Goal: Complete application form: Complete application form

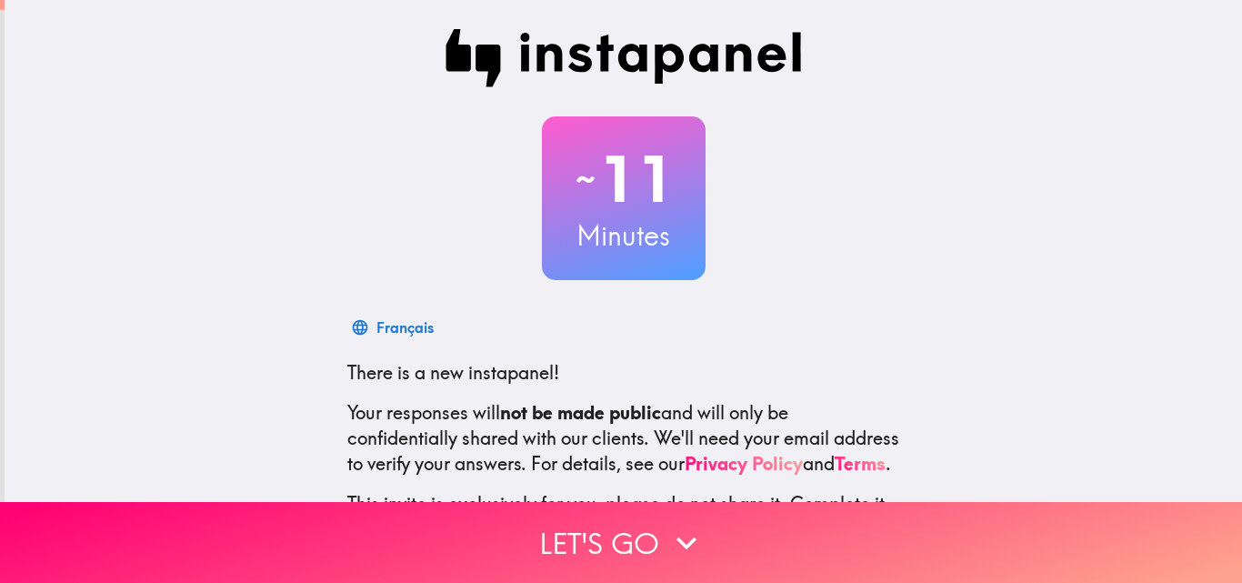
scroll to position [174, 0]
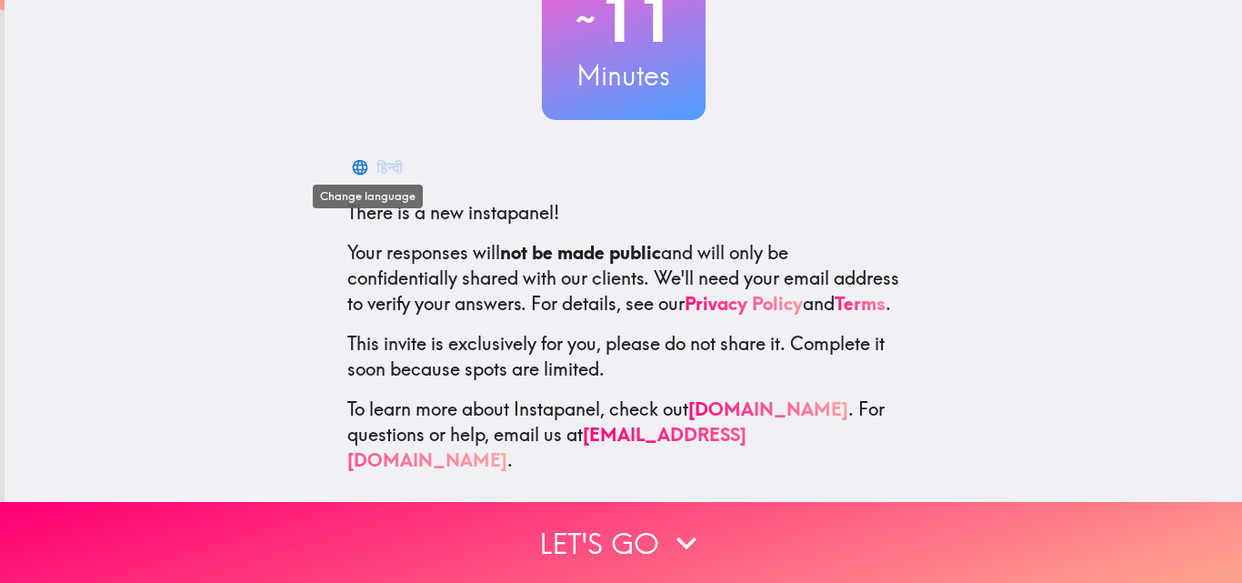
click at [352, 159] on icon "button" at bounding box center [359, 166] width 15 height 15
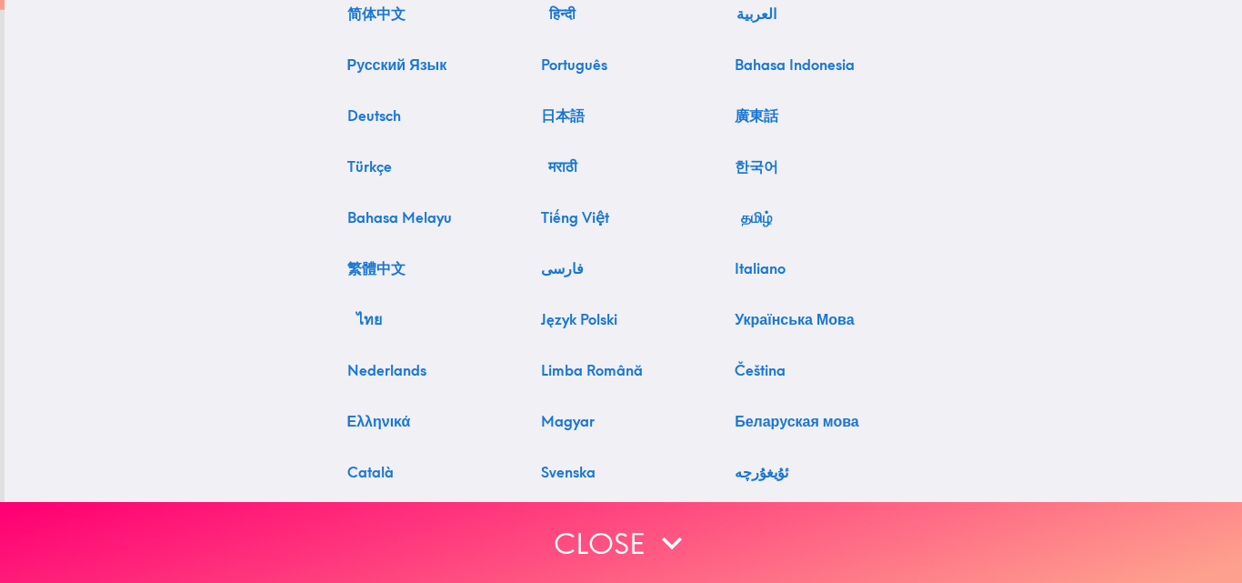
scroll to position [0, 0]
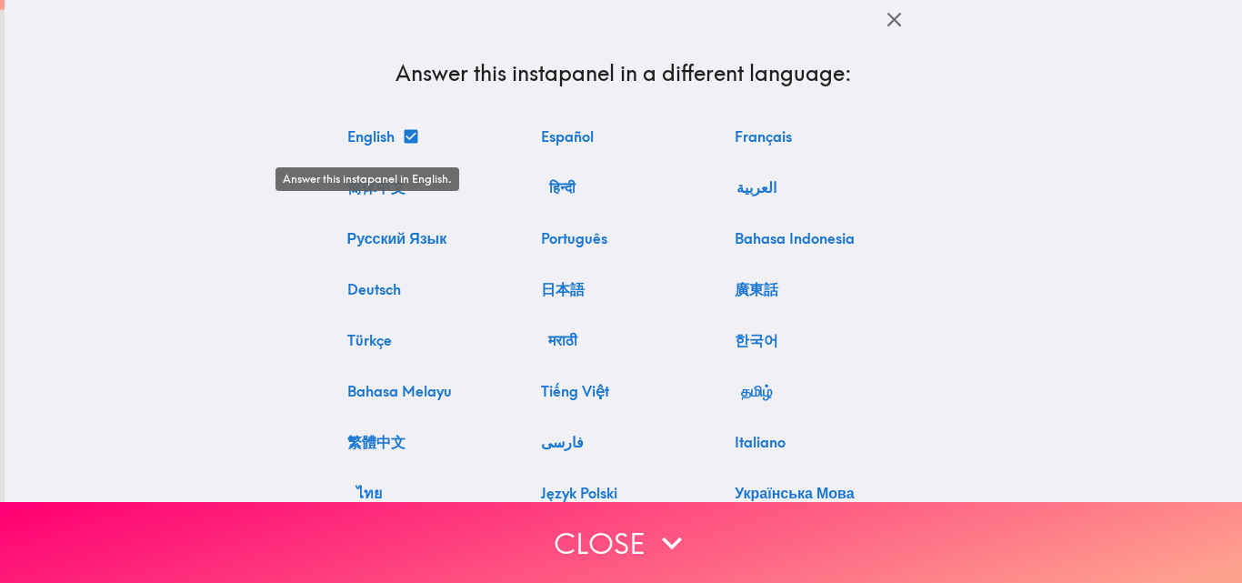
click at [346, 138] on button "English" at bounding box center [382, 136] width 84 height 36
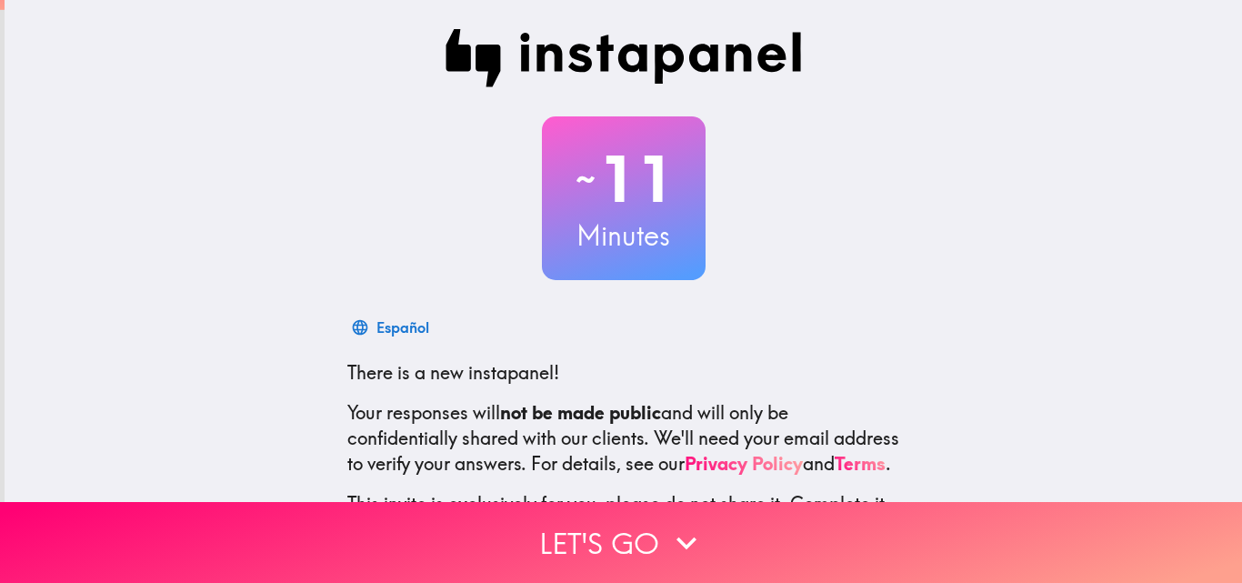
scroll to position [174, 0]
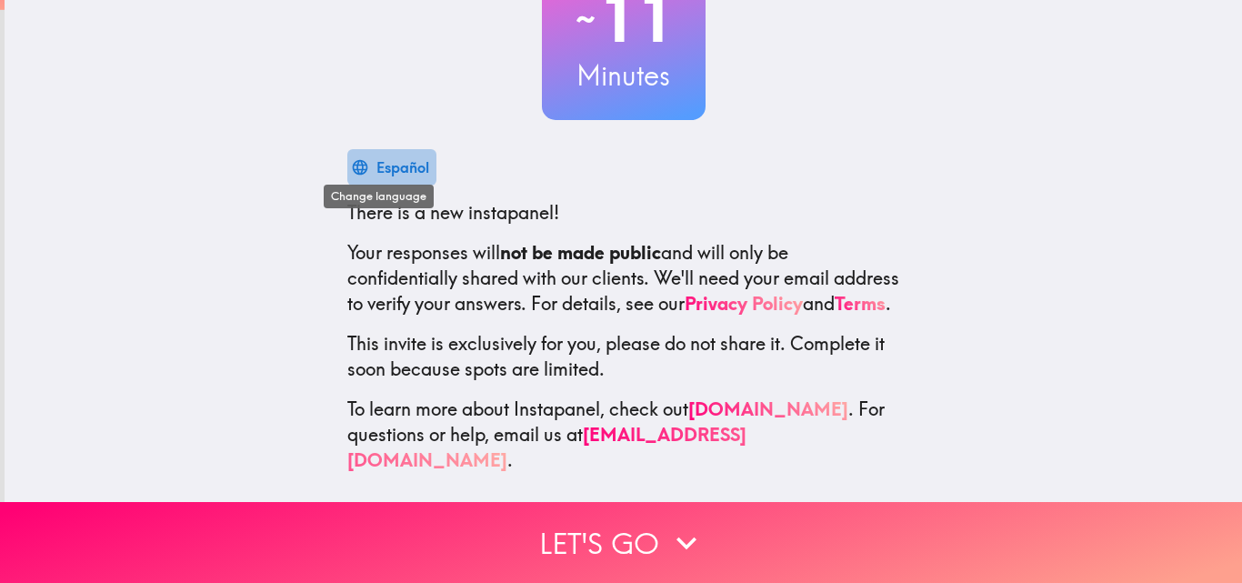
click at [376, 155] on div "Español" at bounding box center [402, 167] width 53 height 25
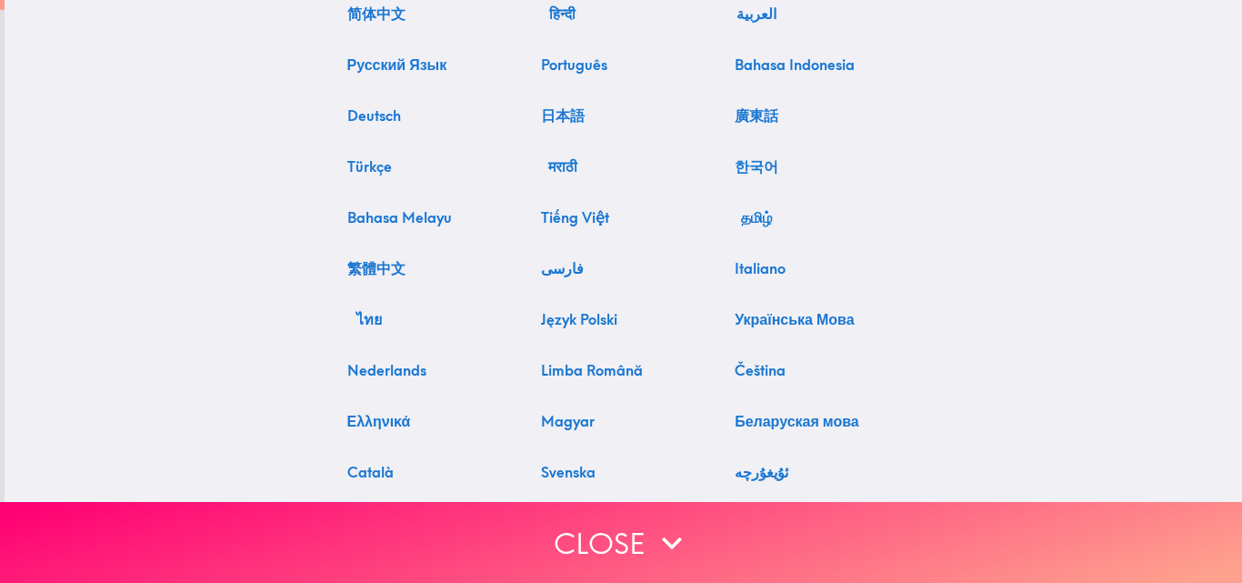
scroll to position [0, 0]
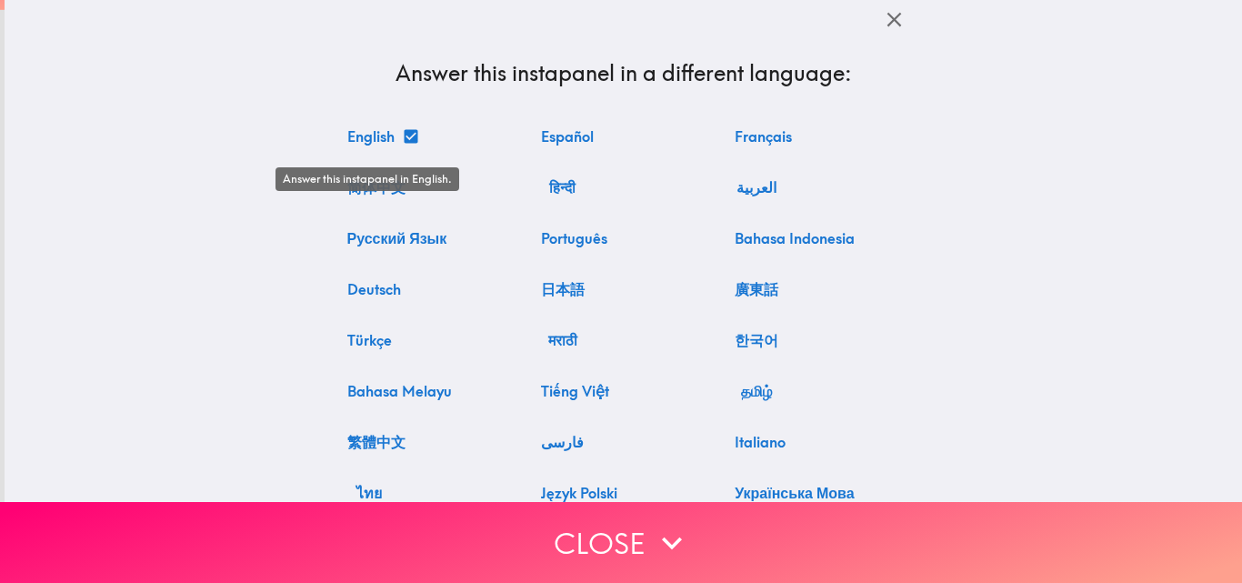
click at [361, 130] on button "English" at bounding box center [382, 136] width 84 height 36
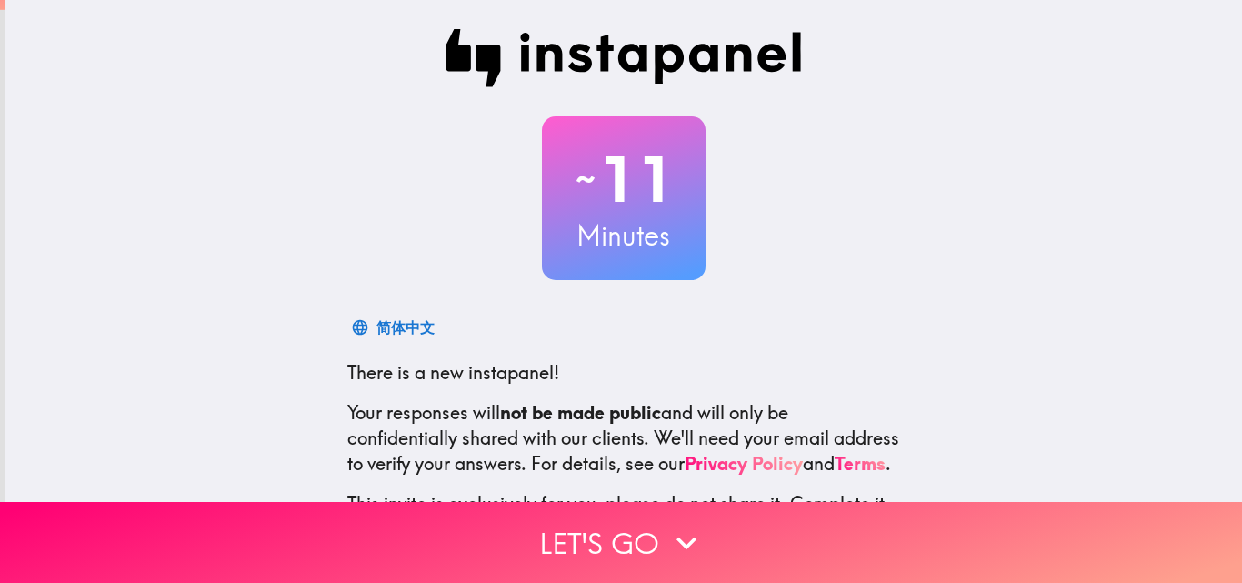
scroll to position [174, 0]
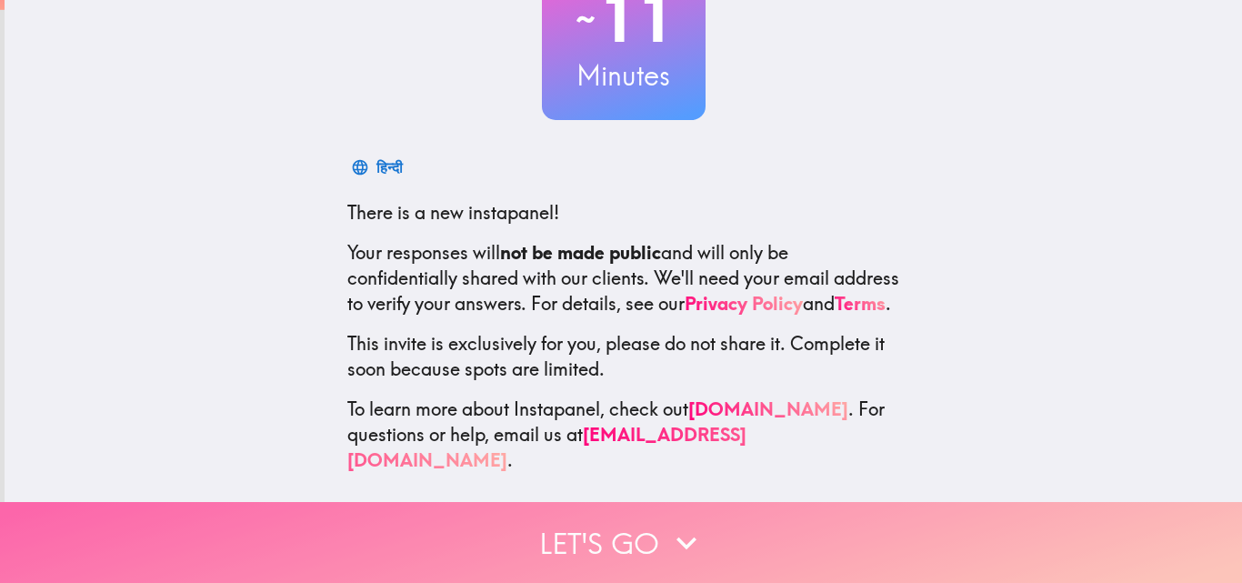
click at [641, 536] on button "Let's go" at bounding box center [621, 542] width 1242 height 81
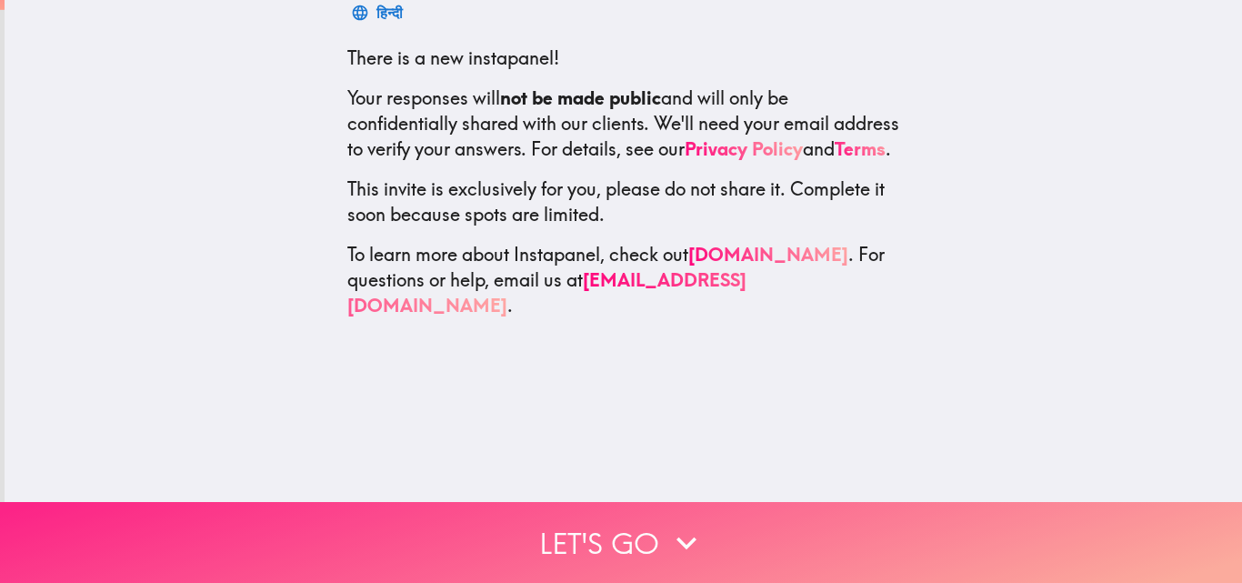
scroll to position [0, 0]
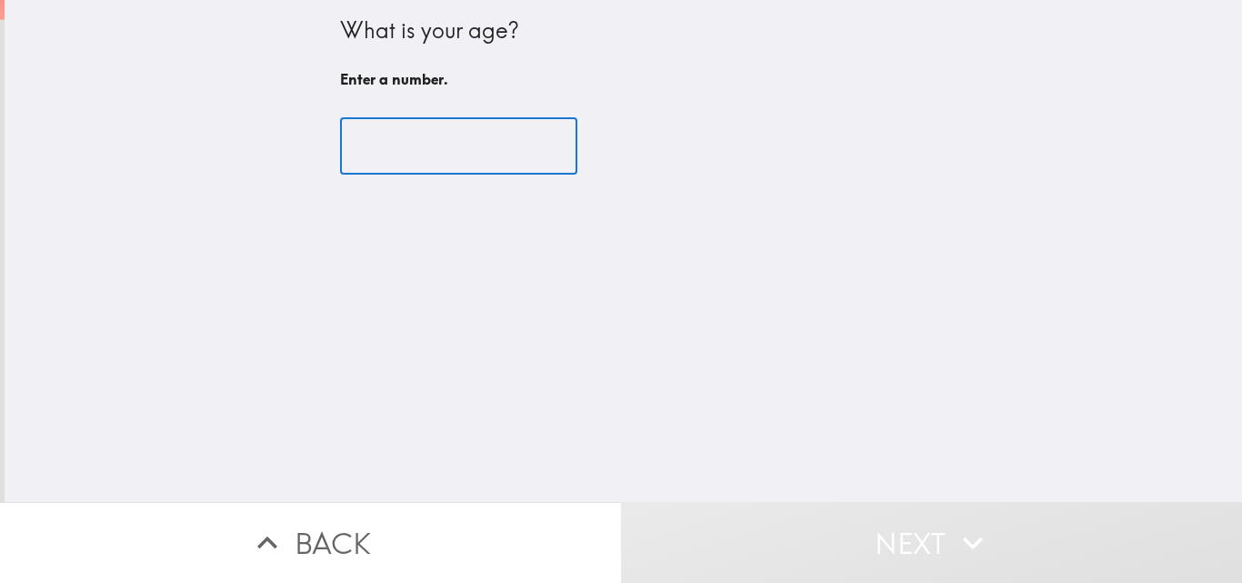
click at [396, 154] on input "number" at bounding box center [458, 146] width 237 height 56
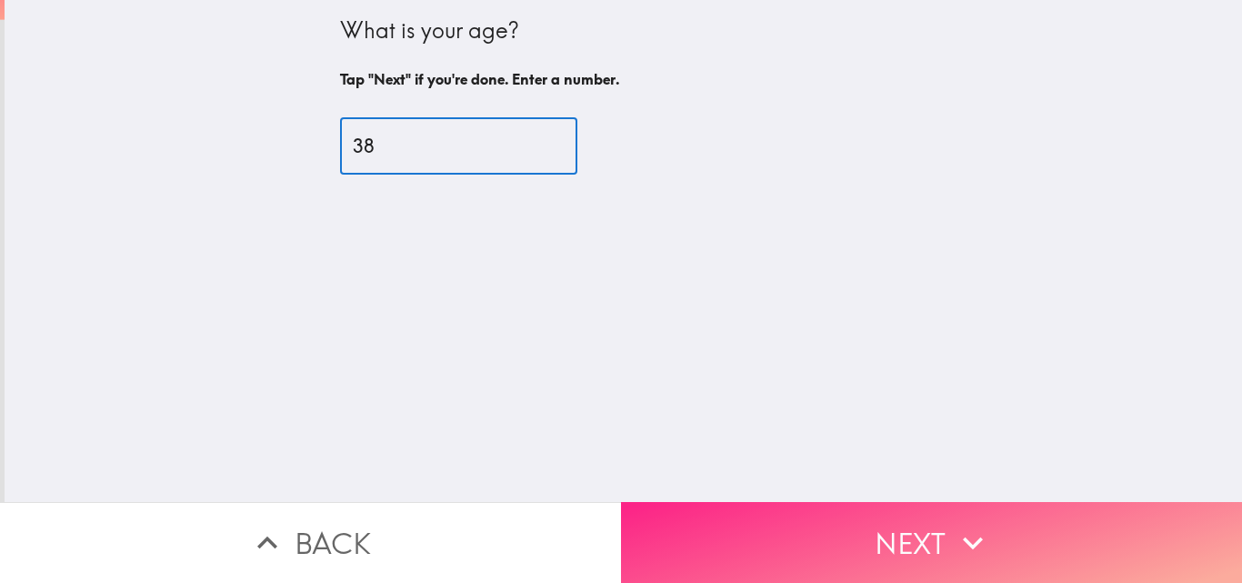
type input "38"
click at [813, 514] on button "Next" at bounding box center [931, 542] width 621 height 81
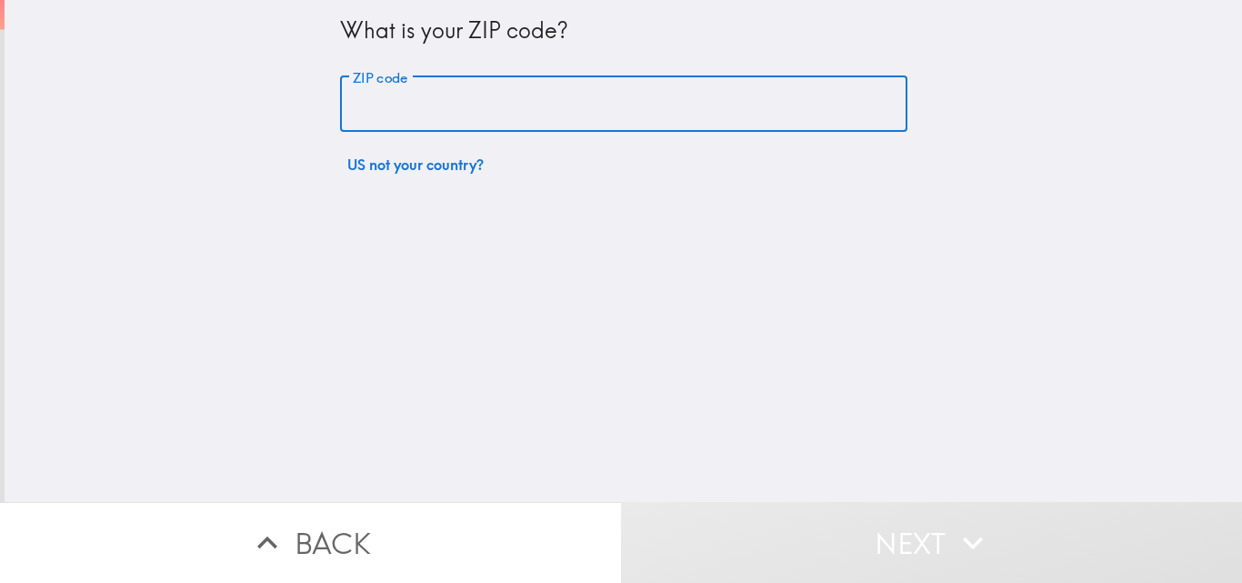
drag, startPoint x: 348, startPoint y: 96, endPoint x: 346, endPoint y: 105, distance: 9.3
click at [348, 98] on input "ZIP code" at bounding box center [623, 104] width 567 height 56
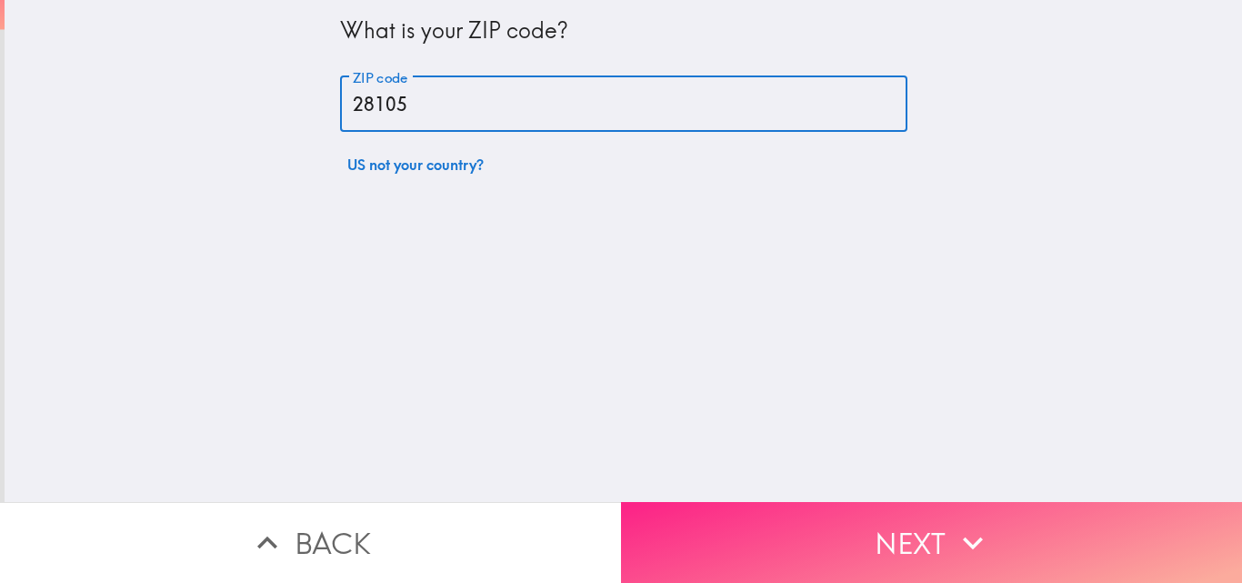
type input "28105"
click at [776, 518] on button "Next" at bounding box center [931, 542] width 621 height 81
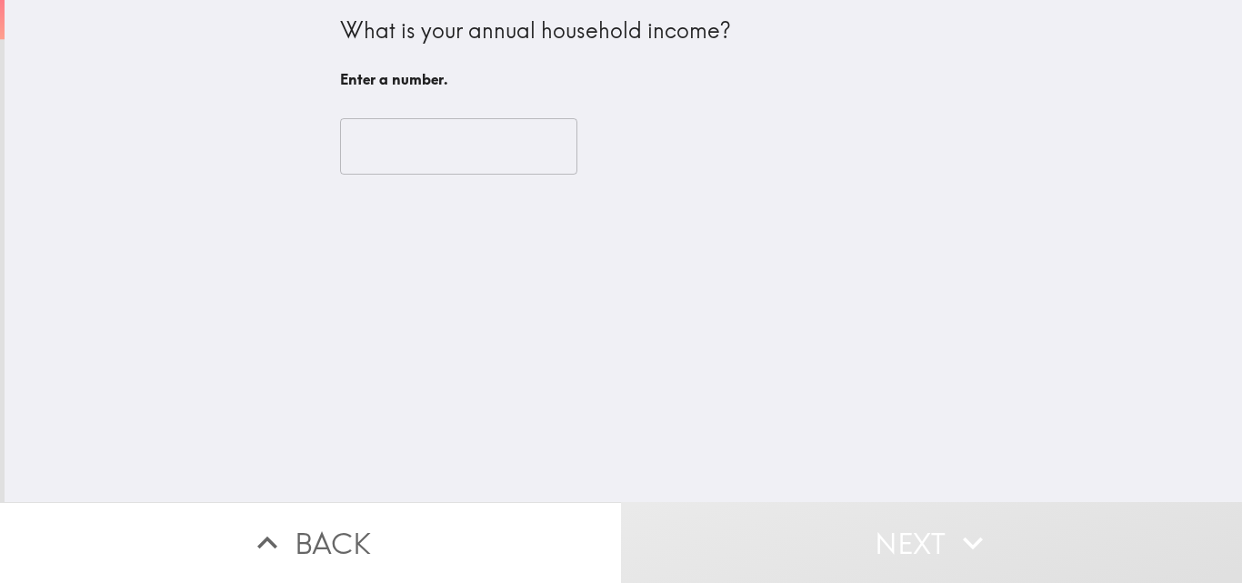
click at [390, 119] on input "number" at bounding box center [458, 146] width 237 height 56
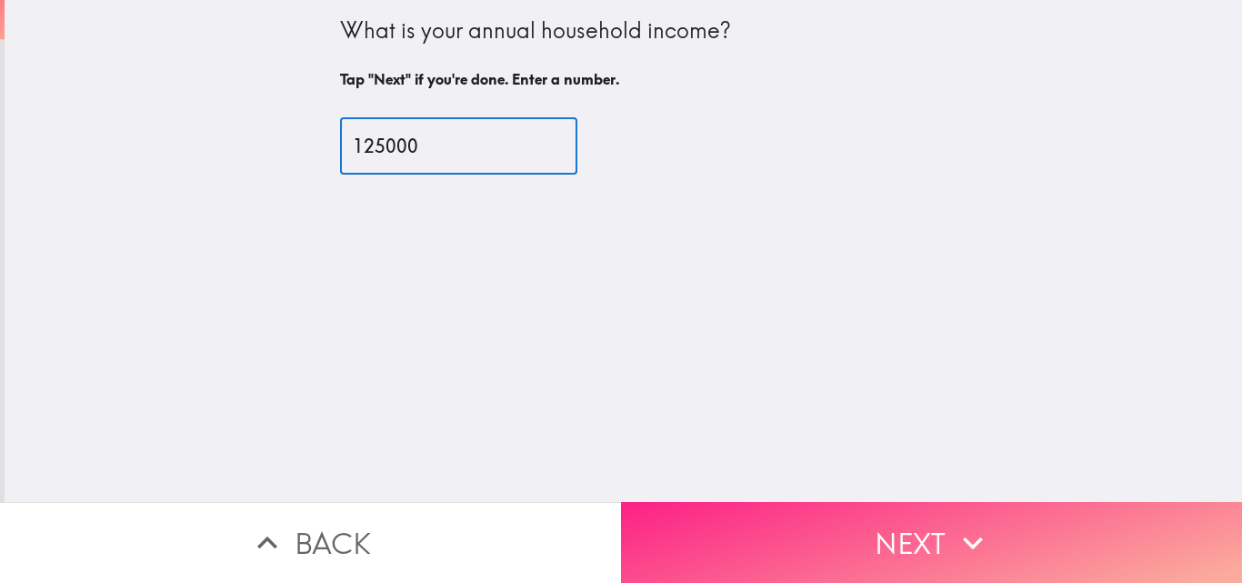
type input "125000"
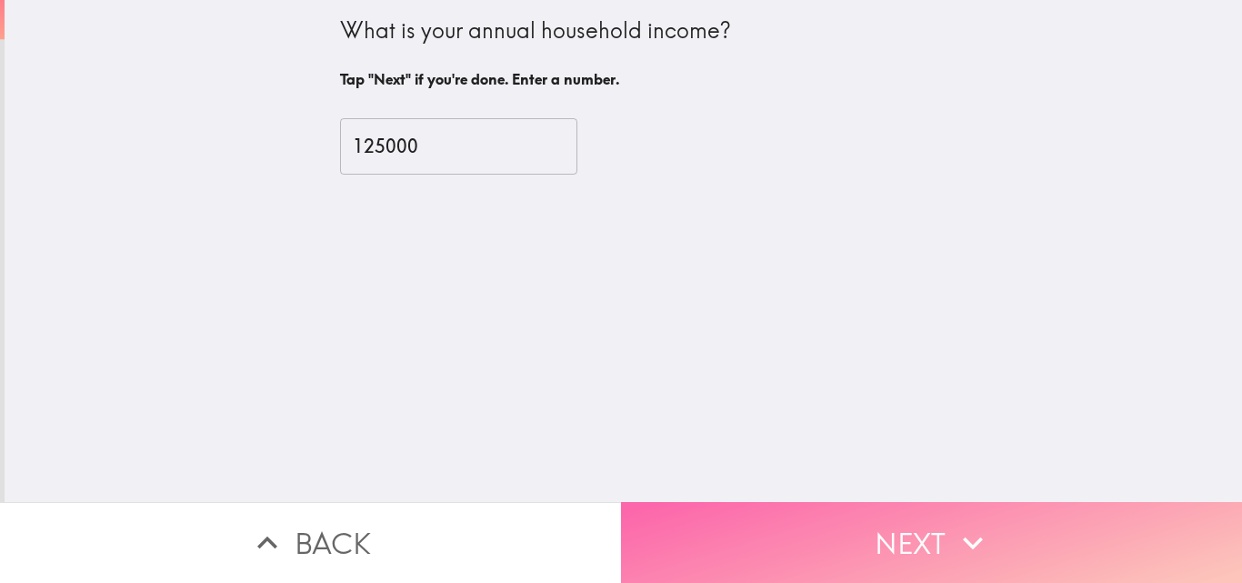
click at [762, 540] on button "Next" at bounding box center [931, 542] width 621 height 81
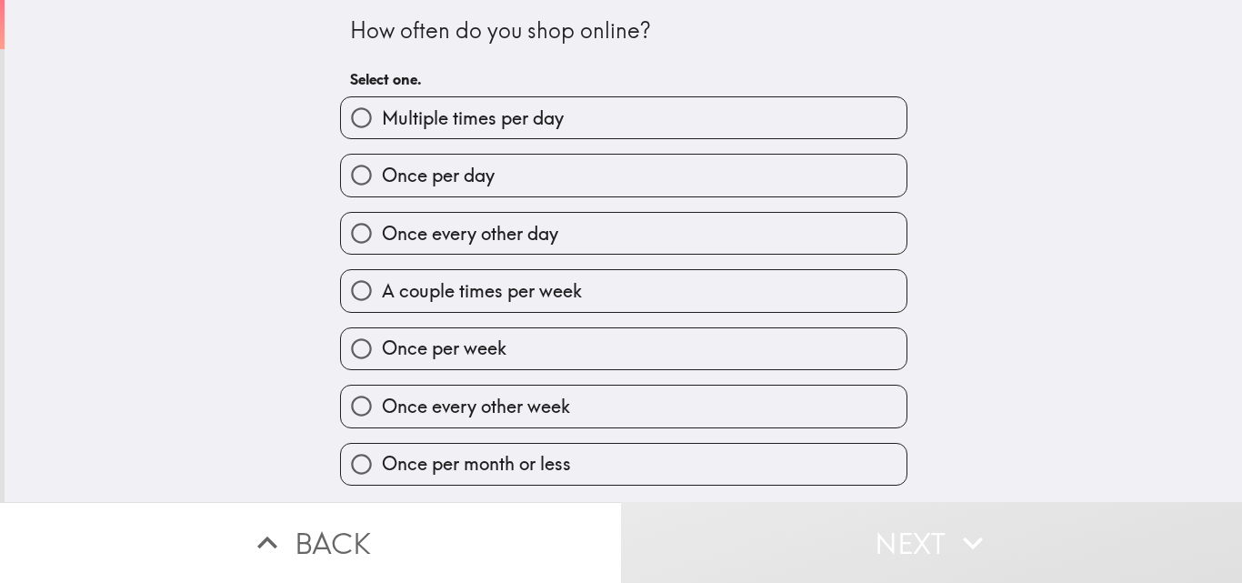
click at [526, 362] on label "Once per week" at bounding box center [624, 348] width 566 height 41
click at [382, 362] on input "Once per week" at bounding box center [361, 348] width 41 height 41
radio input "true"
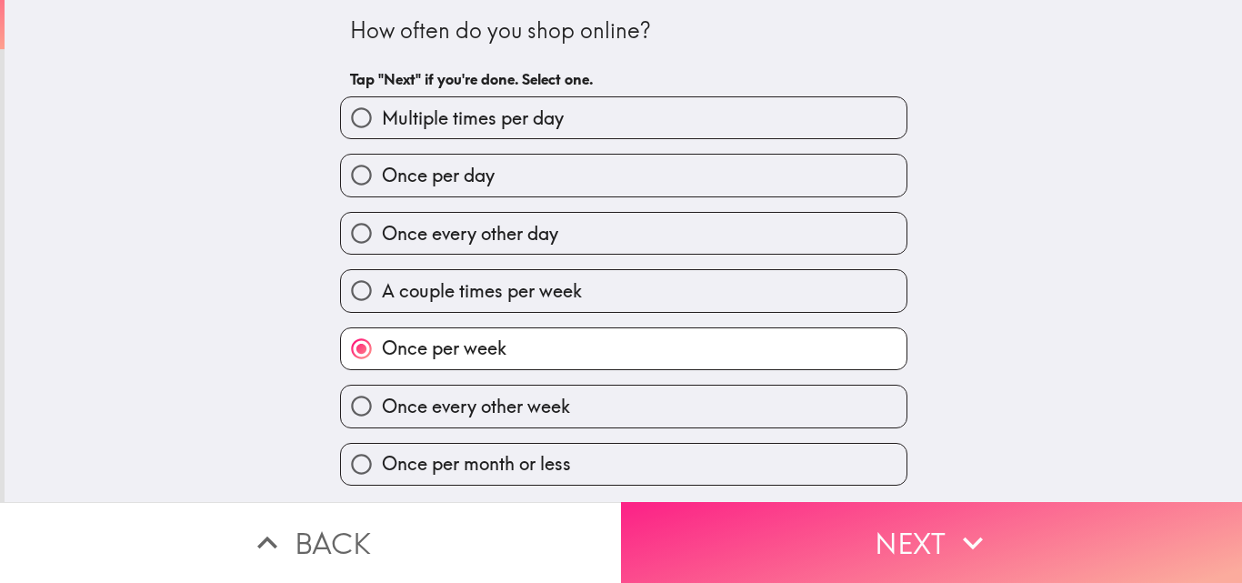
click at [739, 529] on button "Next" at bounding box center [931, 542] width 621 height 81
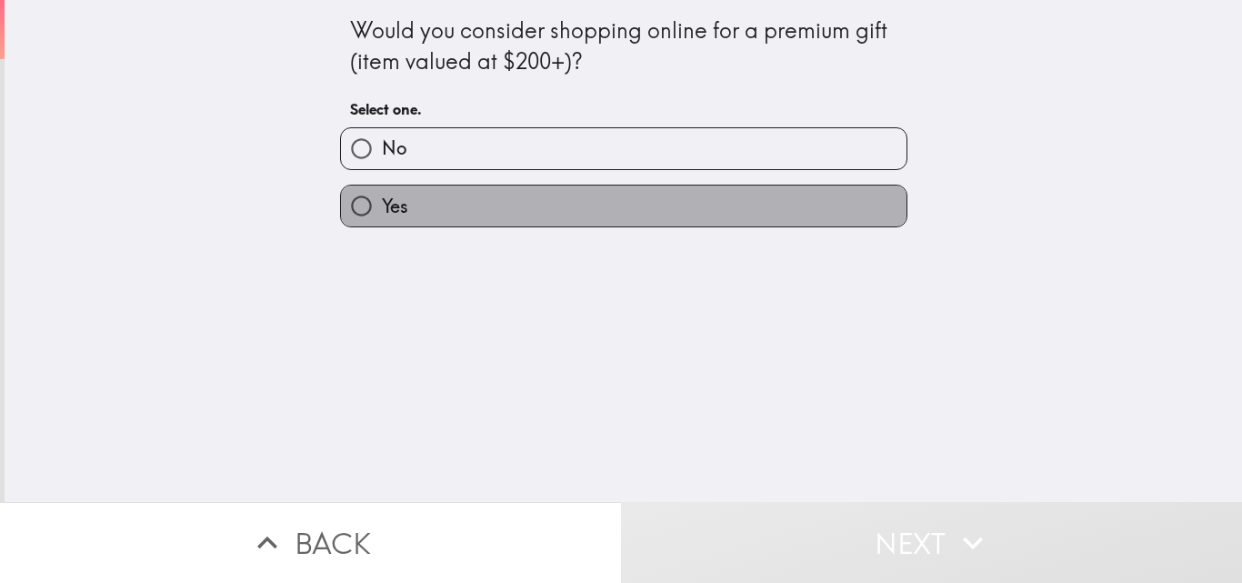
click at [551, 203] on label "Yes" at bounding box center [624, 205] width 566 height 41
click at [382, 203] on input "Yes" at bounding box center [361, 205] width 41 height 41
radio input "true"
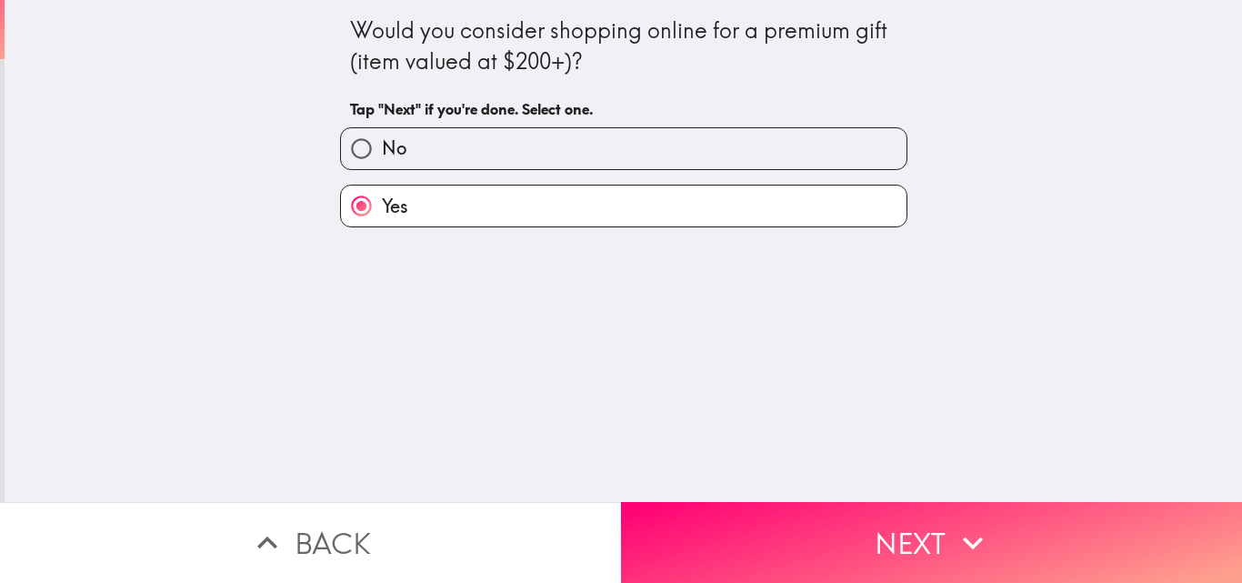
click at [772, 513] on button "Next" at bounding box center [931, 542] width 621 height 81
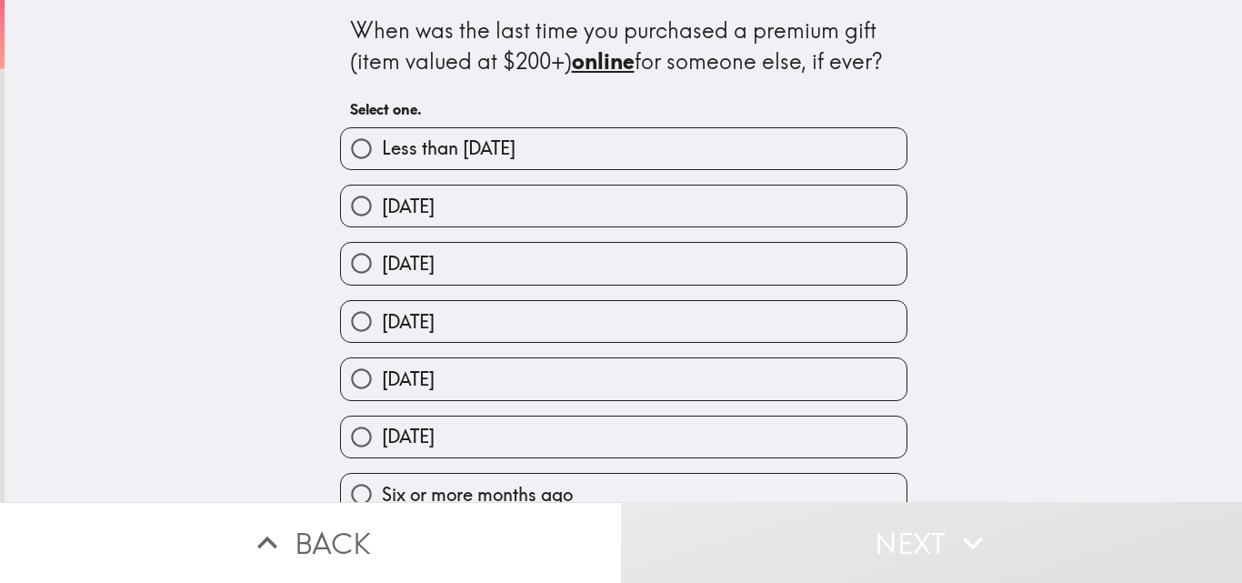
click at [382, 333] on span "[DATE]" at bounding box center [408, 321] width 53 height 25
click at [373, 333] on input "[DATE]" at bounding box center [361, 321] width 41 height 41
radio input "true"
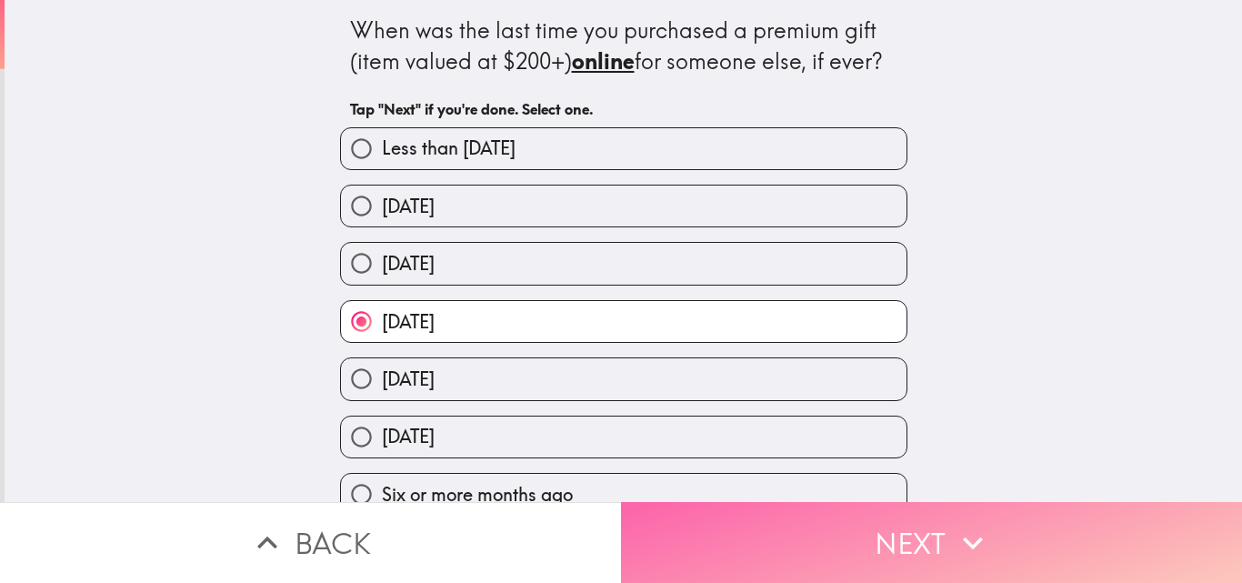
click at [662, 523] on button "Next" at bounding box center [931, 542] width 621 height 81
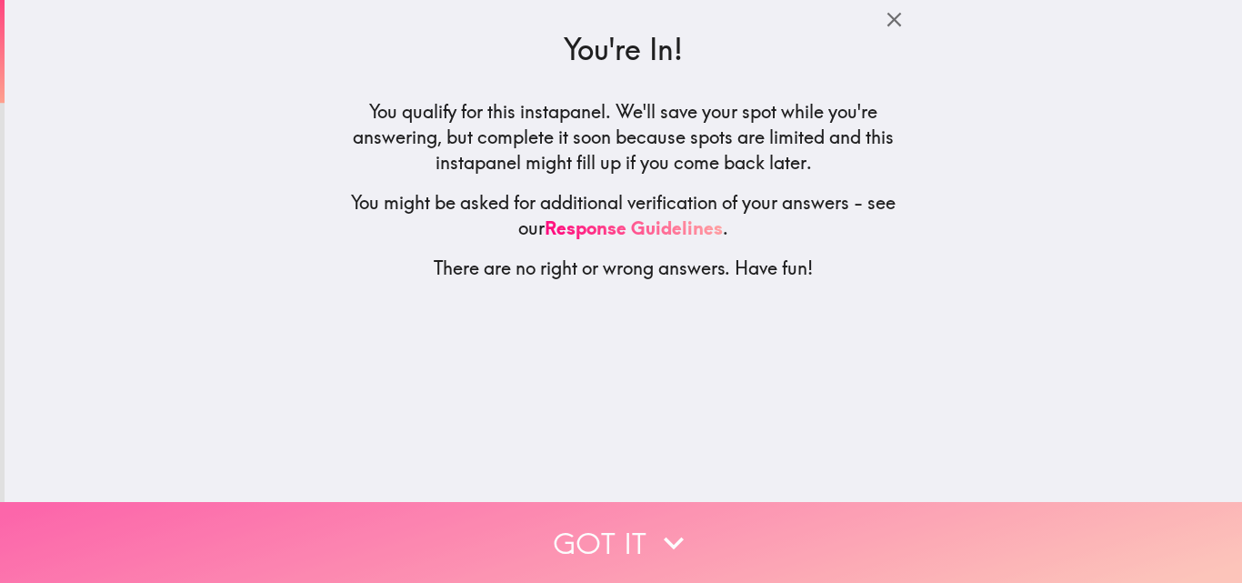
click at [491, 524] on button "Got it" at bounding box center [621, 542] width 1242 height 81
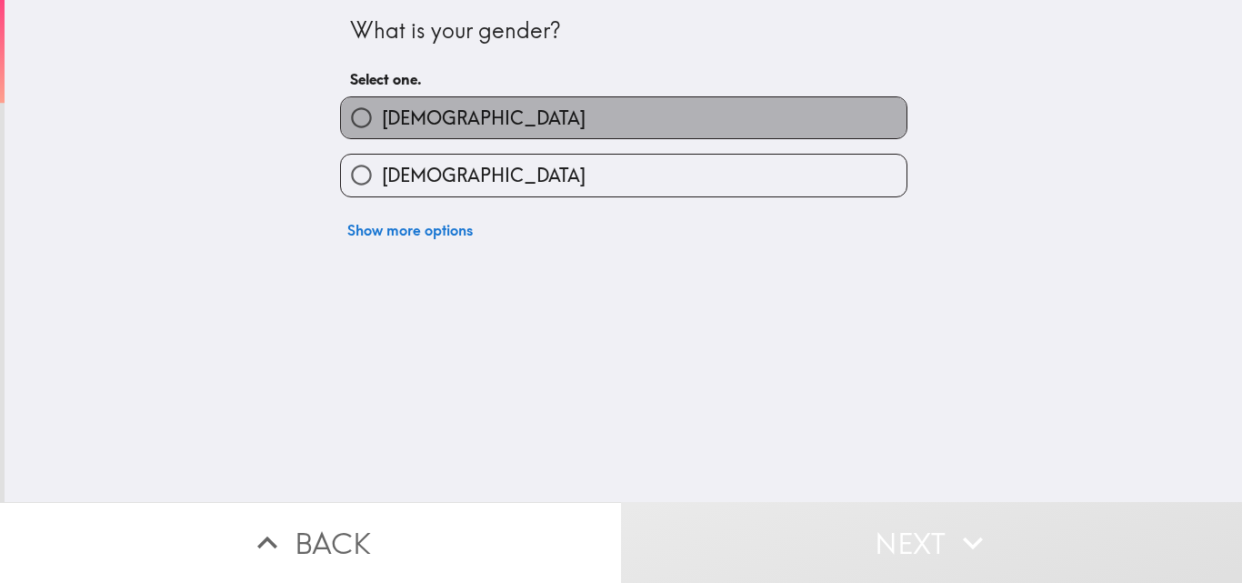
click at [387, 135] on label "[DEMOGRAPHIC_DATA]" at bounding box center [624, 117] width 566 height 41
click at [382, 135] on input "[DEMOGRAPHIC_DATA]" at bounding box center [361, 117] width 41 height 41
radio input "true"
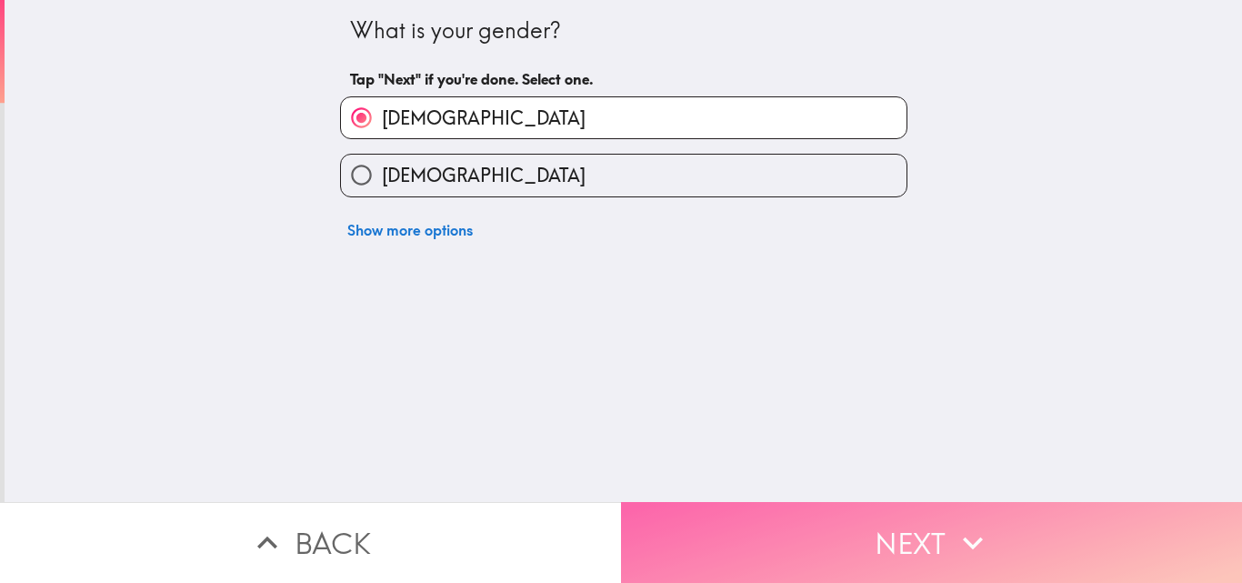
click at [665, 520] on button "Next" at bounding box center [931, 542] width 621 height 81
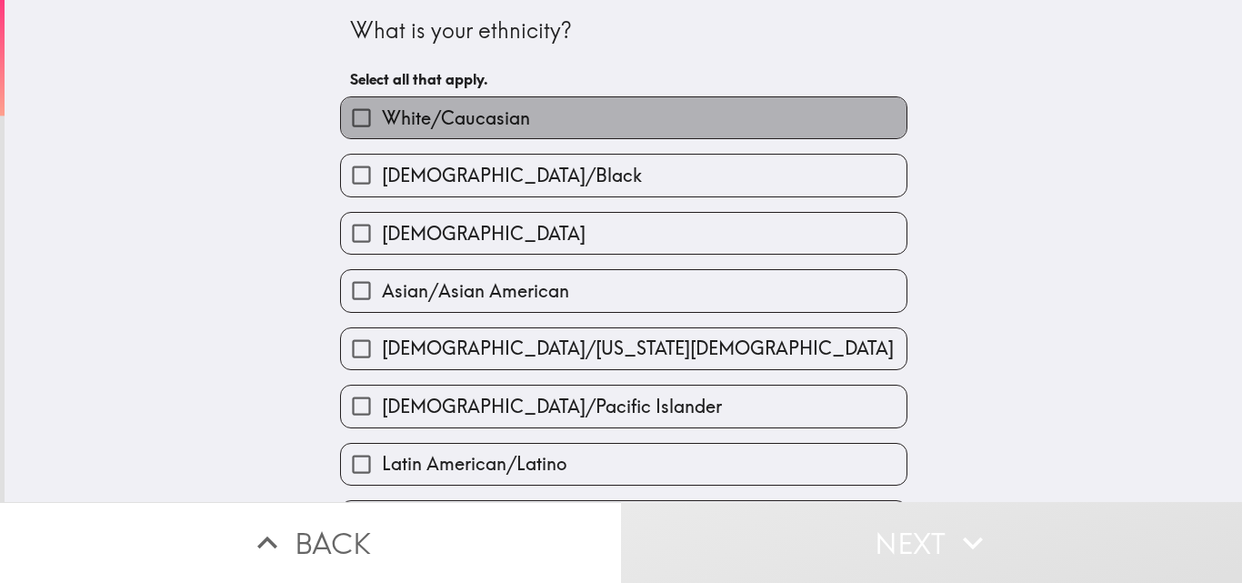
click at [456, 109] on span "White/Caucasian" at bounding box center [456, 117] width 148 height 25
click at [382, 109] on input "White/Caucasian" at bounding box center [361, 117] width 41 height 41
checkbox input "true"
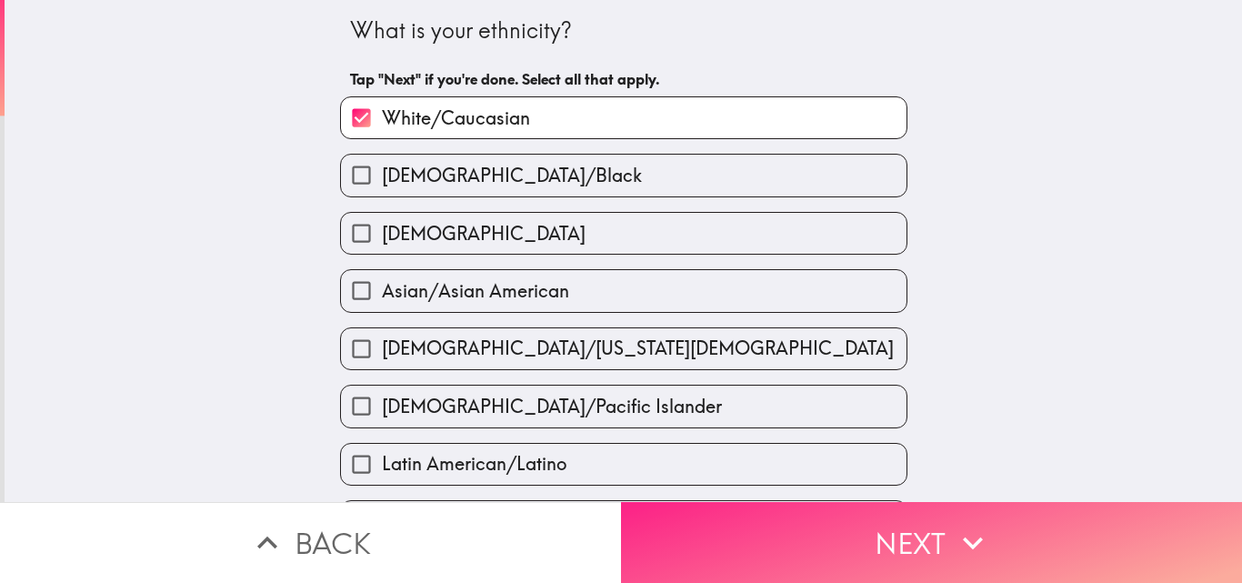
click at [810, 543] on button "Next" at bounding box center [931, 542] width 621 height 81
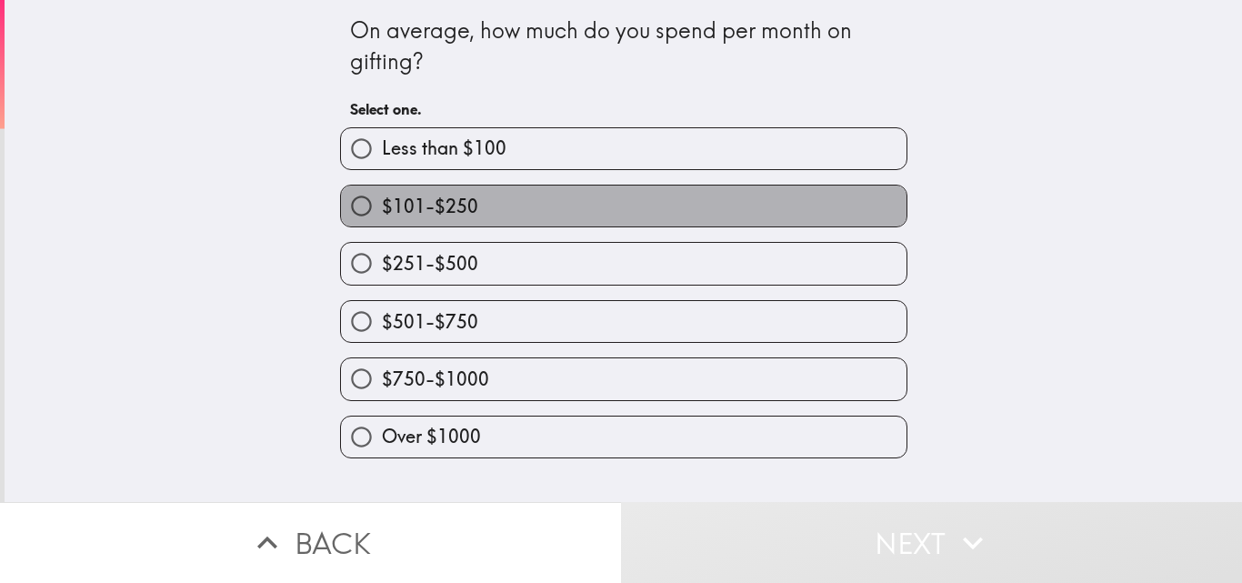
click at [565, 194] on label "$101-$250" at bounding box center [624, 205] width 566 height 41
click at [382, 194] on input "$101-$250" at bounding box center [361, 205] width 41 height 41
radio input "true"
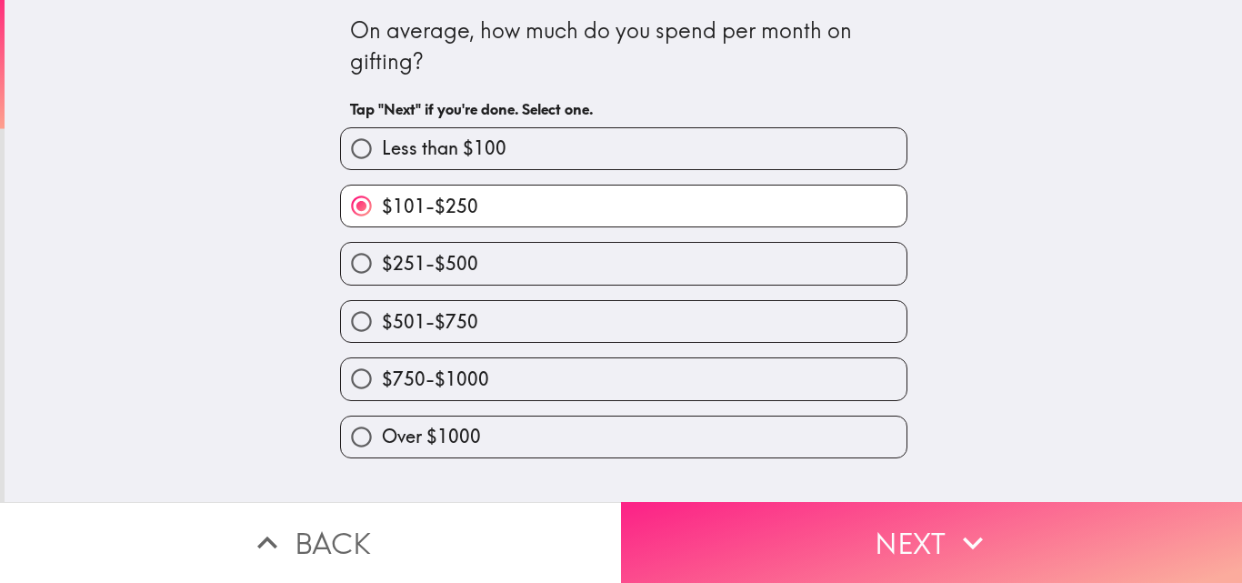
click at [736, 550] on button "Next" at bounding box center [931, 542] width 621 height 81
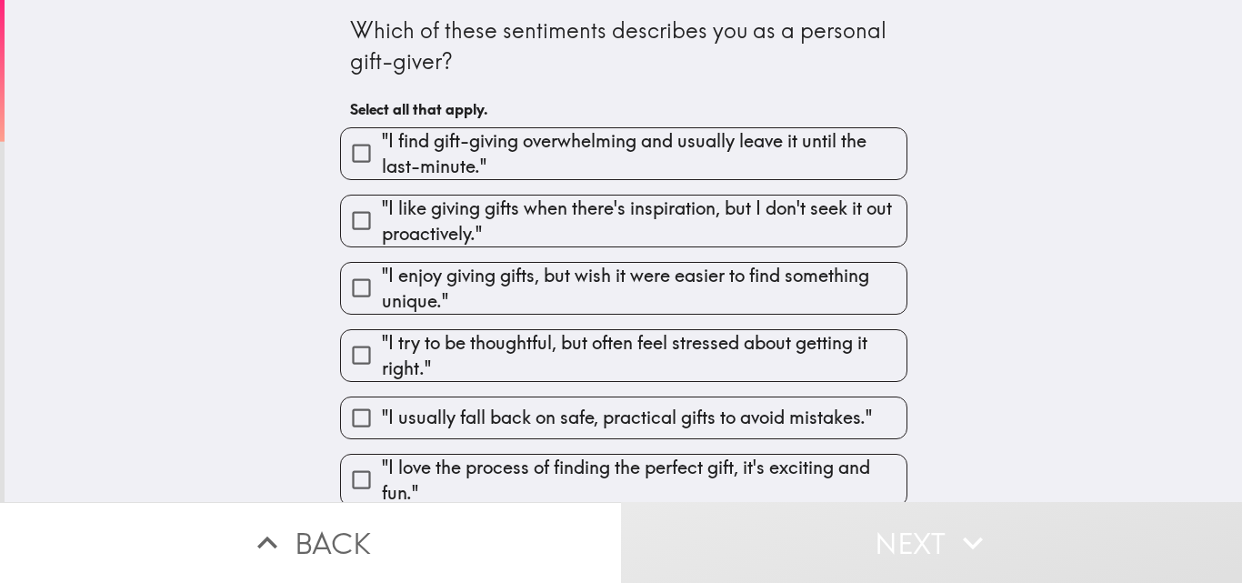
scroll to position [75, 0]
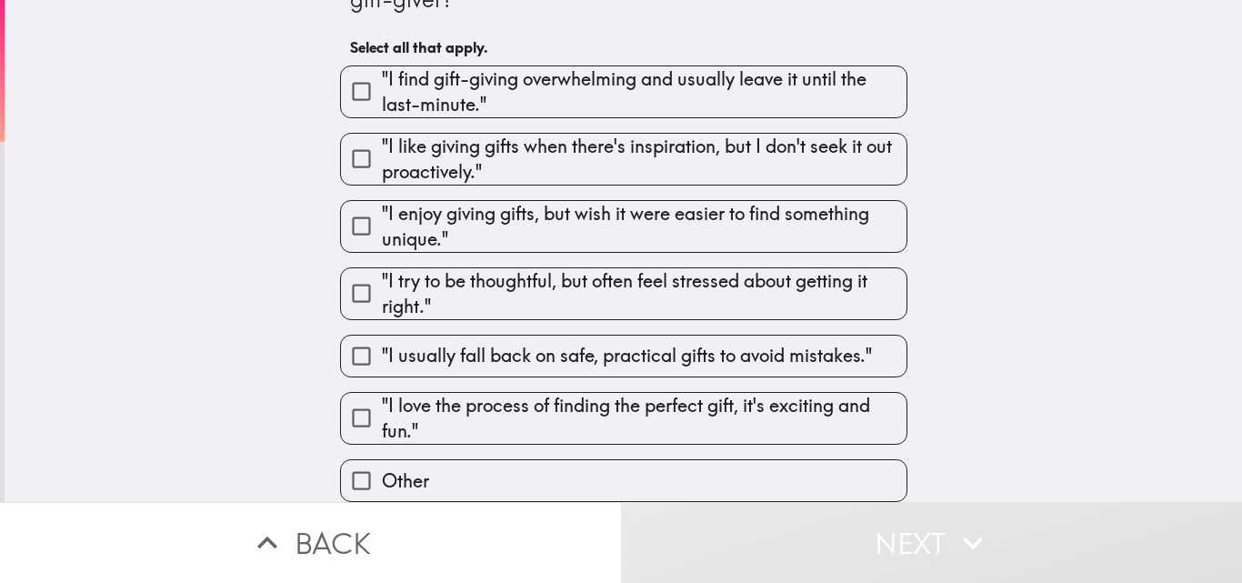
click at [651, 405] on span ""I love the process of finding the perfect gift, it's exciting and fun."" at bounding box center [644, 418] width 525 height 51
click at [382, 405] on input ""I love the process of finding the perfect gift, it's exciting and fun."" at bounding box center [361, 417] width 41 height 41
checkbox input "true"
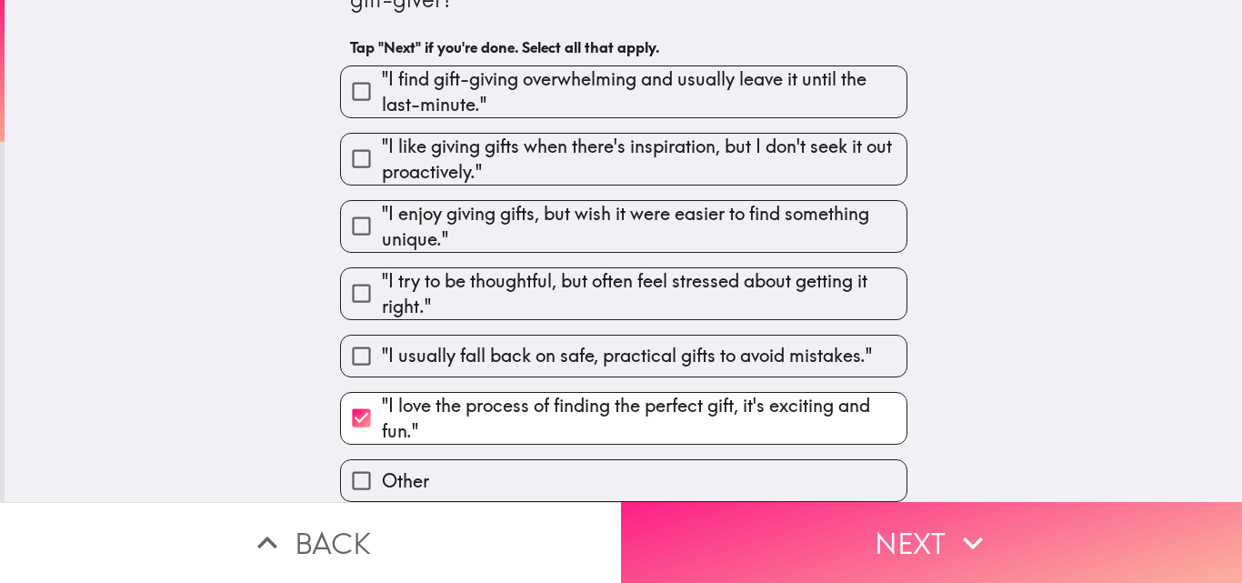
click at [687, 529] on button "Next" at bounding box center [931, 542] width 621 height 81
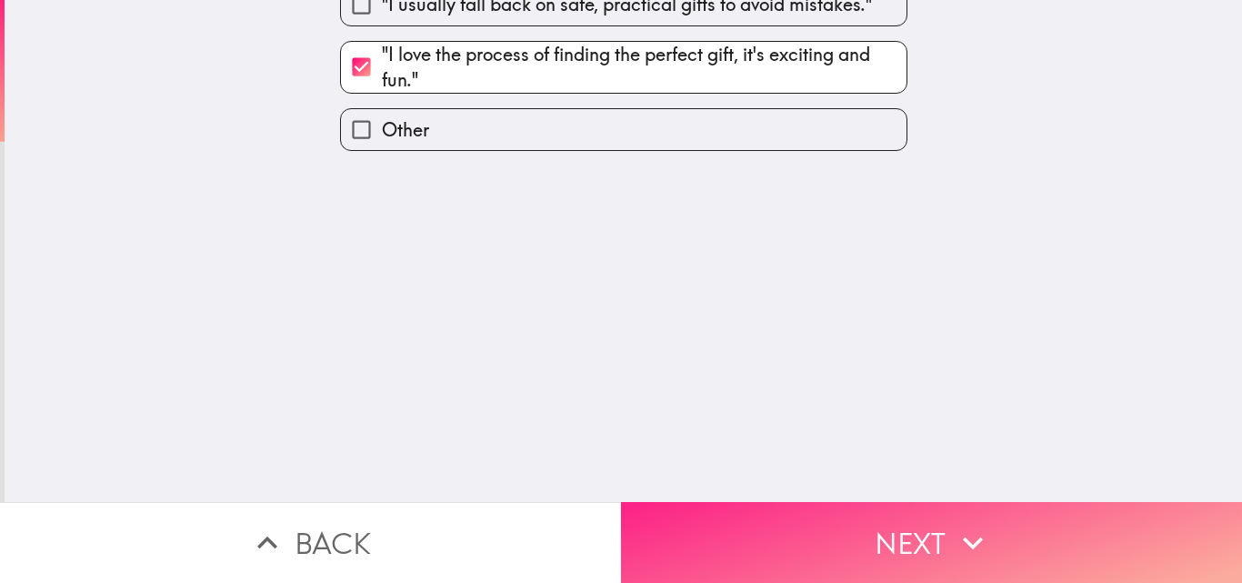
scroll to position [0, 0]
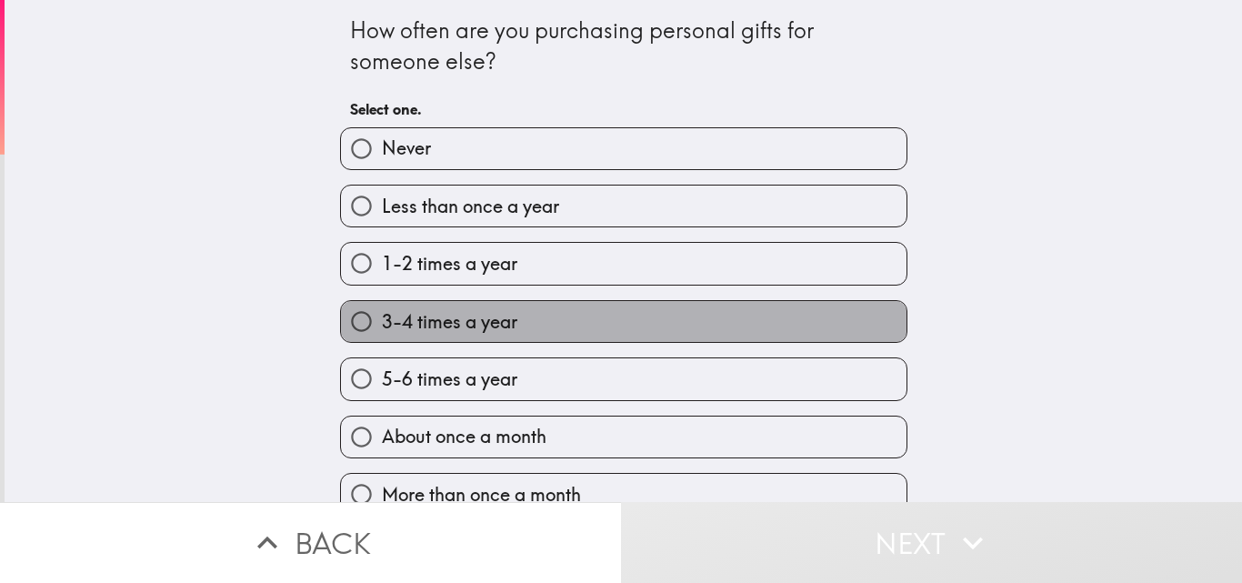
click at [451, 325] on span "3-4 times a year" at bounding box center [449, 321] width 135 height 25
click at [382, 325] on input "3-4 times a year" at bounding box center [361, 321] width 41 height 41
radio input "true"
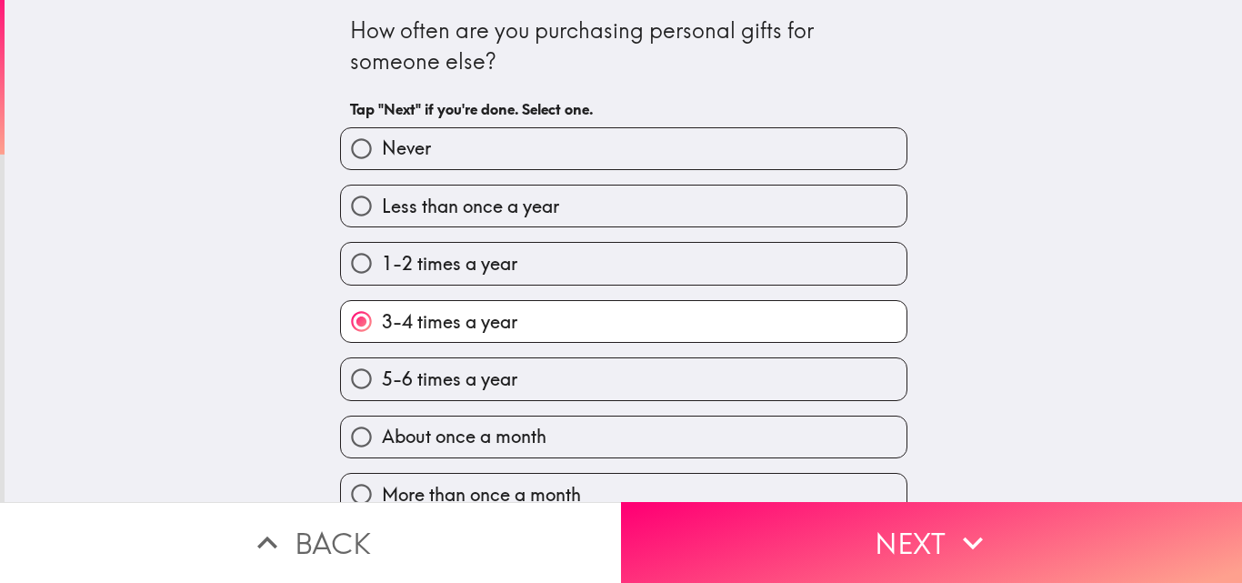
scroll to position [28, 0]
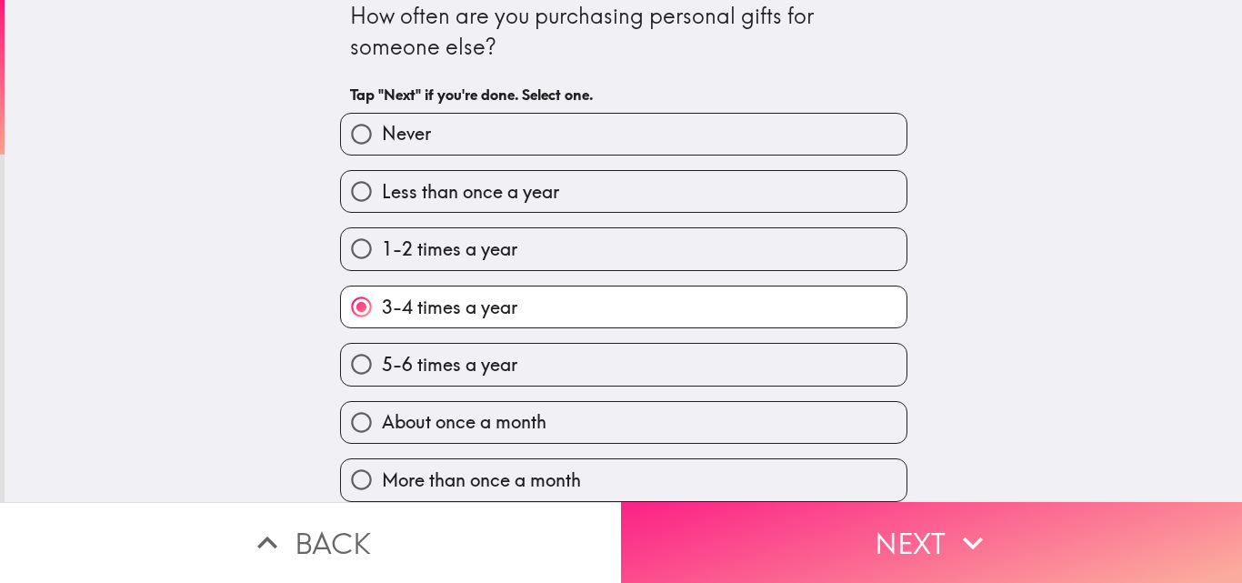
click at [689, 527] on button "Next" at bounding box center [931, 542] width 621 height 81
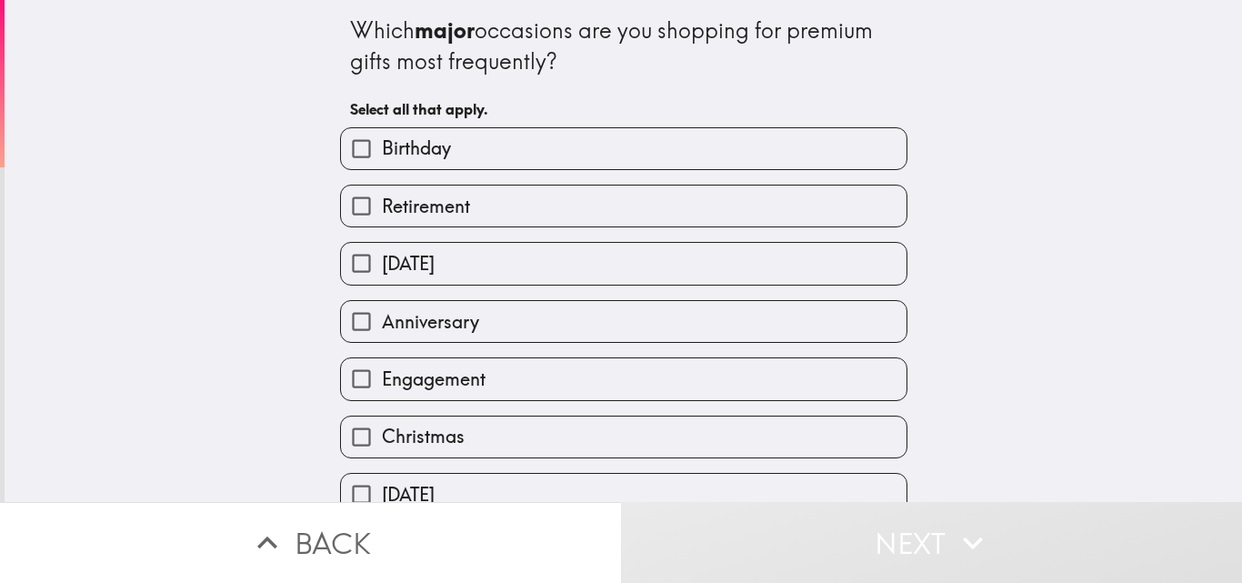
click at [526, 149] on label "Birthday" at bounding box center [624, 148] width 566 height 41
click at [382, 149] on input "Birthday" at bounding box center [361, 148] width 41 height 41
checkbox input "true"
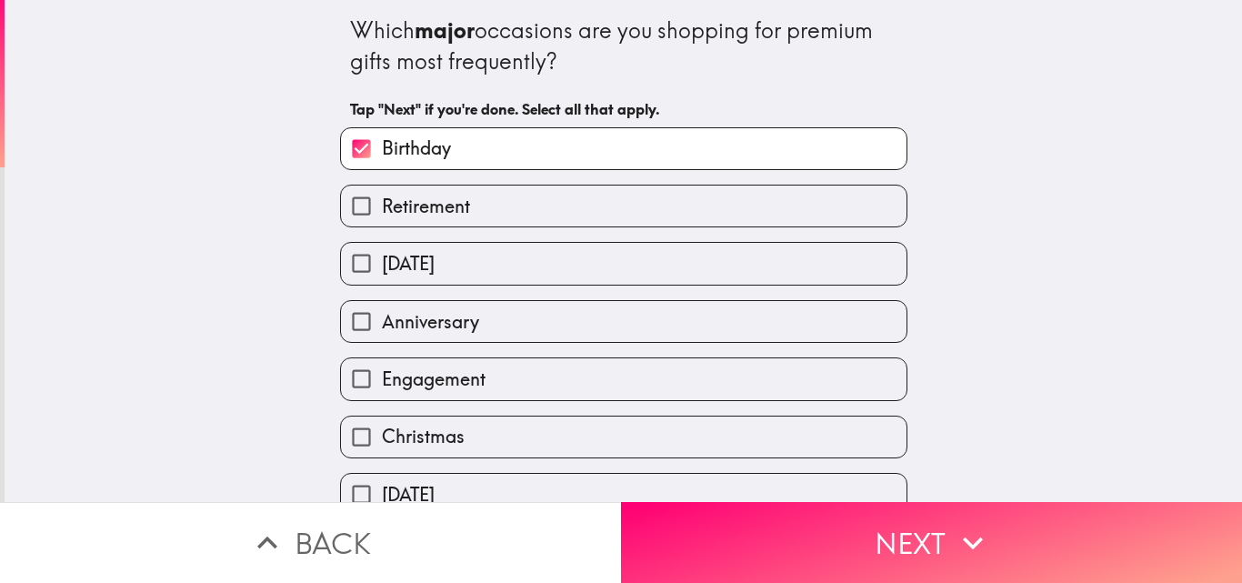
click at [490, 326] on label "Anniversary" at bounding box center [624, 321] width 566 height 41
click at [382, 326] on input "Anniversary" at bounding box center [361, 321] width 41 height 41
checkbox input "true"
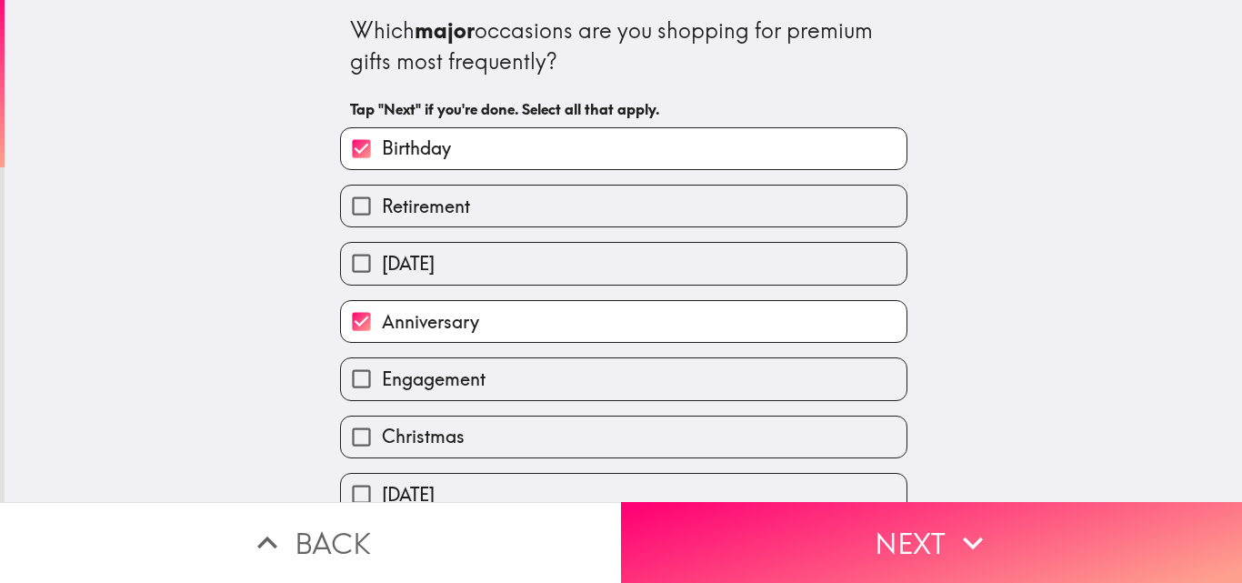
scroll to position [273, 0]
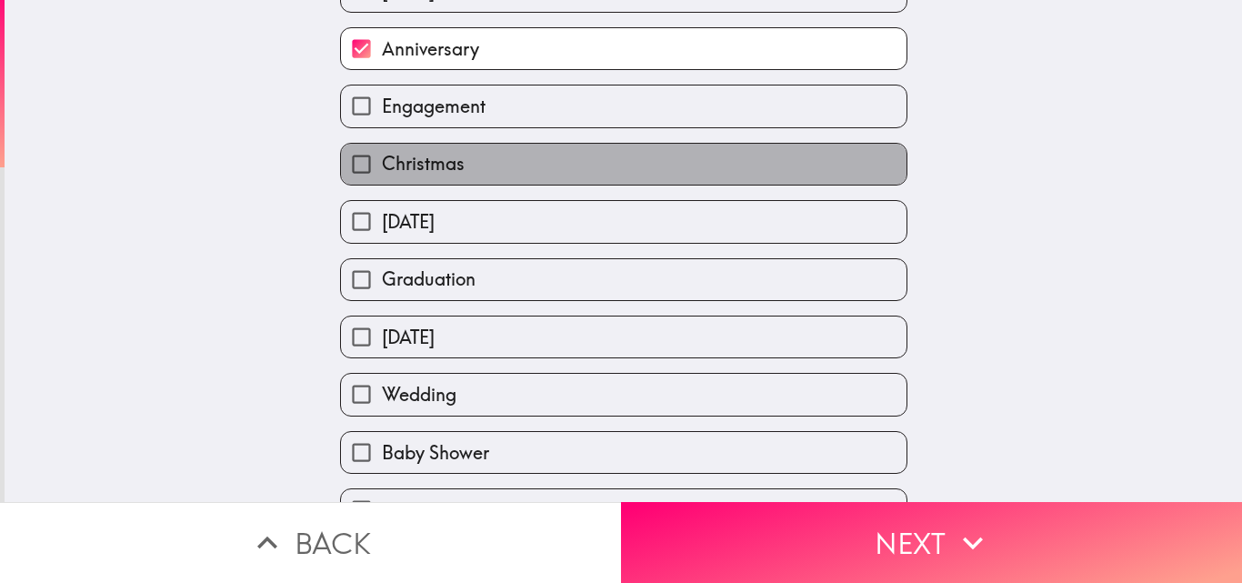
click at [430, 165] on span "Christmas" at bounding box center [423, 163] width 83 height 25
click at [382, 165] on input "Christmas" at bounding box center [361, 164] width 41 height 41
checkbox input "true"
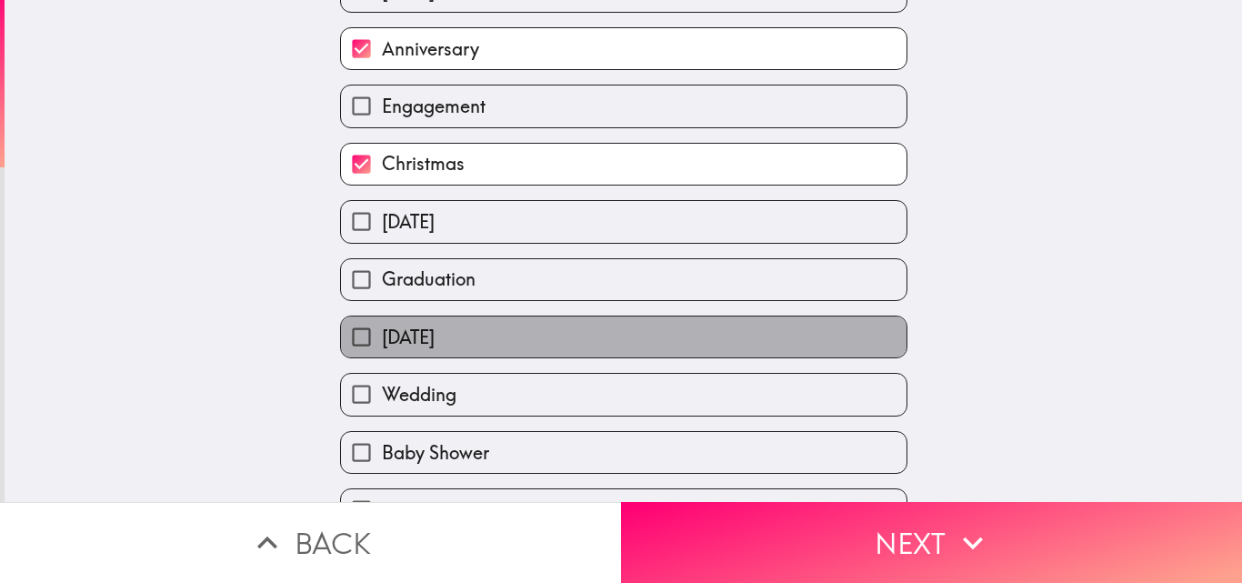
click at [395, 336] on span "[DATE]" at bounding box center [408, 337] width 53 height 25
click at [382, 336] on input "[DATE]" at bounding box center [361, 336] width 41 height 41
checkbox input "true"
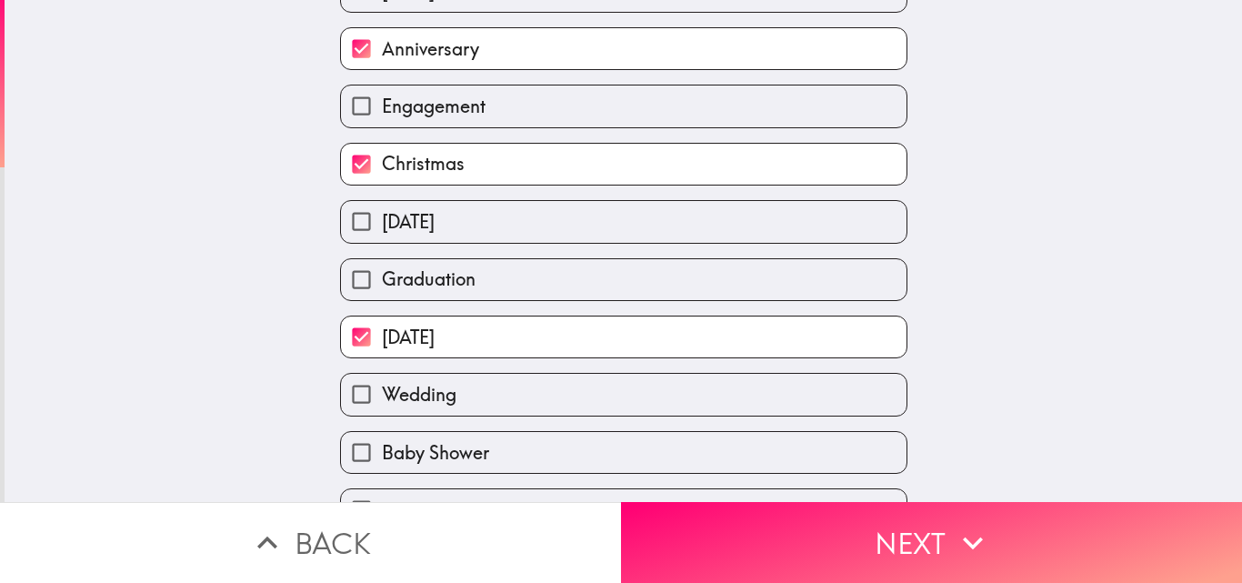
scroll to position [316, 0]
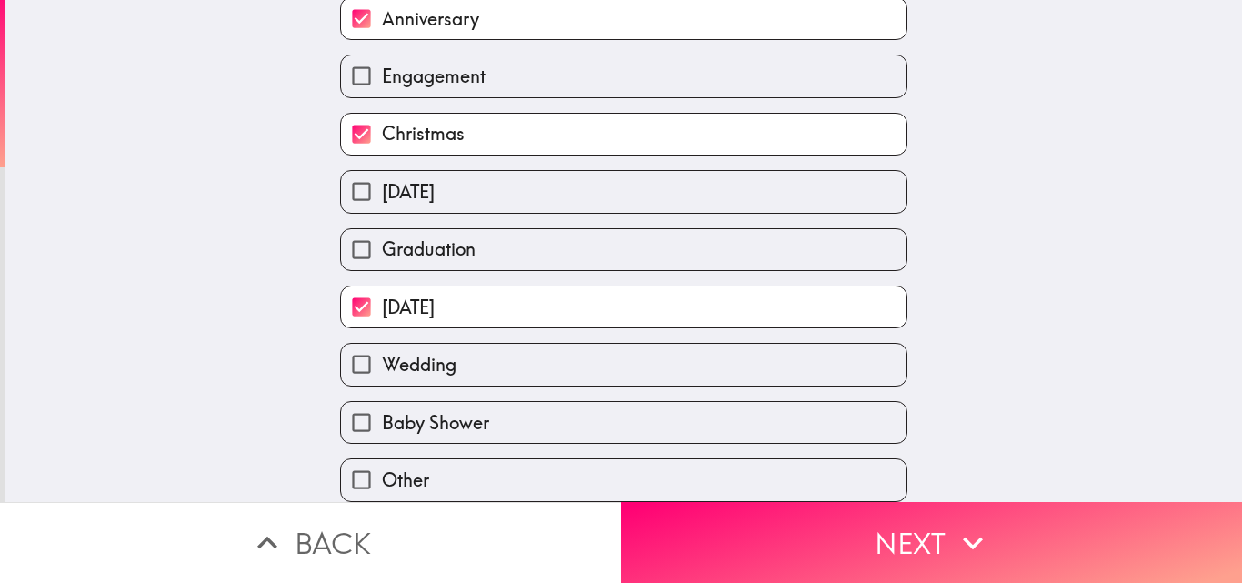
click at [449, 349] on label "Wedding" at bounding box center [624, 364] width 566 height 41
click at [382, 349] on input "Wedding" at bounding box center [361, 364] width 41 height 41
checkbox input "true"
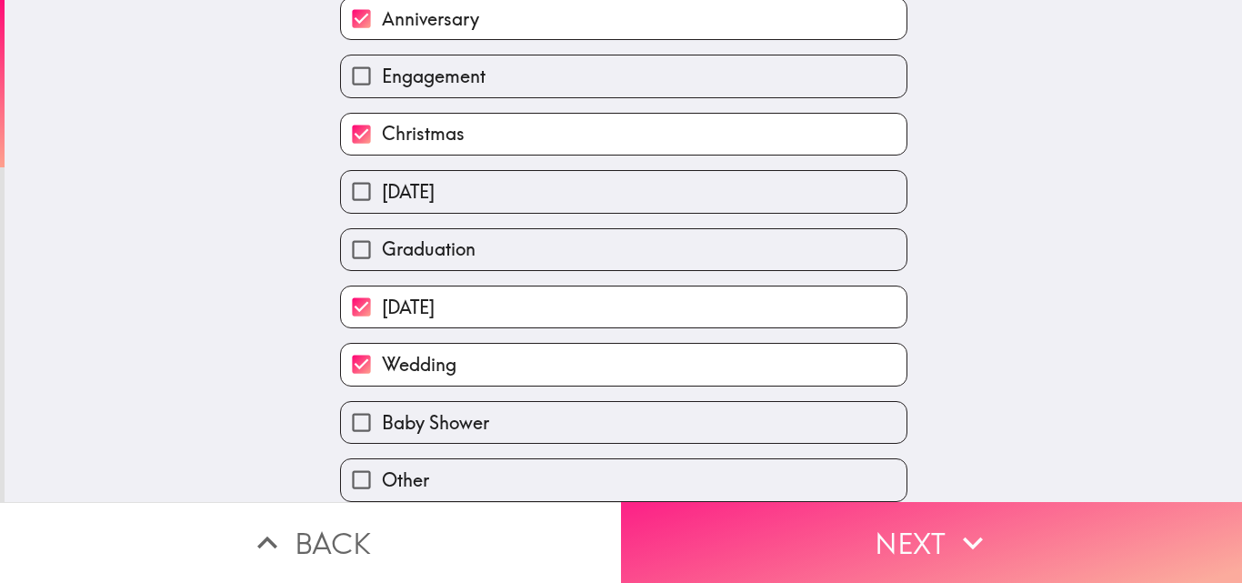
click at [767, 541] on button "Next" at bounding box center [931, 542] width 621 height 81
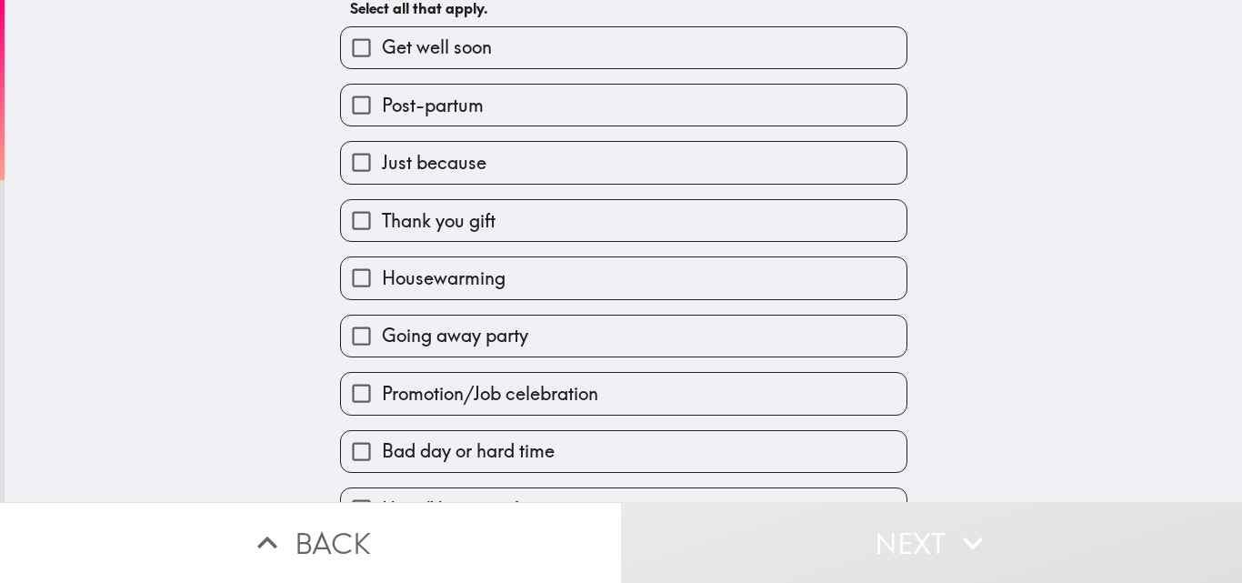
scroll to position [10, 0]
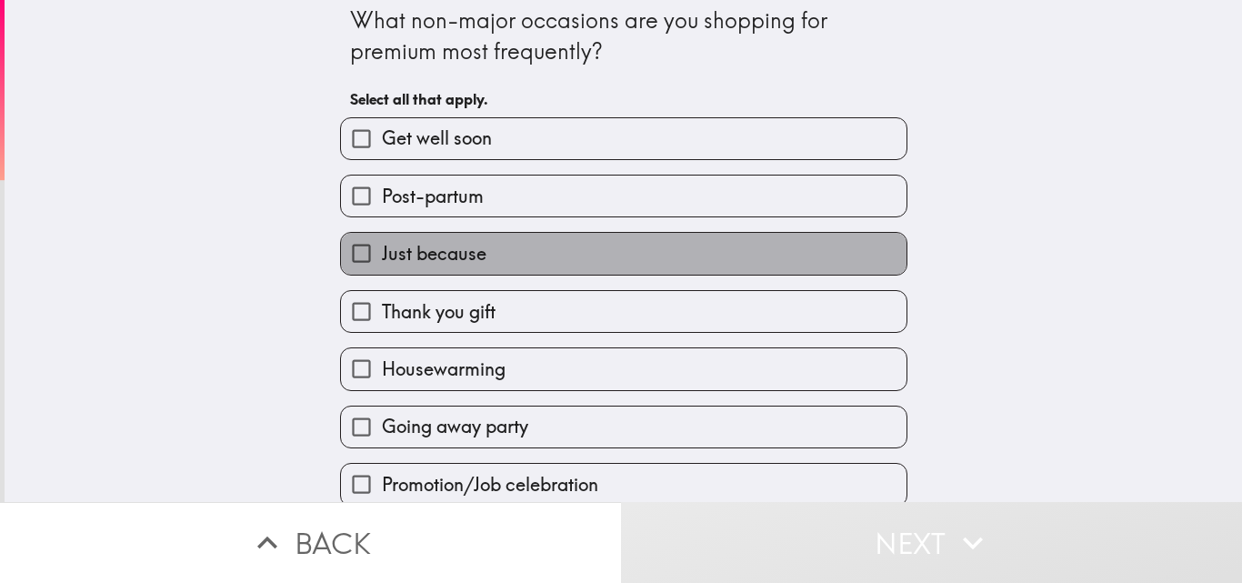
click at [453, 265] on span "Just because" at bounding box center [434, 253] width 105 height 25
click at [382, 265] on input "Just because" at bounding box center [361, 253] width 41 height 41
checkbox input "true"
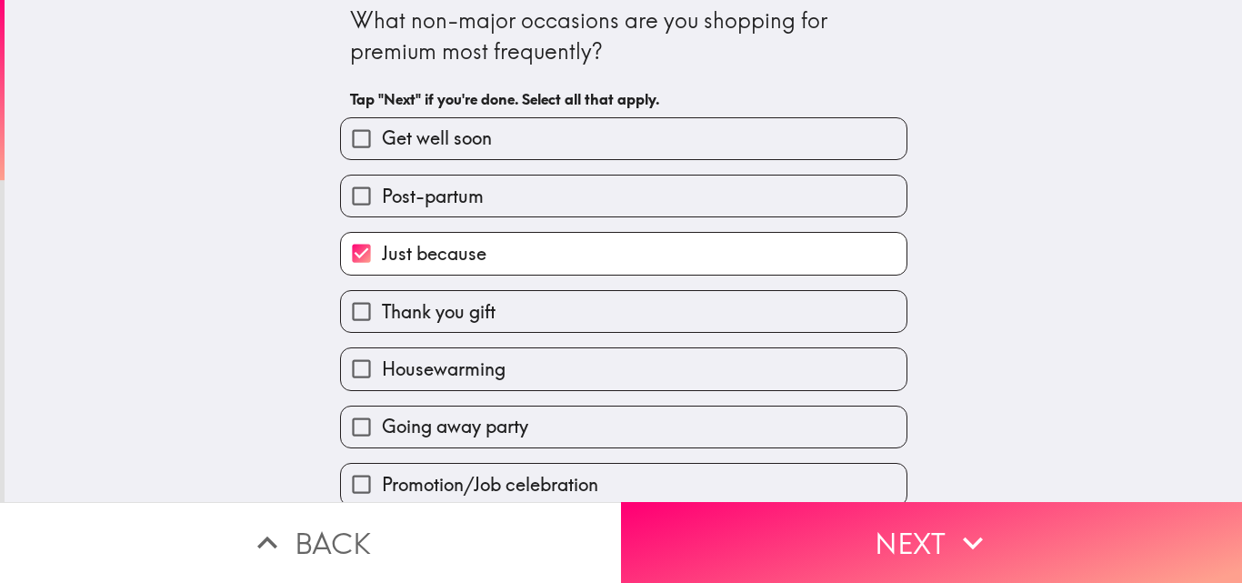
click at [570, 327] on label "Thank you gift" at bounding box center [624, 311] width 566 height 41
click at [382, 327] on input "Thank you gift" at bounding box center [361, 311] width 41 height 41
checkbox input "true"
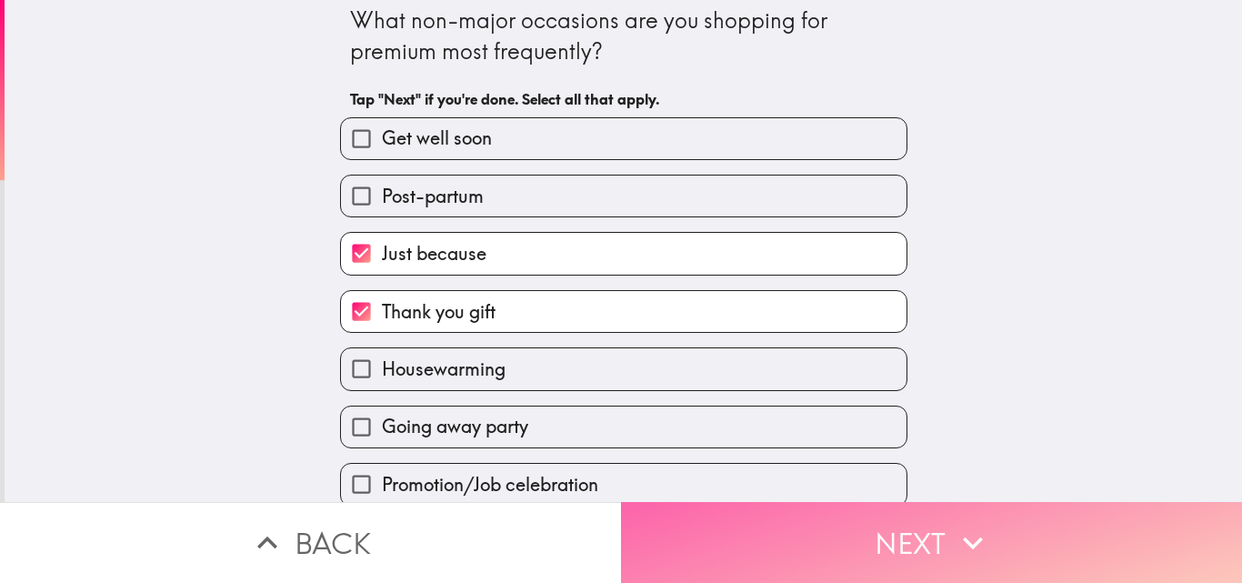
click at [742, 542] on button "Next" at bounding box center [931, 542] width 621 height 81
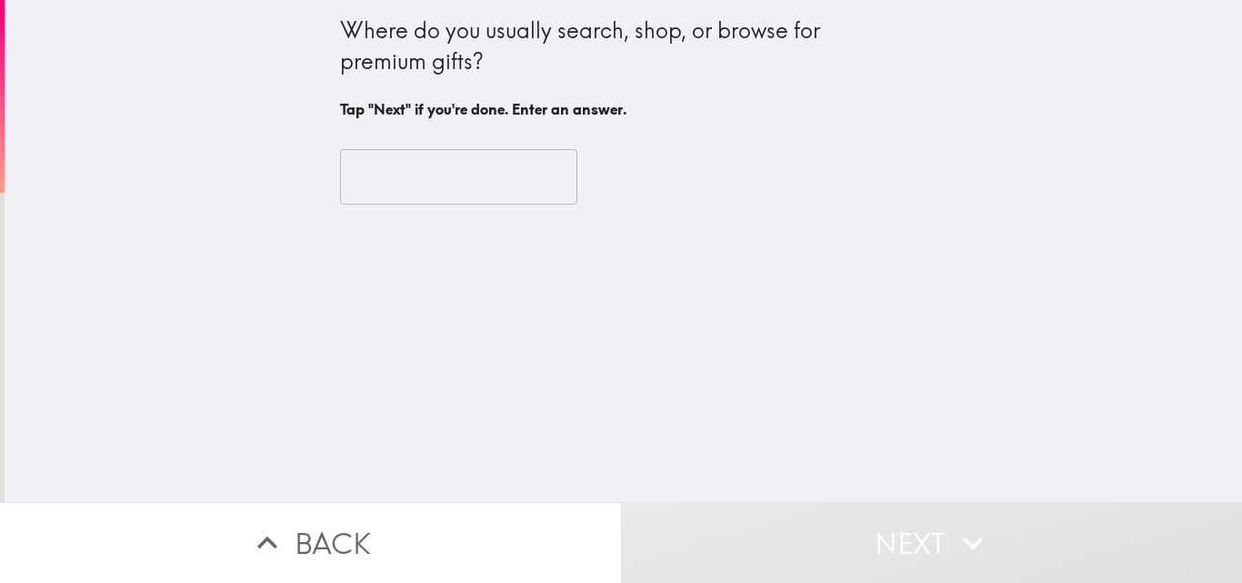
click at [463, 167] on input "text" at bounding box center [458, 177] width 237 height 56
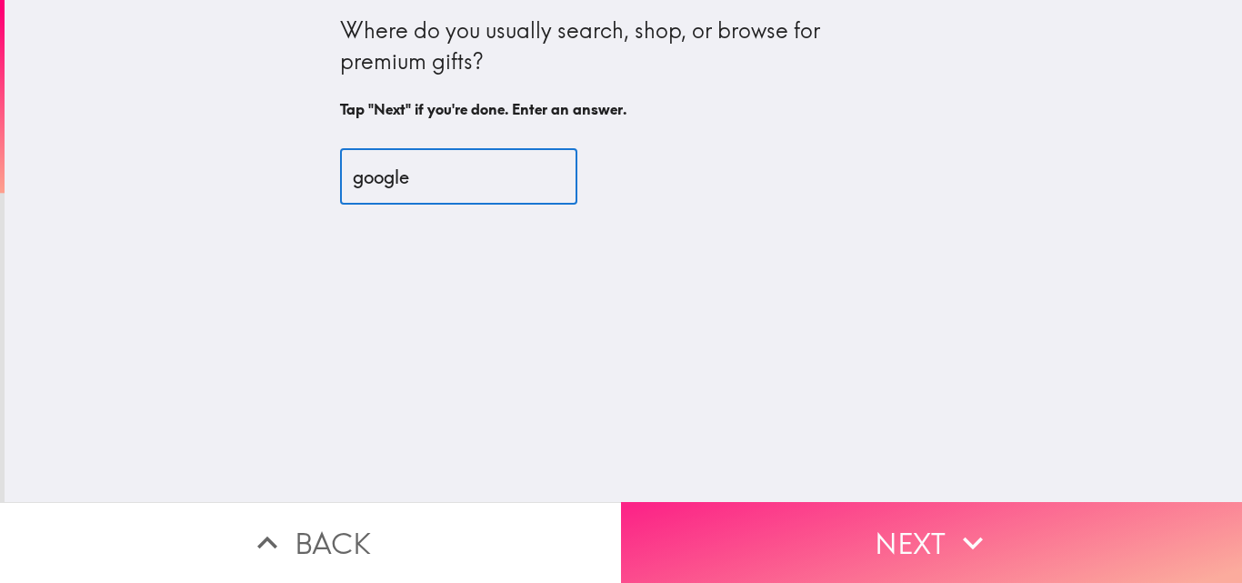
type input "google"
click at [817, 559] on button "Next" at bounding box center [931, 542] width 621 height 81
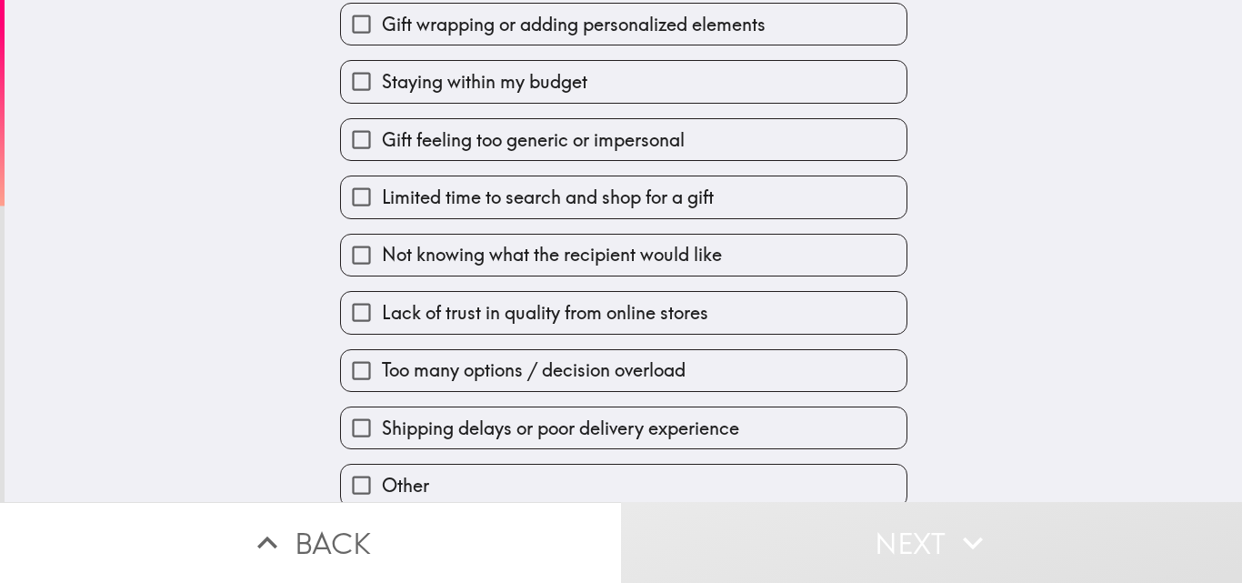
scroll to position [201, 0]
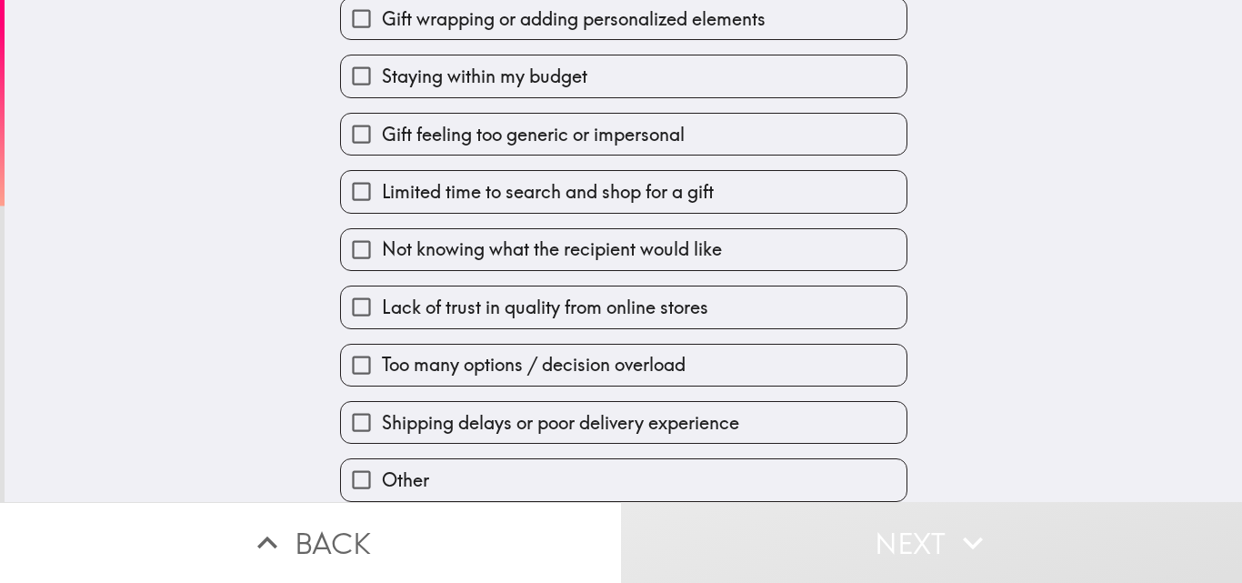
click at [351, 459] on input "Other" at bounding box center [361, 479] width 41 height 41
checkbox input "true"
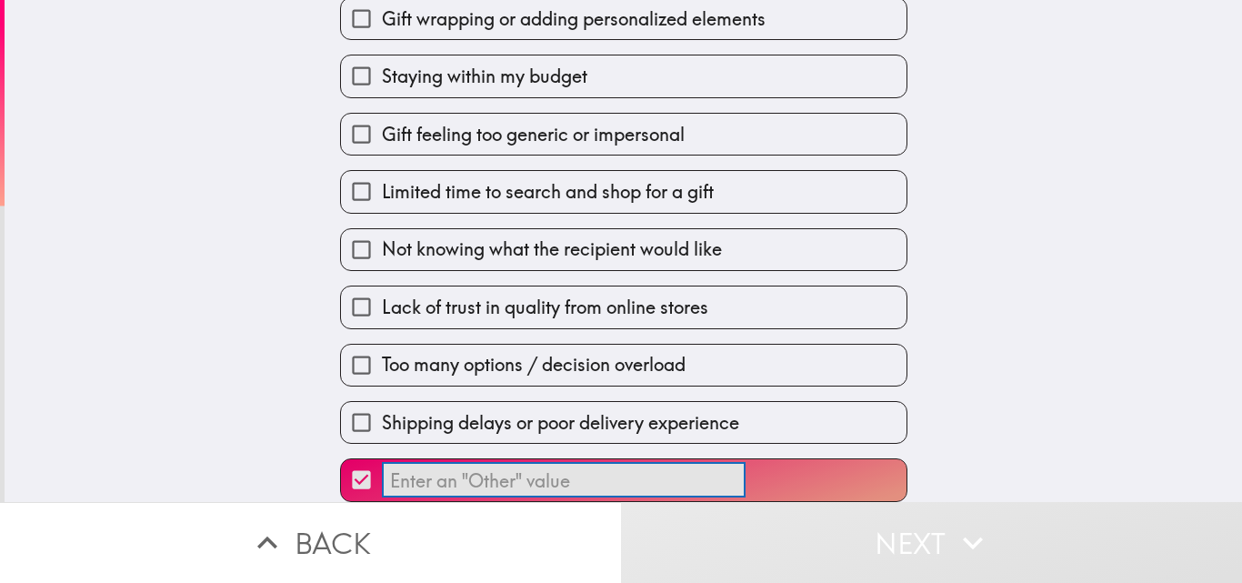
click at [445, 465] on input "​" at bounding box center [564, 480] width 364 height 35
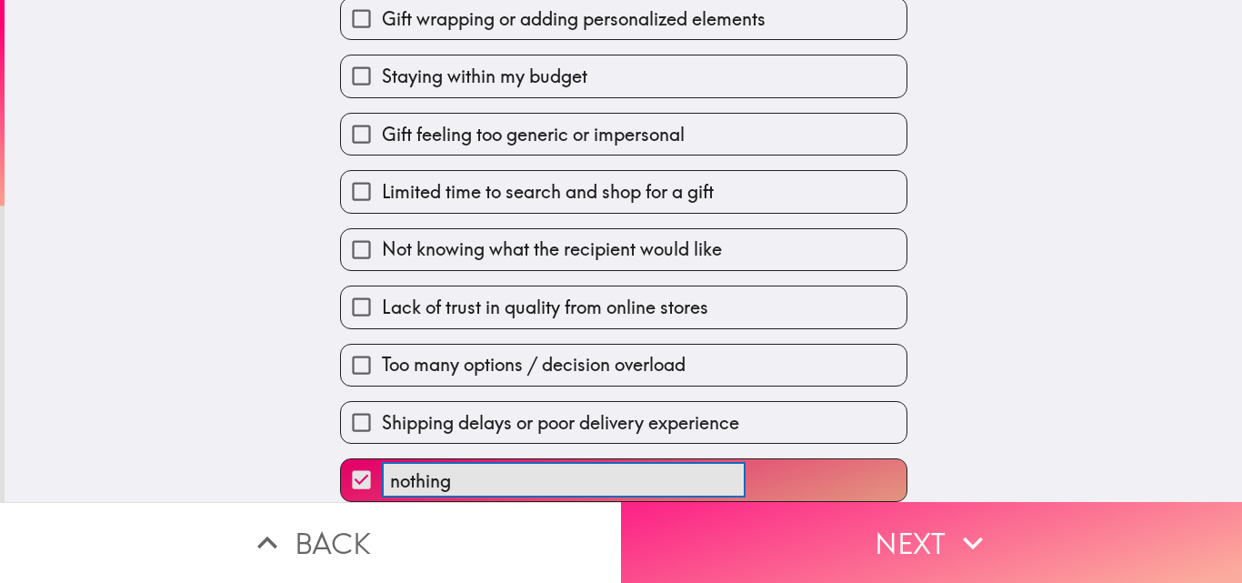
type input "nothing"
click at [692, 516] on button "Next" at bounding box center [931, 542] width 621 height 81
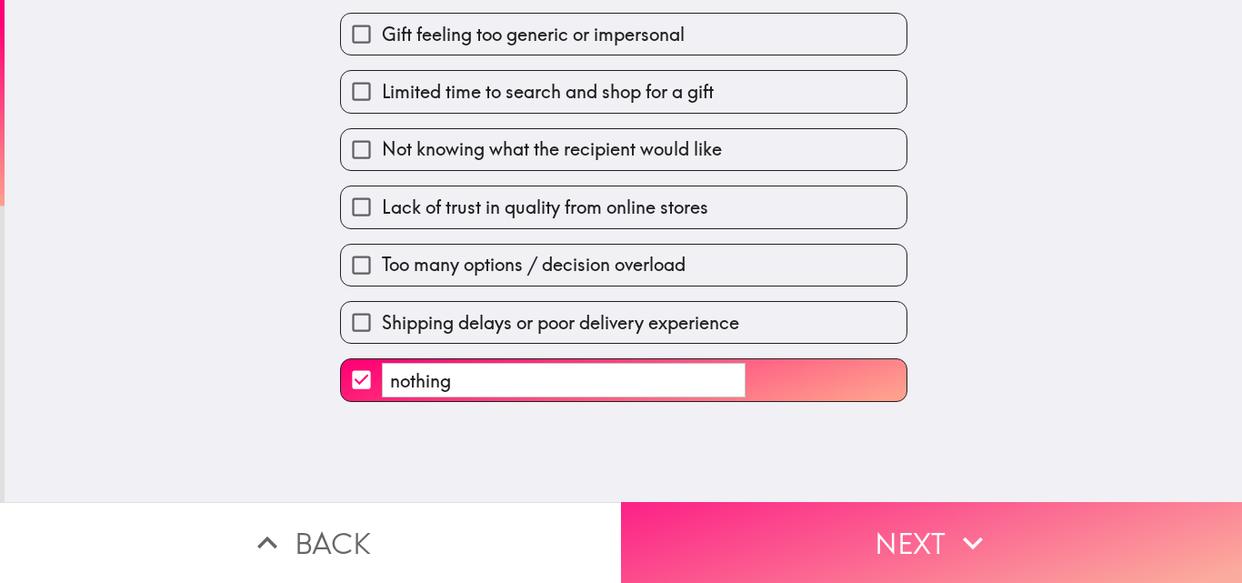
scroll to position [0, 0]
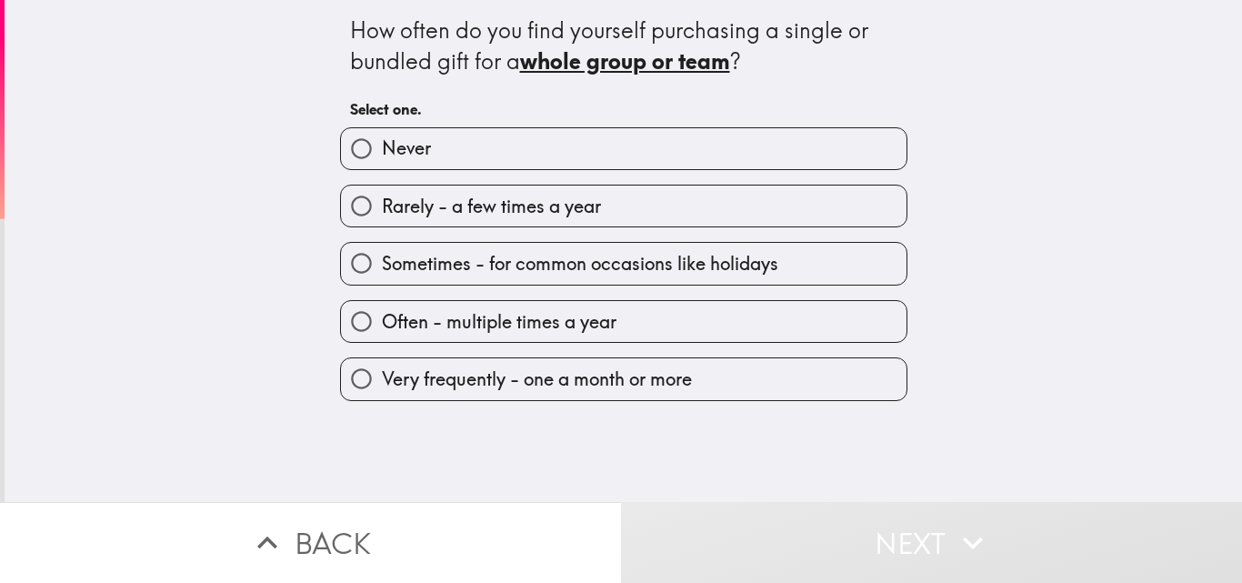
click at [700, 155] on label "Never" at bounding box center [624, 148] width 566 height 41
click at [382, 155] on input "Never" at bounding box center [361, 148] width 41 height 41
radio input "true"
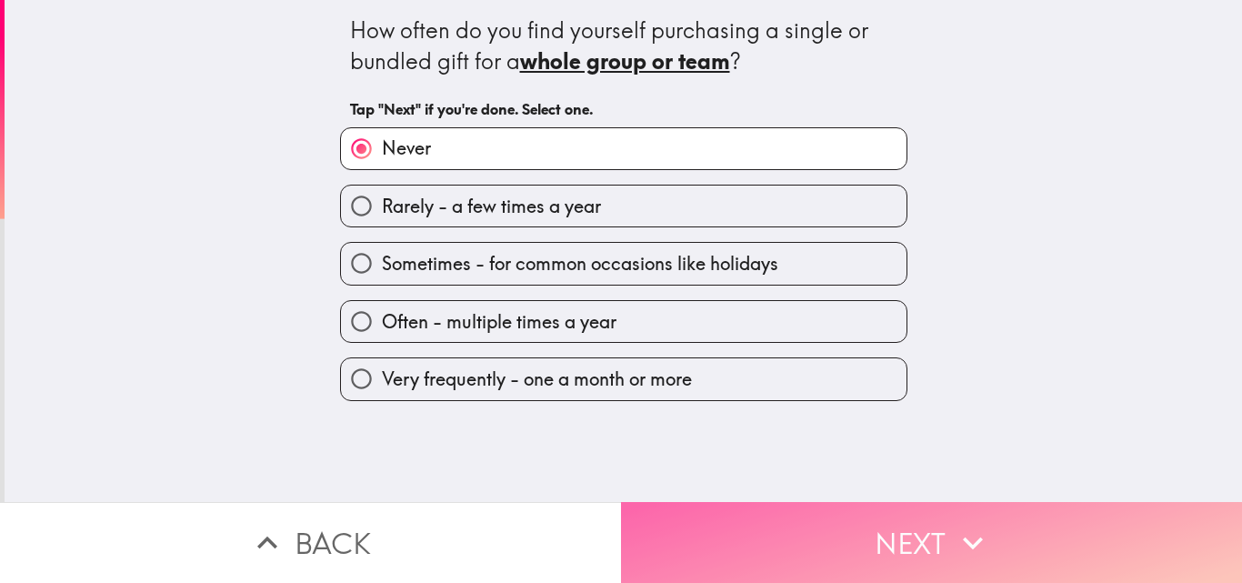
click at [771, 538] on button "Next" at bounding box center [931, 542] width 621 height 81
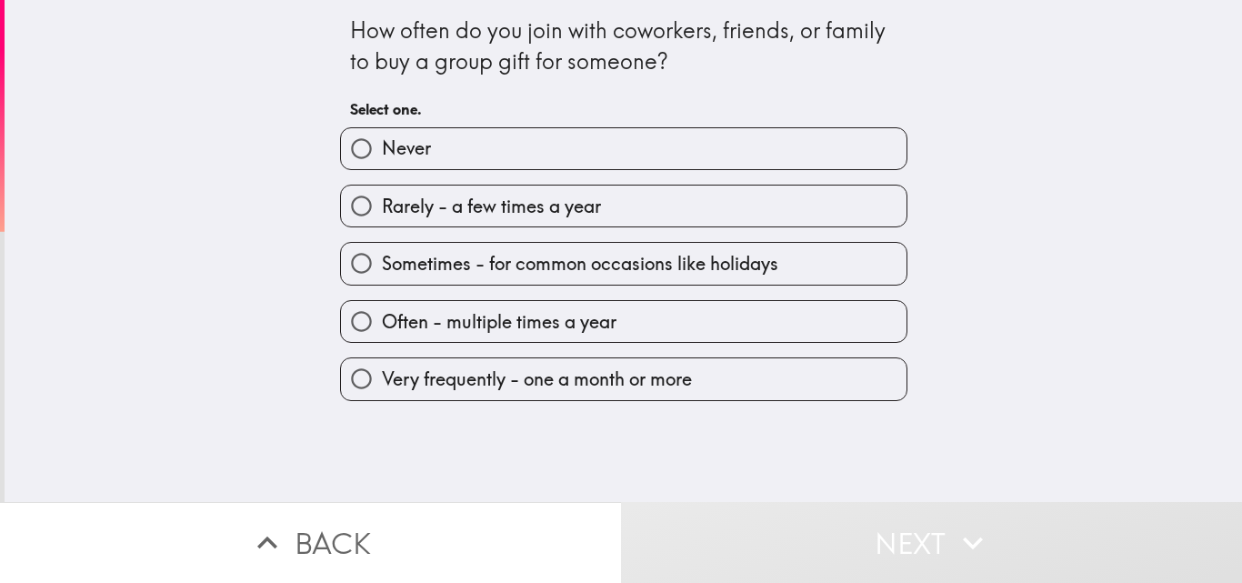
click at [432, 158] on label "Never" at bounding box center [624, 148] width 566 height 41
click at [382, 158] on input "Never" at bounding box center [361, 148] width 41 height 41
radio input "true"
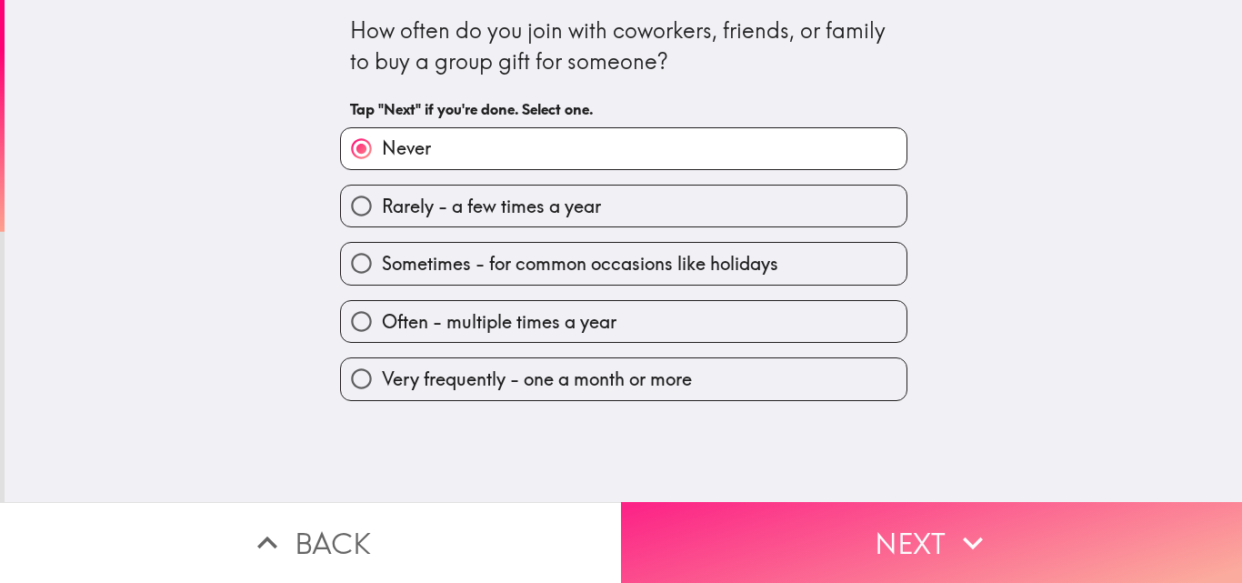
click at [657, 512] on button "Next" at bounding box center [931, 542] width 621 height 81
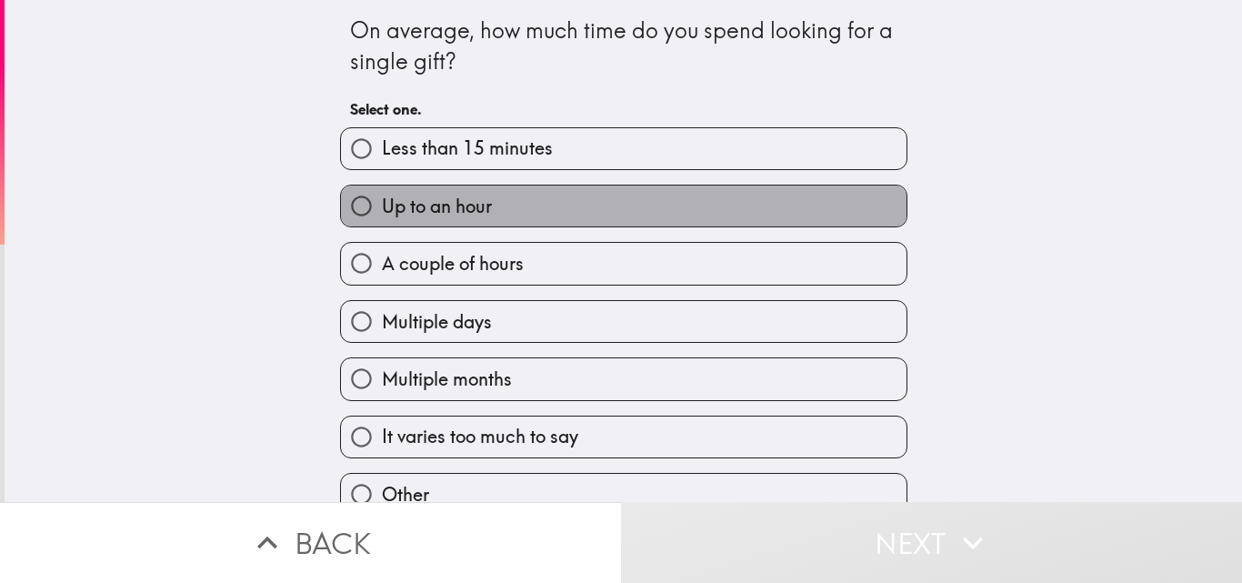
drag, startPoint x: 386, startPoint y: 219, endPoint x: 381, endPoint y: 233, distance: 14.7
click at [386, 218] on label "Up to an hour" at bounding box center [624, 205] width 566 height 41
click at [382, 218] on input "Up to an hour" at bounding box center [361, 205] width 41 height 41
radio input "true"
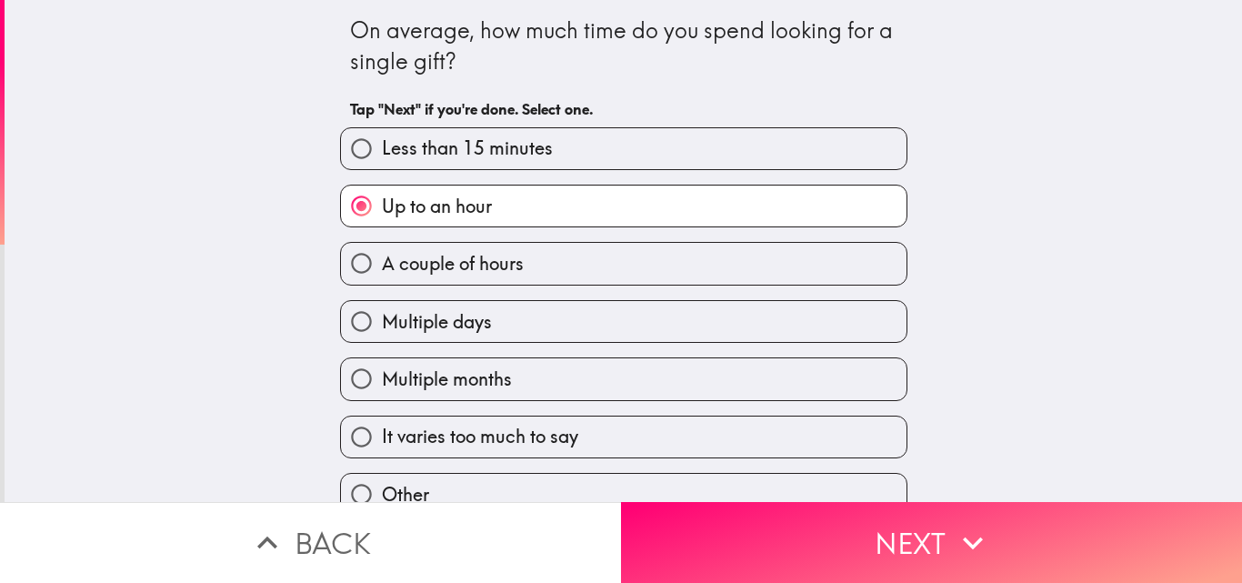
scroll to position [28, 0]
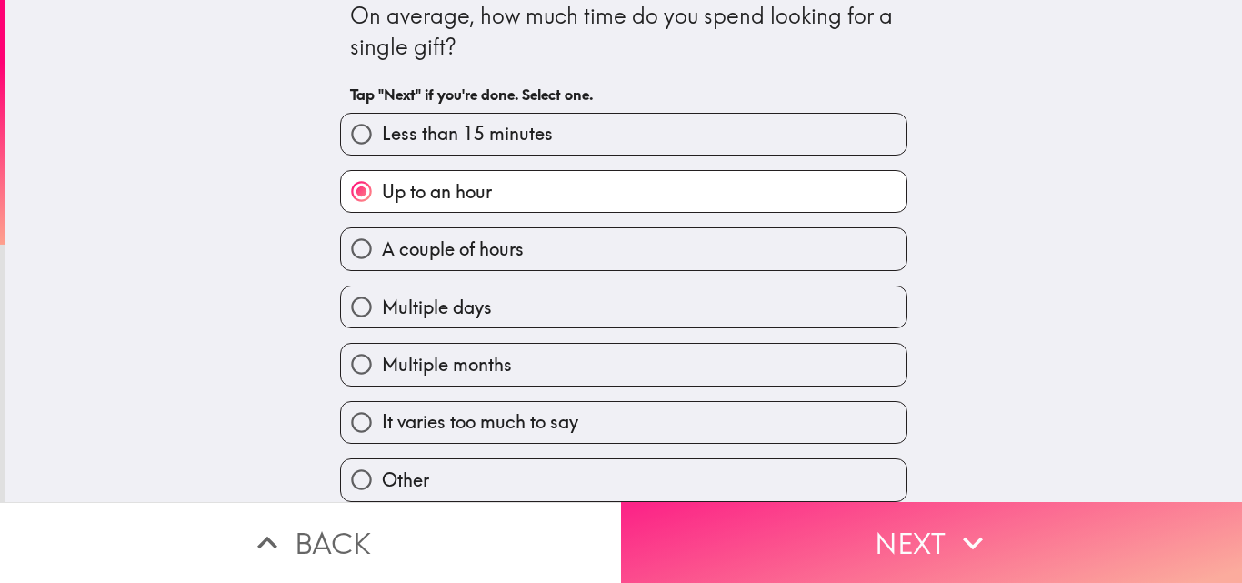
click at [756, 546] on button "Next" at bounding box center [931, 542] width 621 height 81
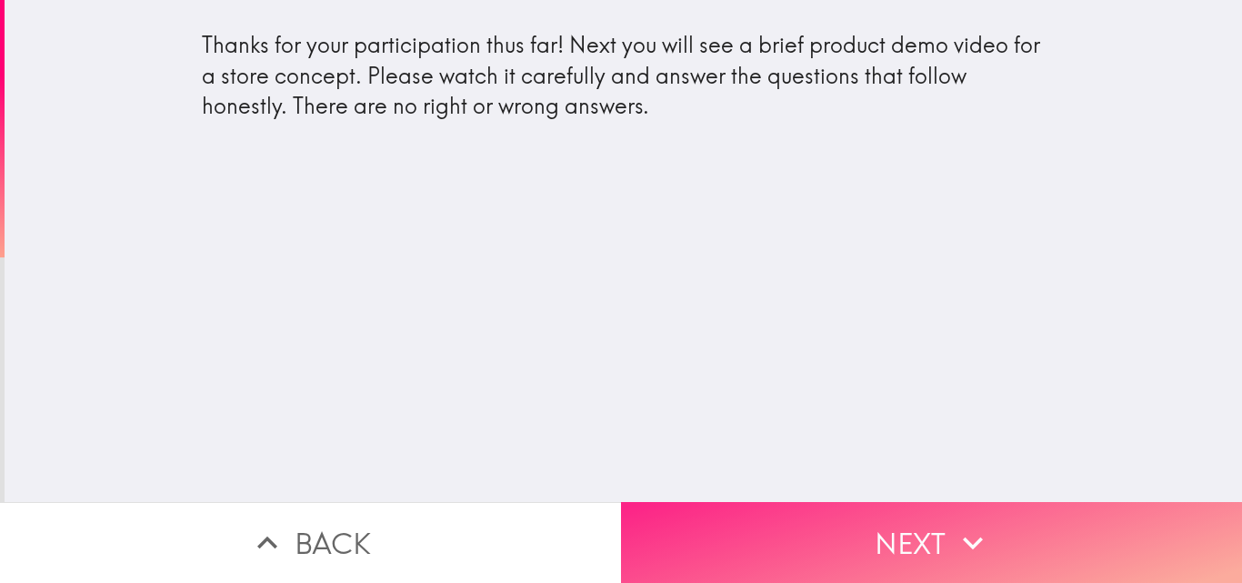
click at [683, 523] on button "Next" at bounding box center [931, 542] width 621 height 81
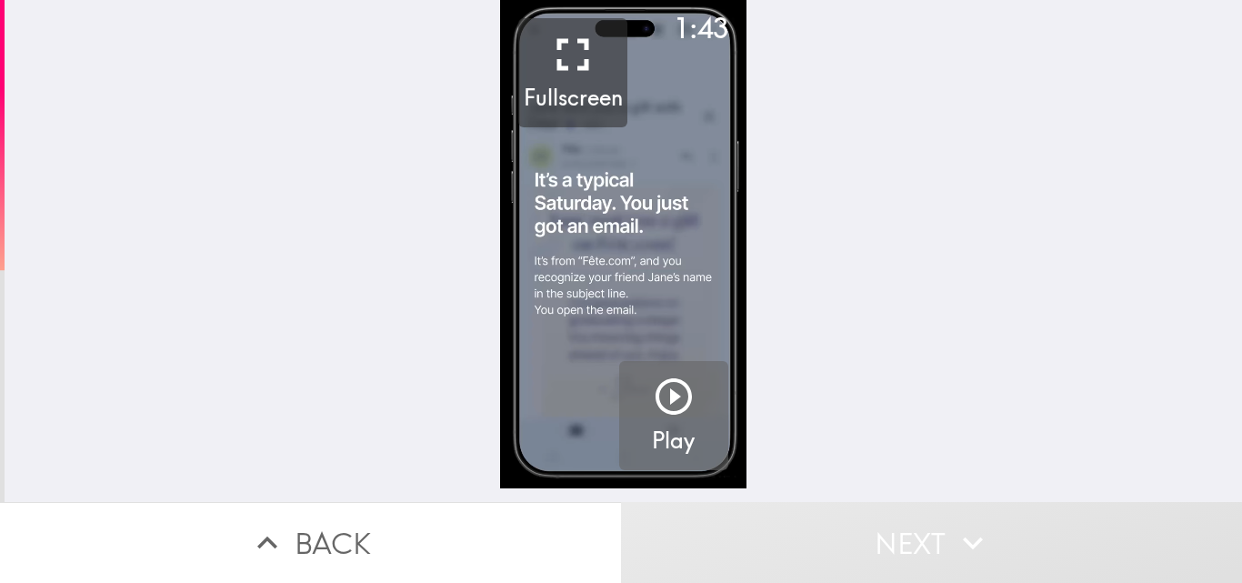
click at [663, 403] on icon "button" at bounding box center [674, 397] width 44 height 44
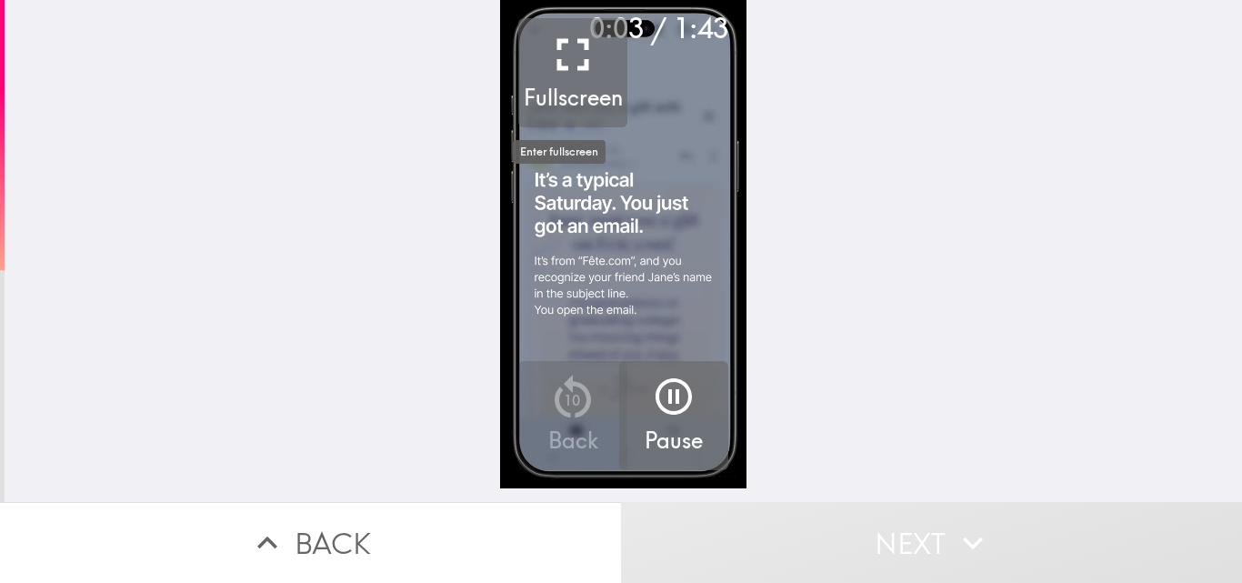
click at [571, 64] on icon "button" at bounding box center [573, 54] width 32 height 32
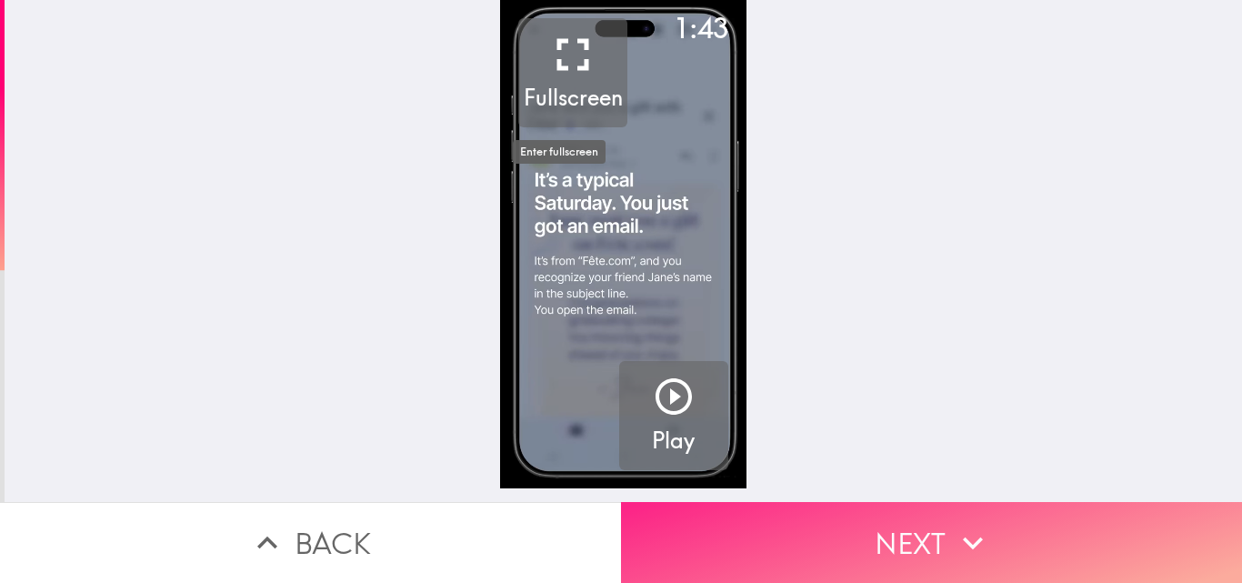
click at [731, 502] on button "Next" at bounding box center [931, 542] width 621 height 81
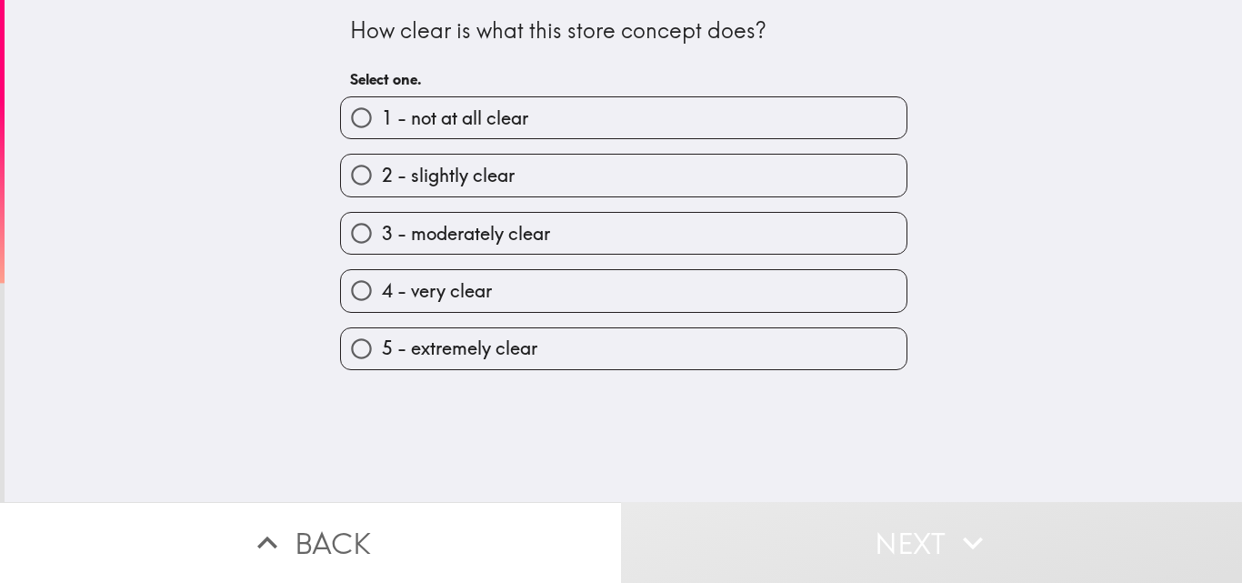
click at [493, 350] on span "5 - extremely clear" at bounding box center [459, 347] width 155 height 25
click at [382, 350] on input "5 - extremely clear" at bounding box center [361, 348] width 41 height 41
radio input "true"
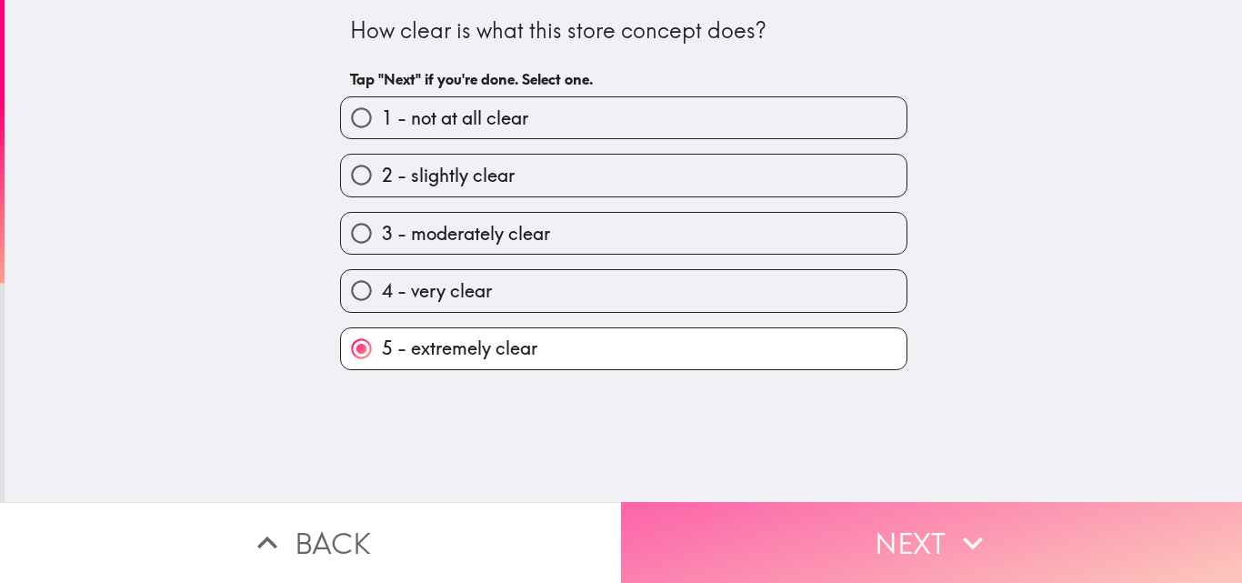
click at [718, 538] on button "Next" at bounding box center [931, 542] width 621 height 81
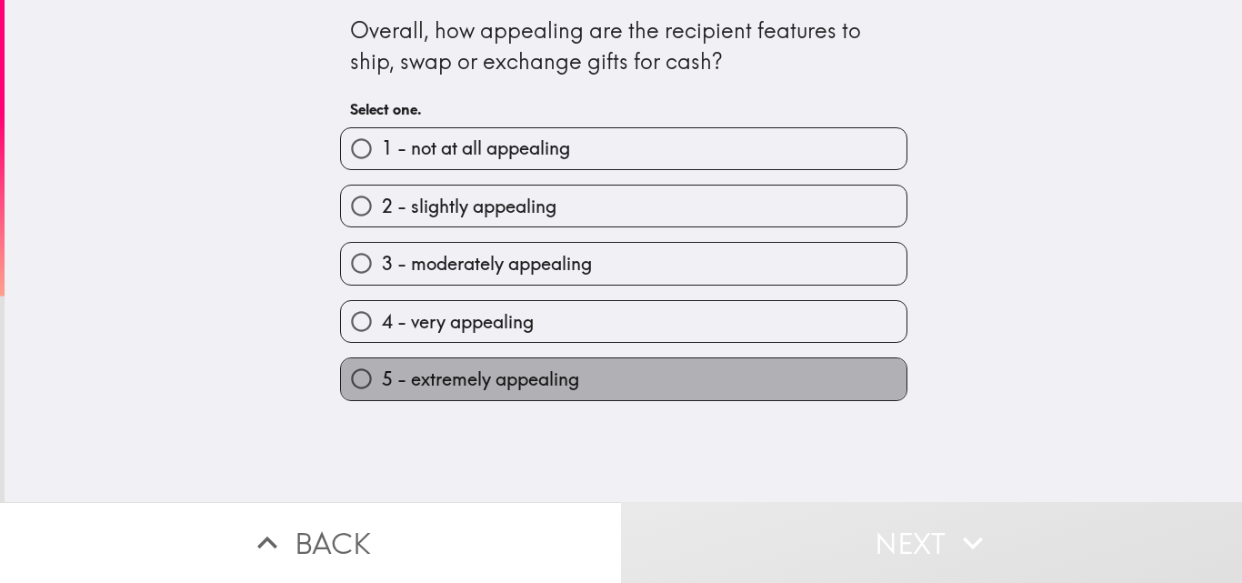
click at [431, 385] on span "5 - extremely appealing" at bounding box center [480, 378] width 197 height 25
click at [382, 385] on input "5 - extremely appealing" at bounding box center [361, 378] width 41 height 41
radio input "true"
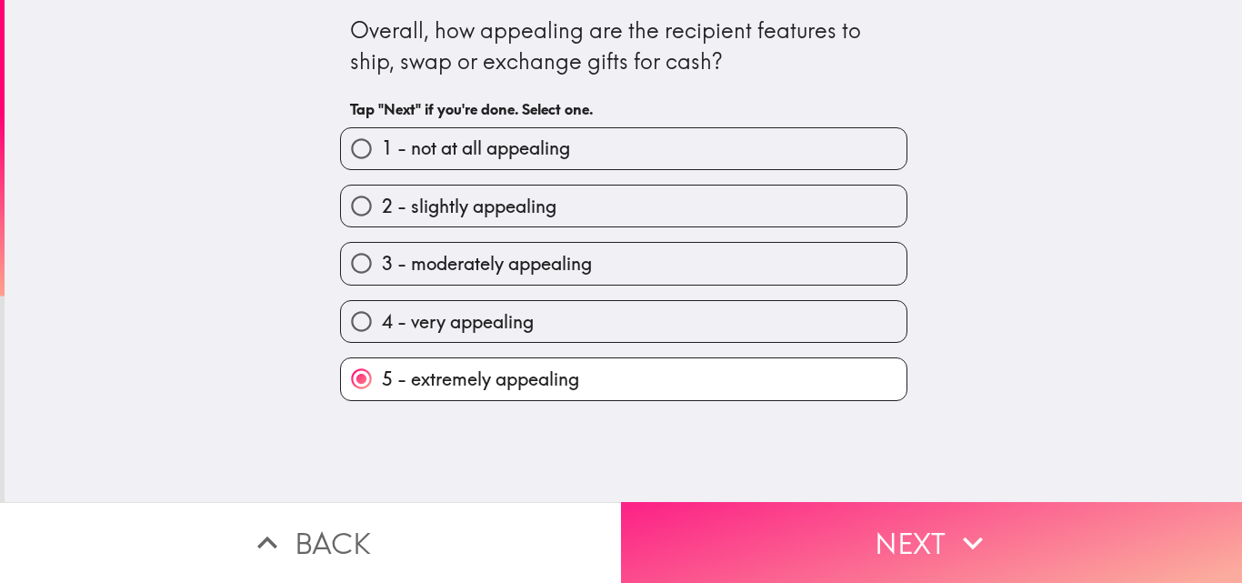
click at [658, 506] on button "Next" at bounding box center [931, 542] width 621 height 81
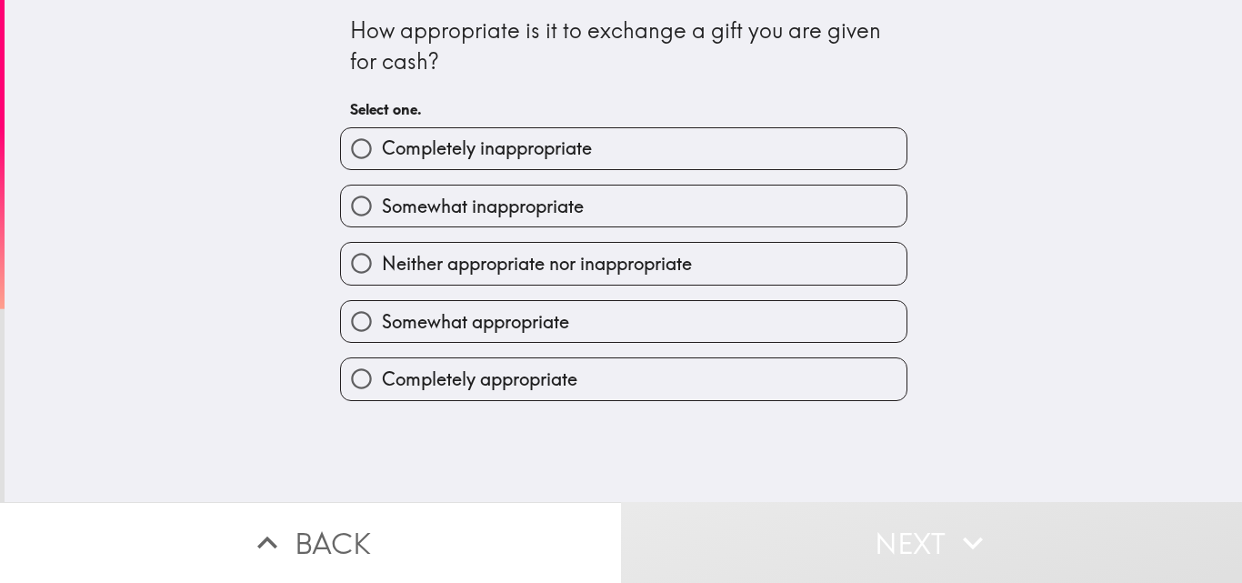
click at [527, 384] on span "Completely appropriate" at bounding box center [479, 378] width 195 height 25
click at [382, 384] on input "Completely appropriate" at bounding box center [361, 378] width 41 height 41
radio input "true"
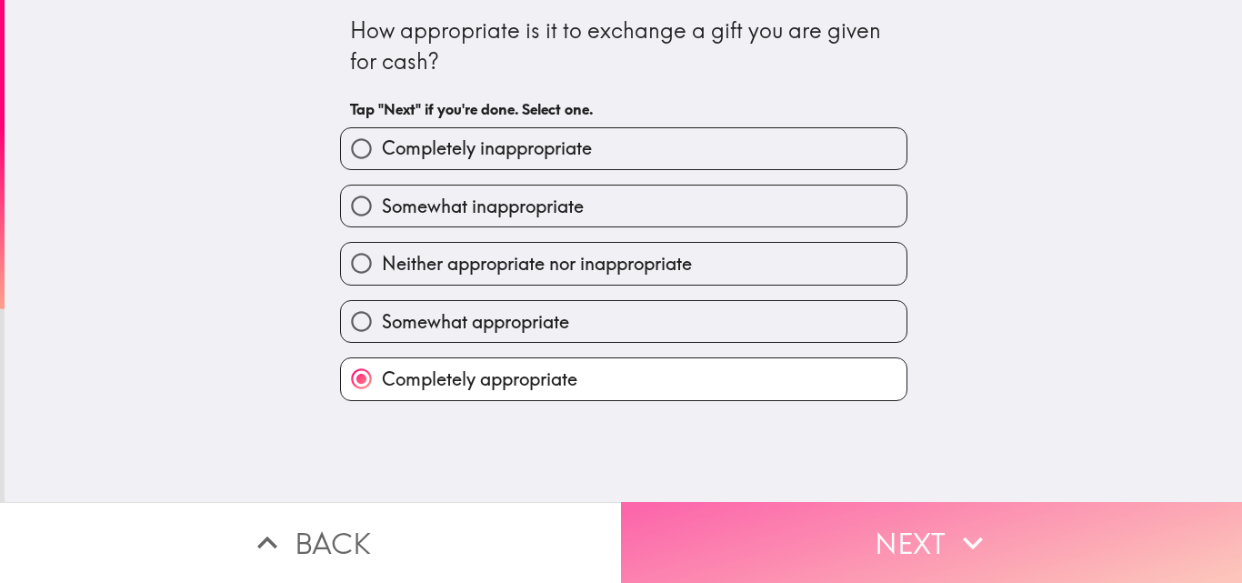
click at [728, 529] on button "Next" at bounding box center [931, 542] width 621 height 81
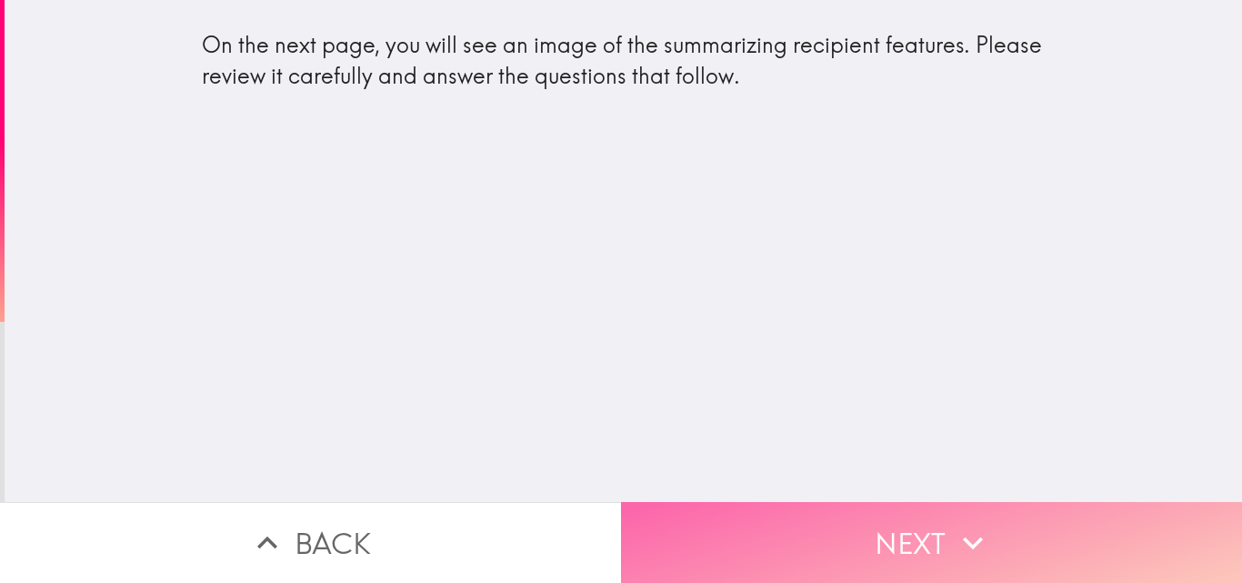
click at [720, 525] on button "Next" at bounding box center [931, 542] width 621 height 81
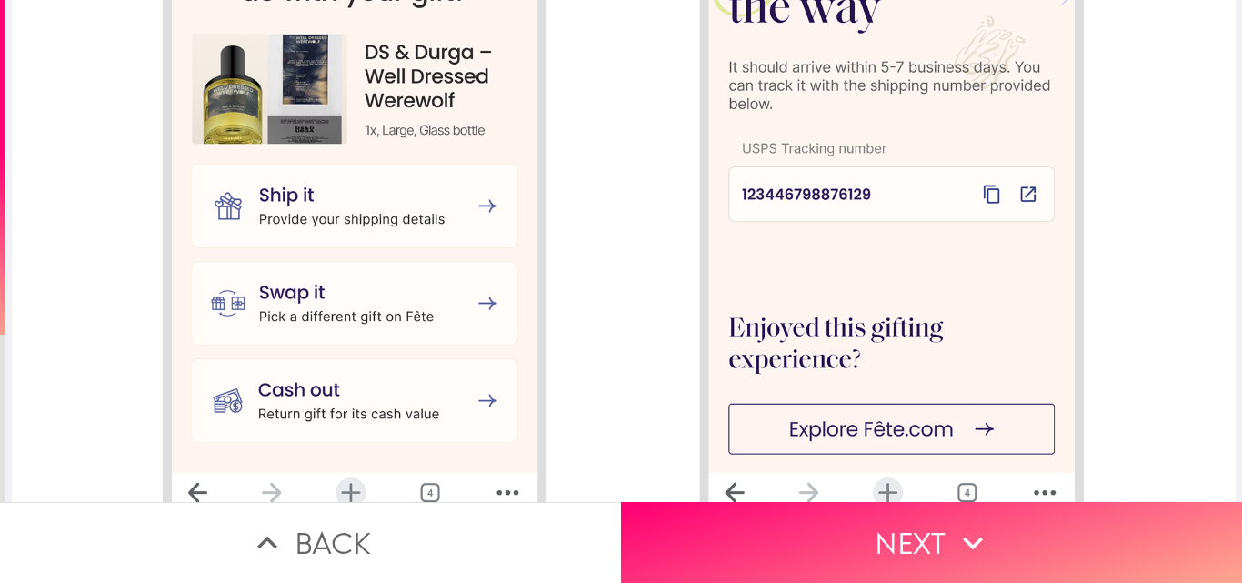
scroll to position [1956, 0]
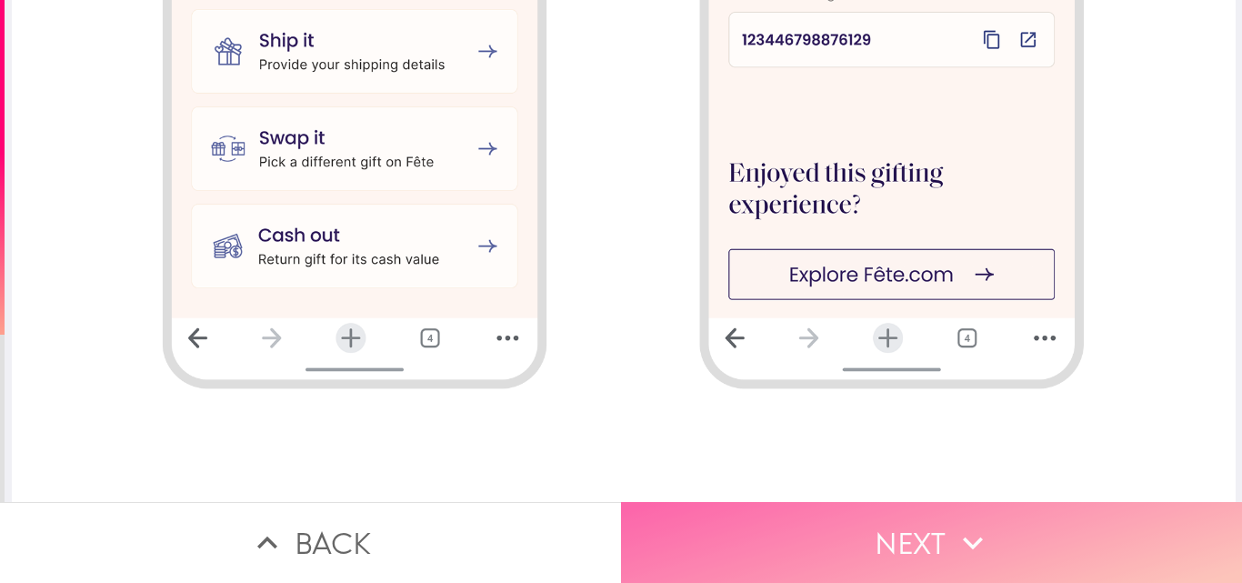
click at [742, 556] on button "Next" at bounding box center [931, 542] width 621 height 81
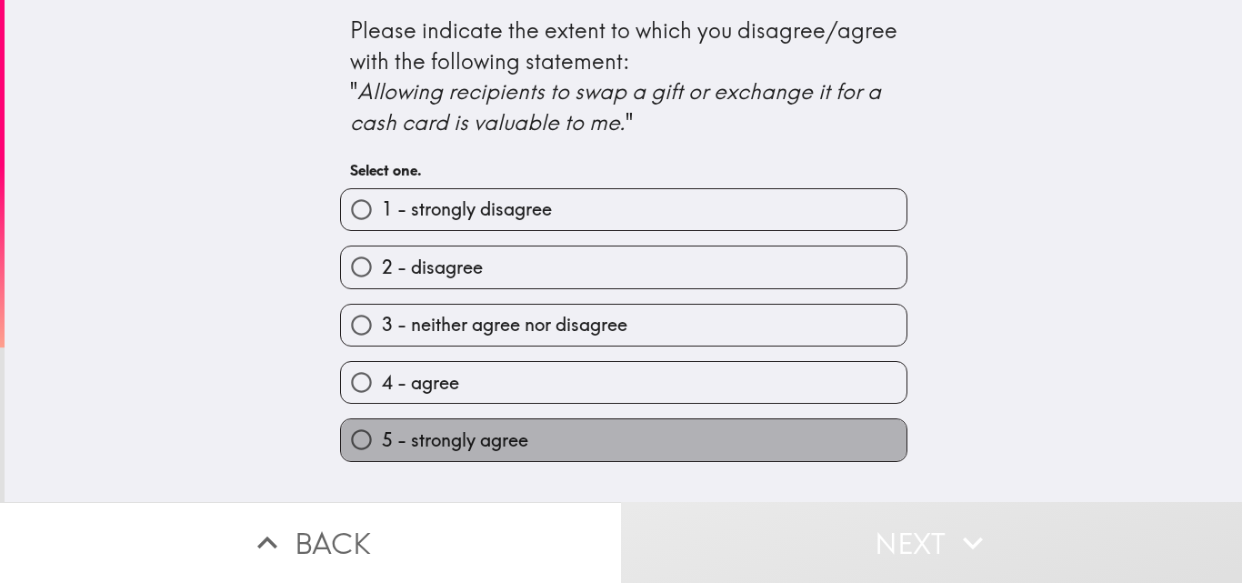
click at [462, 428] on span "5 - strongly agree" at bounding box center [455, 439] width 146 height 25
click at [382, 428] on input "5 - strongly agree" at bounding box center [361, 439] width 41 height 41
radio input "true"
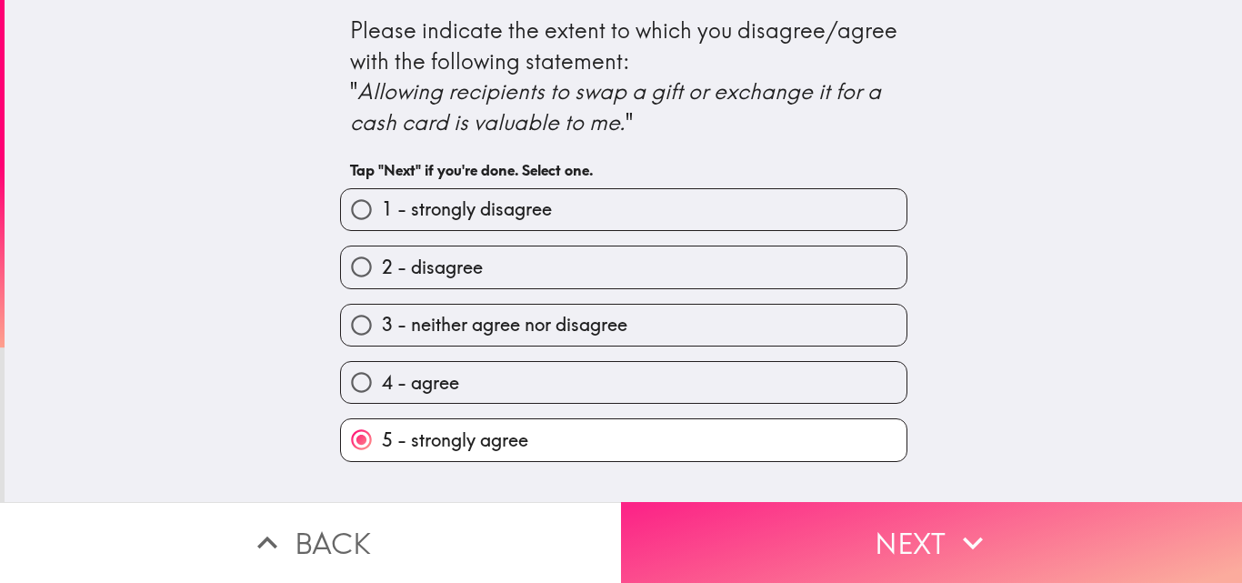
click at [717, 556] on button "Next" at bounding box center [931, 542] width 621 height 81
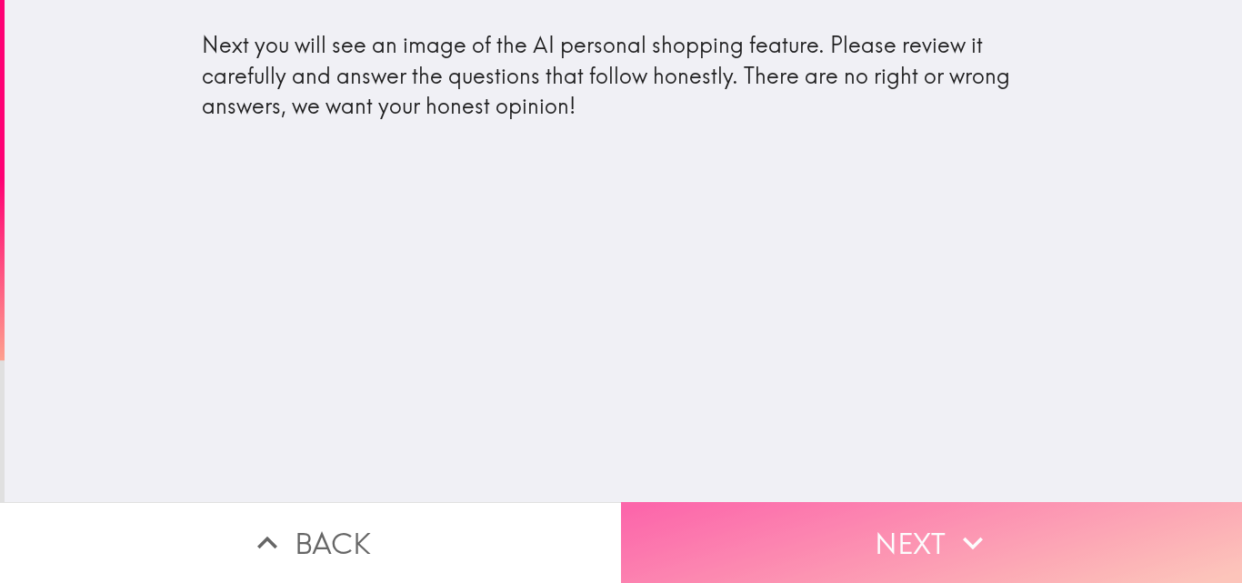
click at [891, 512] on button "Next" at bounding box center [931, 542] width 621 height 81
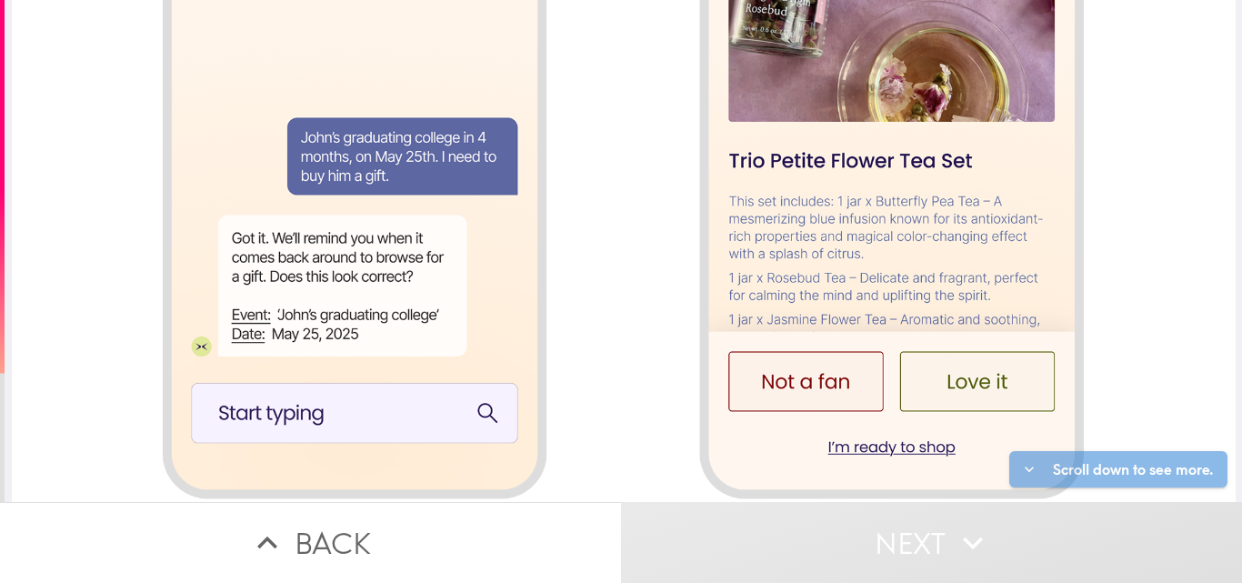
scroll to position [1956, 0]
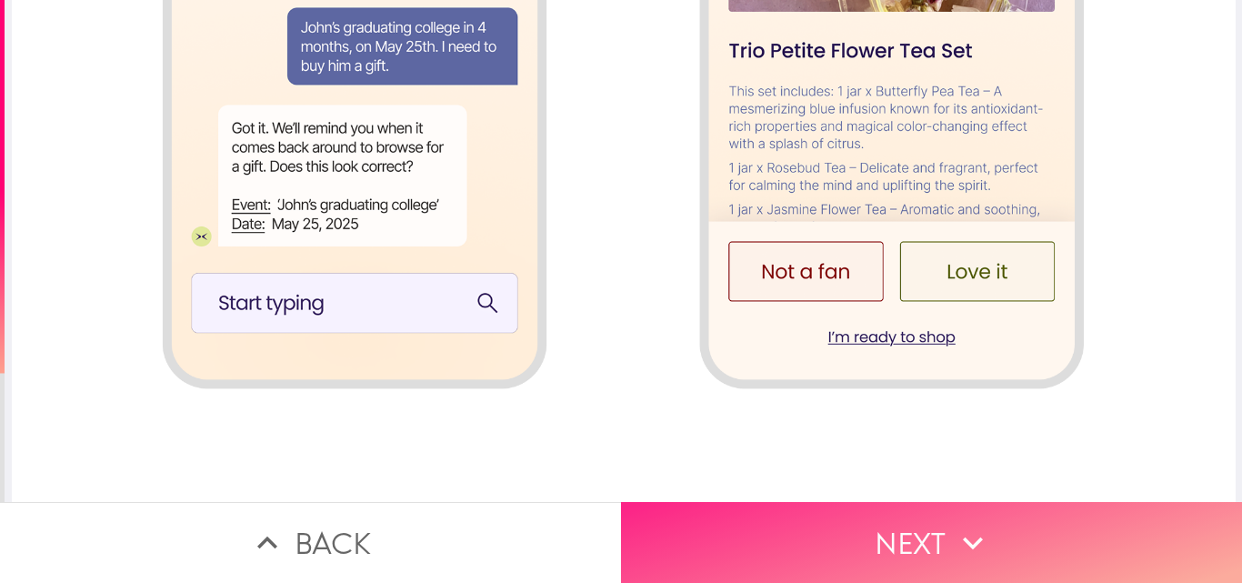
click at [1018, 514] on button "Next" at bounding box center [931, 542] width 621 height 81
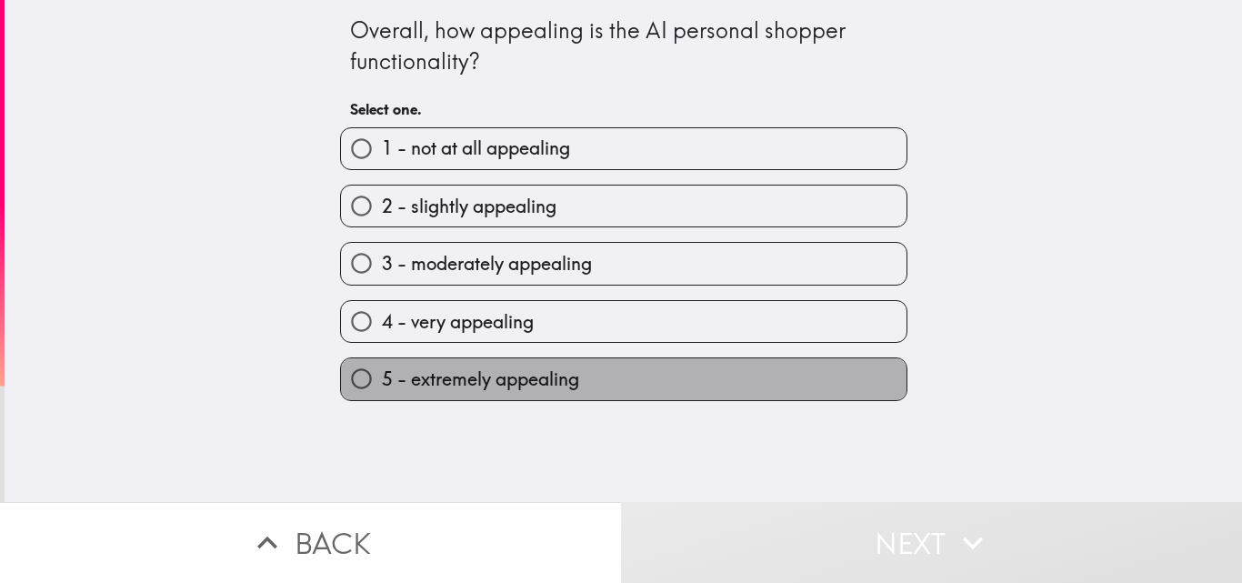
click at [581, 386] on label "5 - extremely appealing" at bounding box center [624, 378] width 566 height 41
click at [382, 386] on input "5 - extremely appealing" at bounding box center [361, 378] width 41 height 41
radio input "true"
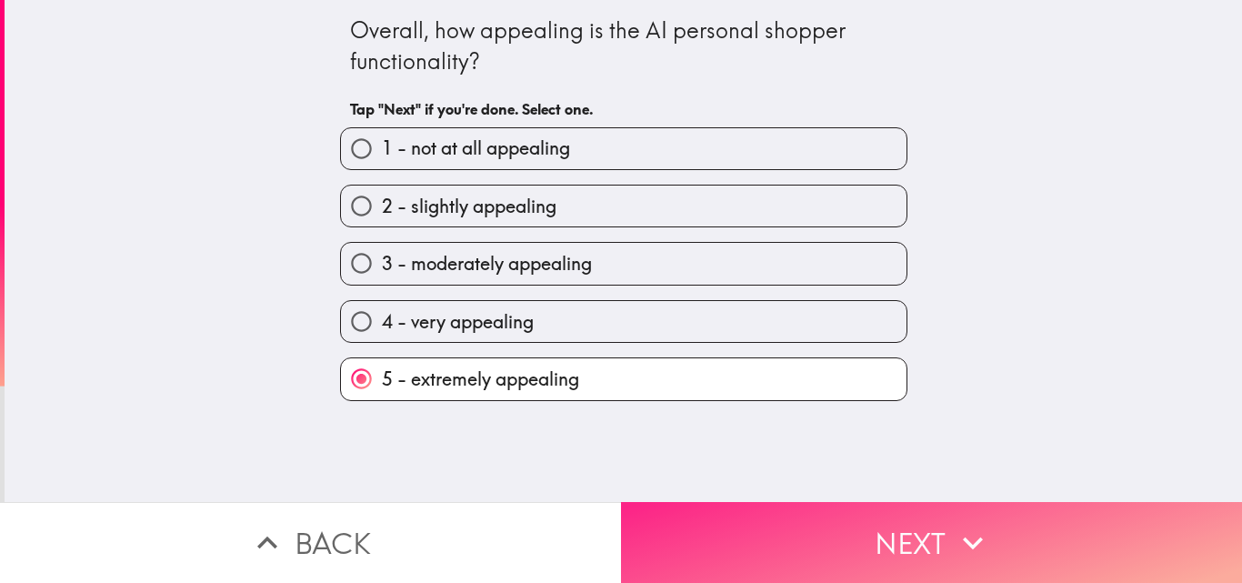
click at [747, 532] on button "Next" at bounding box center [931, 542] width 621 height 81
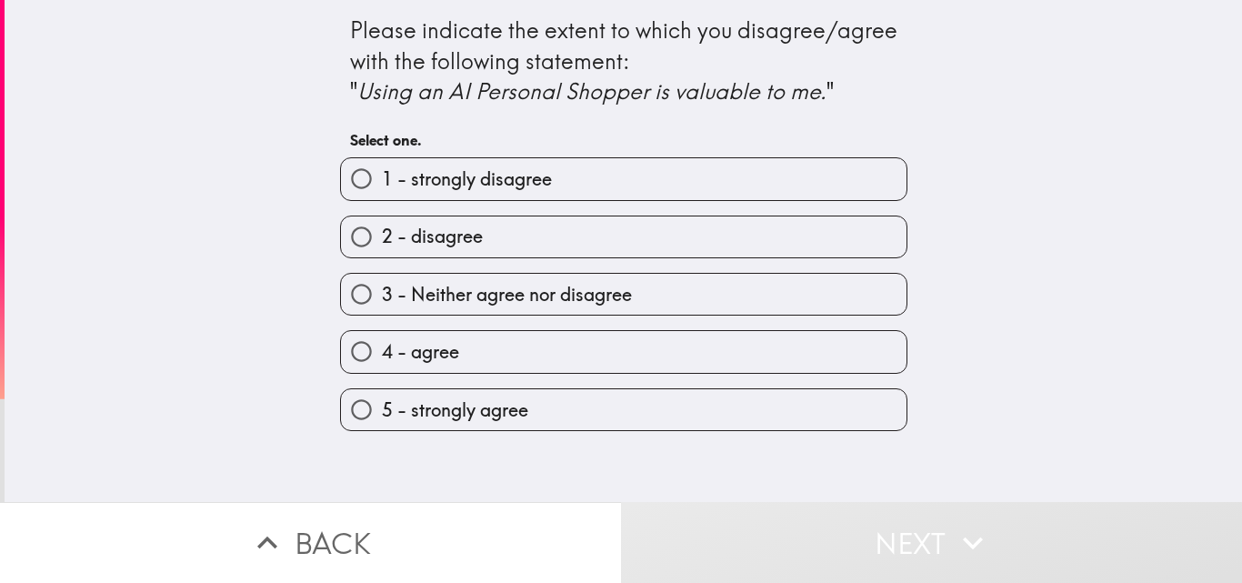
click at [545, 416] on label "5 - strongly agree" at bounding box center [624, 409] width 566 height 41
click at [382, 416] on input "5 - strongly agree" at bounding box center [361, 409] width 41 height 41
radio input "true"
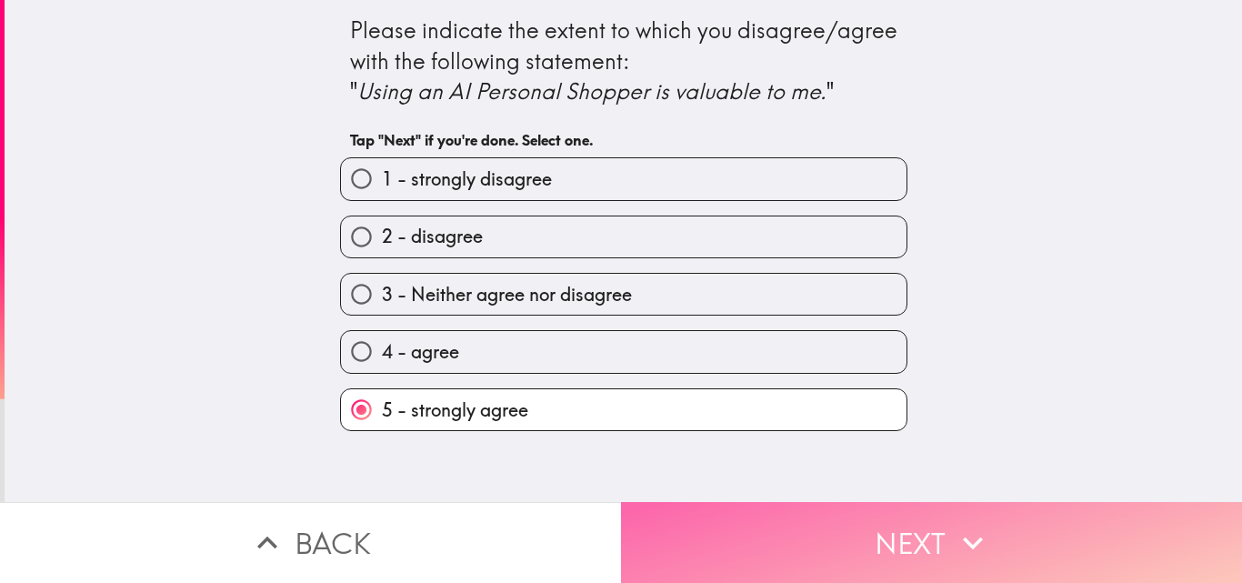
click at [794, 548] on button "Next" at bounding box center [931, 542] width 621 height 81
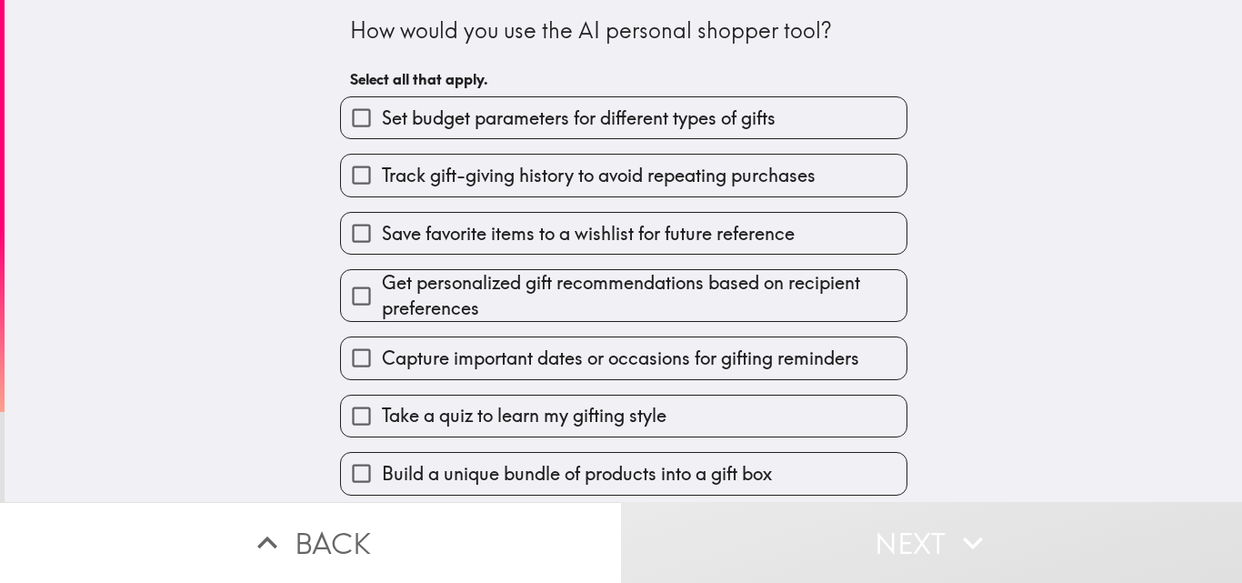
click at [624, 103] on label "Set budget parameters for different types of gifts" at bounding box center [624, 117] width 566 height 41
click at [382, 103] on input "Set budget parameters for different types of gifts" at bounding box center [361, 117] width 41 height 41
checkbox input "true"
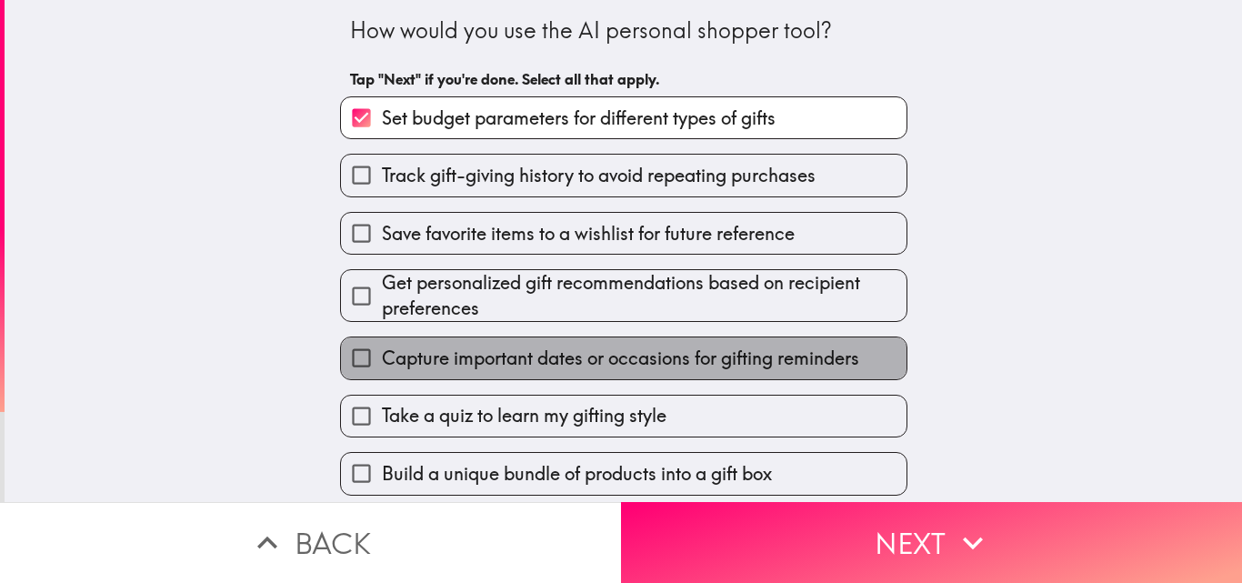
drag, startPoint x: 485, startPoint y: 365, endPoint x: 487, endPoint y: 353, distance: 12.1
click at [484, 364] on span "Capture important dates or occasions for gifting reminders" at bounding box center [620, 358] width 477 height 25
click at [382, 364] on input "Capture important dates or occasions for gifting reminders" at bounding box center [361, 357] width 41 height 41
checkbox input "true"
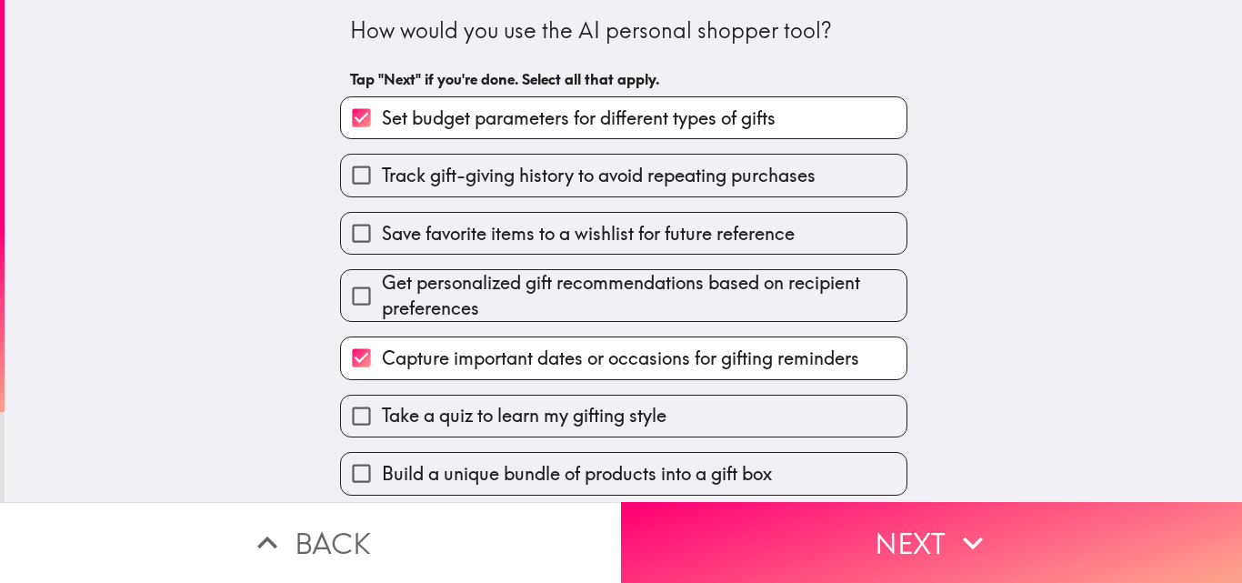
scroll to position [237, 0]
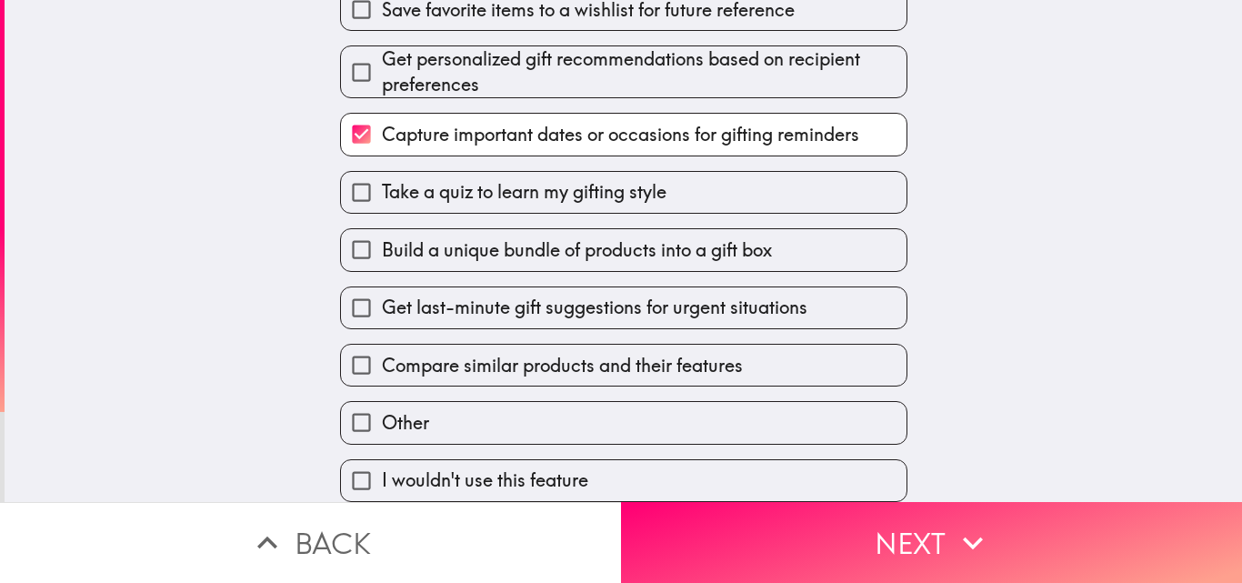
click at [487, 353] on span "Compare similar products and their features" at bounding box center [562, 365] width 361 height 25
click at [382, 345] on input "Compare similar products and their features" at bounding box center [361, 365] width 41 height 41
checkbox input "true"
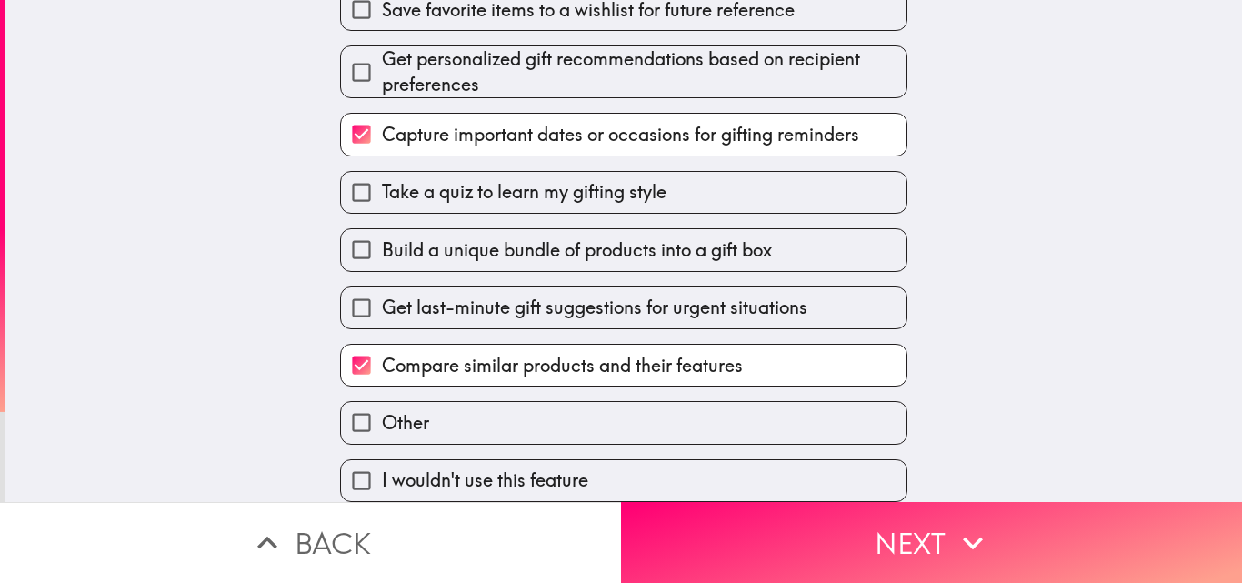
click at [431, 240] on span "Build a unique bundle of products into a gift box" at bounding box center [577, 249] width 390 height 25
click at [382, 240] on input "Build a unique bundle of products into a gift box" at bounding box center [361, 249] width 41 height 41
checkbox input "true"
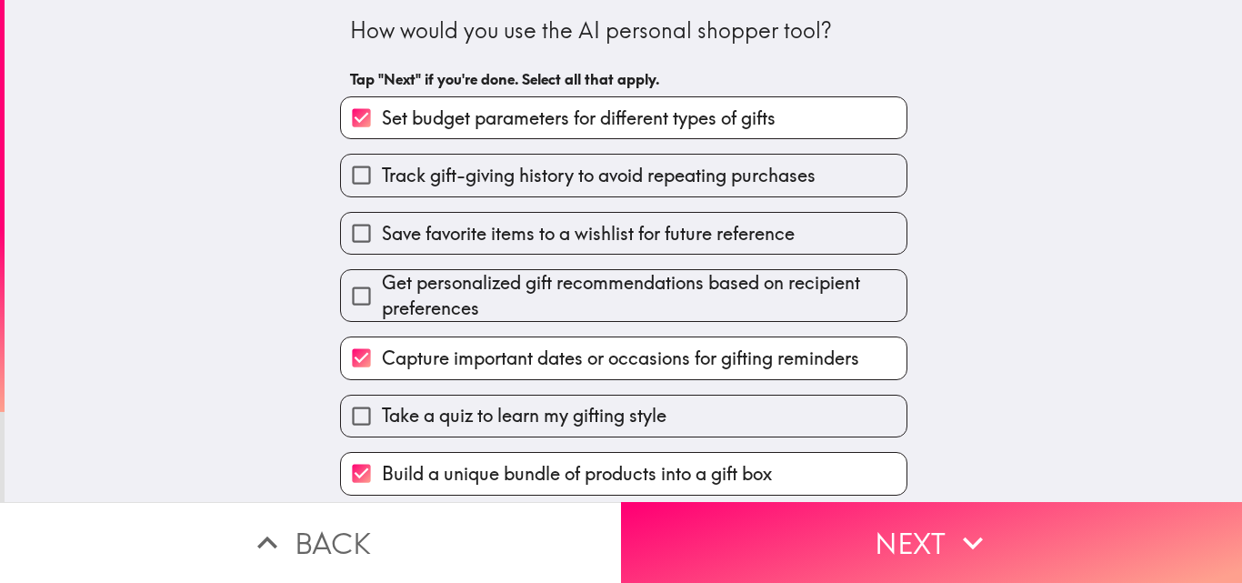
scroll to position [91, 0]
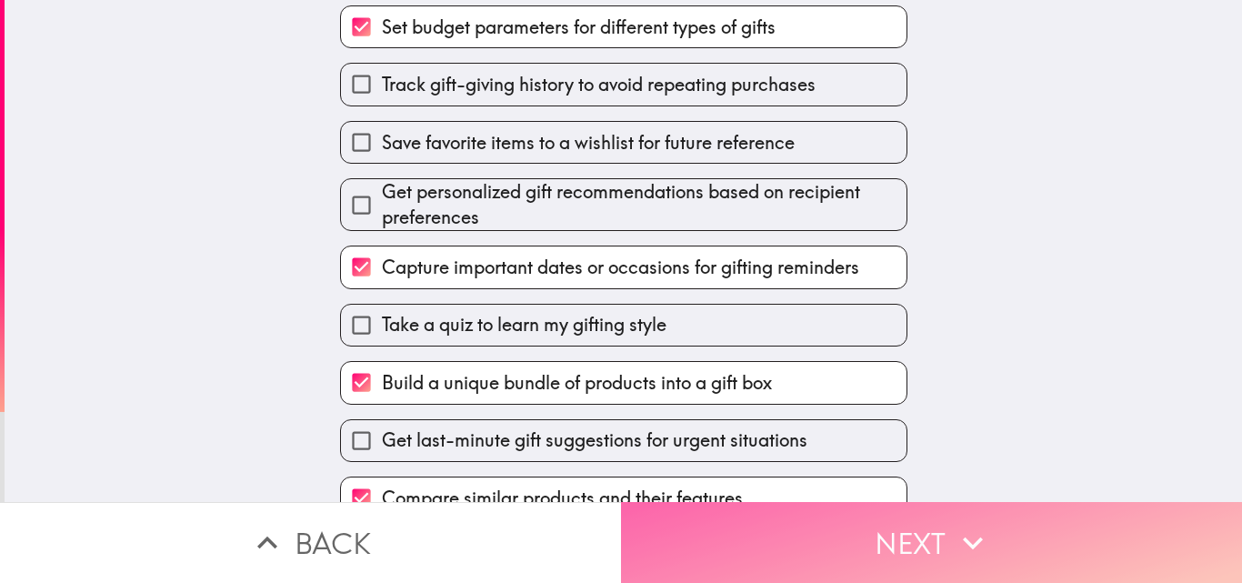
click at [775, 539] on button "Next" at bounding box center [931, 542] width 621 height 81
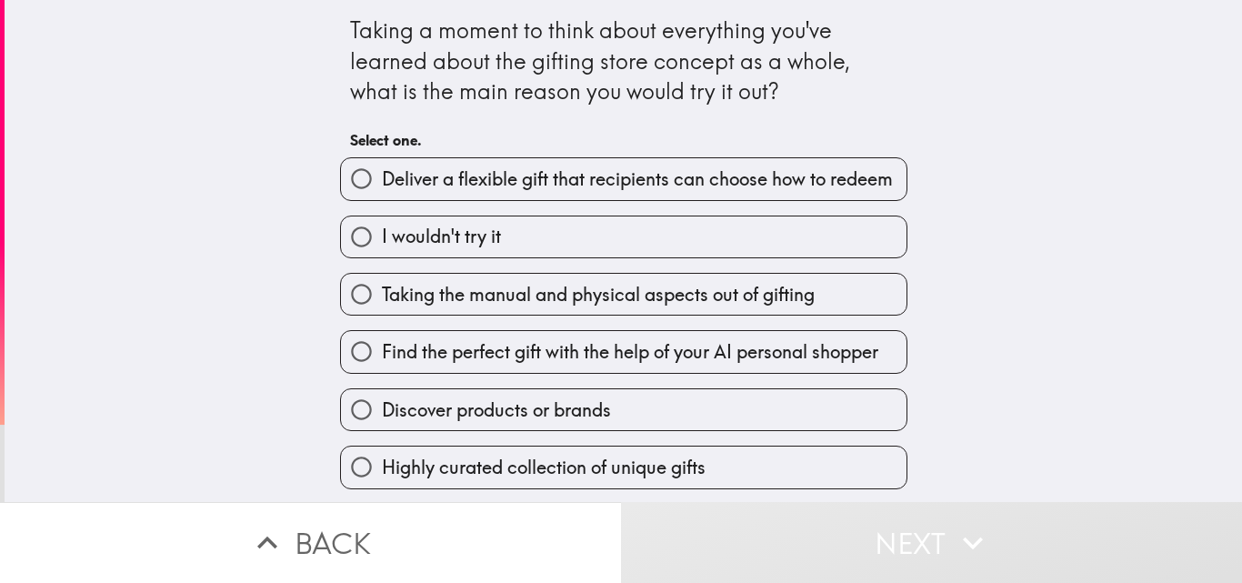
scroll to position [58, 0]
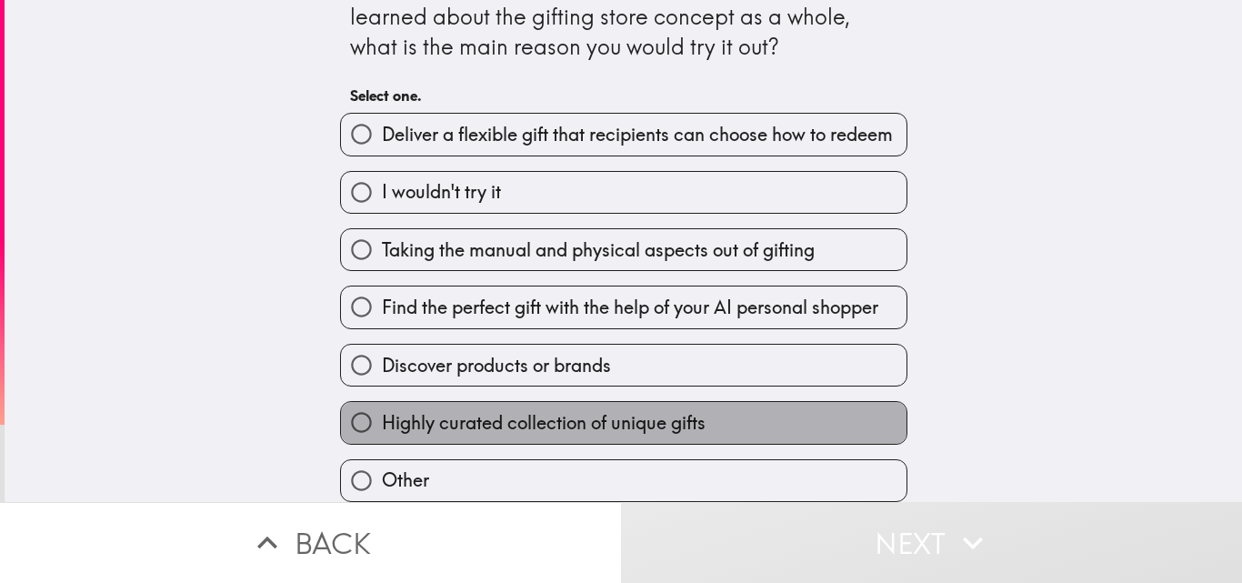
click at [489, 418] on span "Highly curated collection of unique gifts" at bounding box center [544, 422] width 324 height 25
click at [382, 418] on input "Highly curated collection of unique gifts" at bounding box center [361, 422] width 41 height 41
radio input "true"
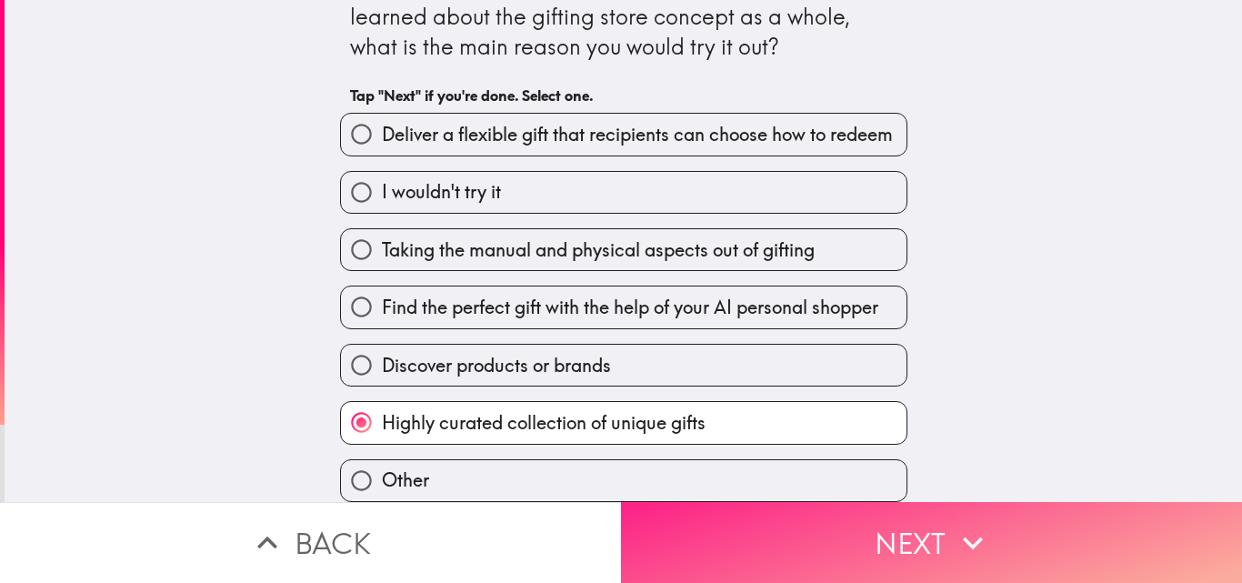
click at [869, 521] on button "Next" at bounding box center [931, 542] width 621 height 81
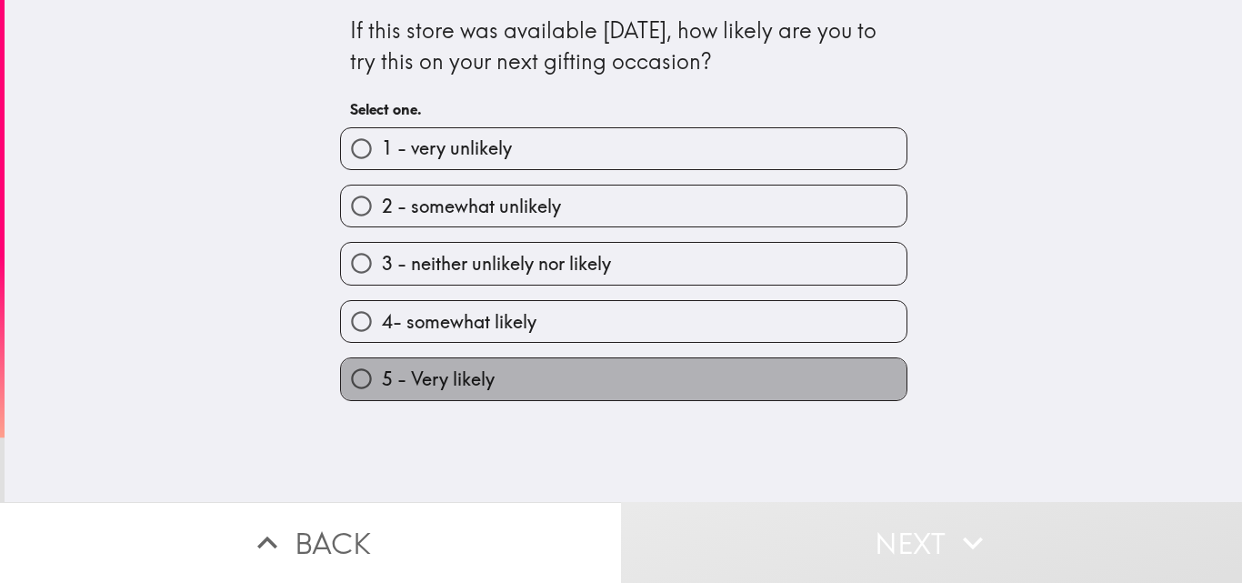
click at [413, 376] on span "5 - Very likely" at bounding box center [438, 378] width 113 height 25
click at [382, 376] on input "5 - Very likely" at bounding box center [361, 378] width 41 height 41
radio input "true"
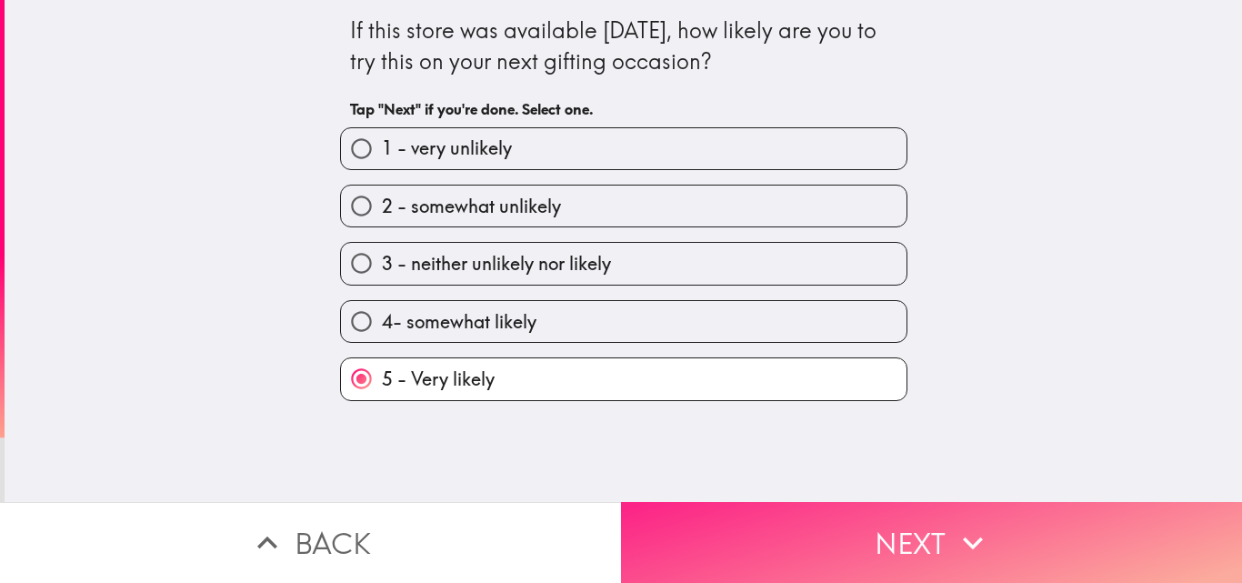
click at [742, 502] on button "Next" at bounding box center [931, 542] width 621 height 81
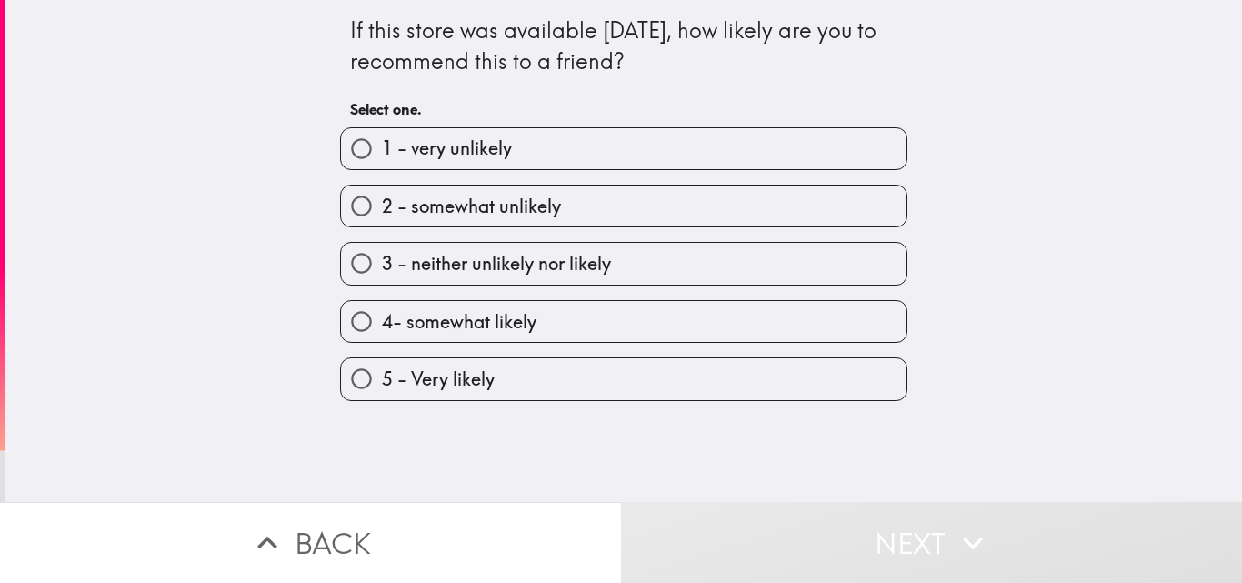
drag, startPoint x: 490, startPoint y: 364, endPoint x: 509, endPoint y: 436, distance: 74.3
click at [489, 368] on label "5 - Very likely" at bounding box center [624, 378] width 566 height 41
click at [382, 368] on input "5 - Very likely" at bounding box center [361, 378] width 41 height 41
radio input "true"
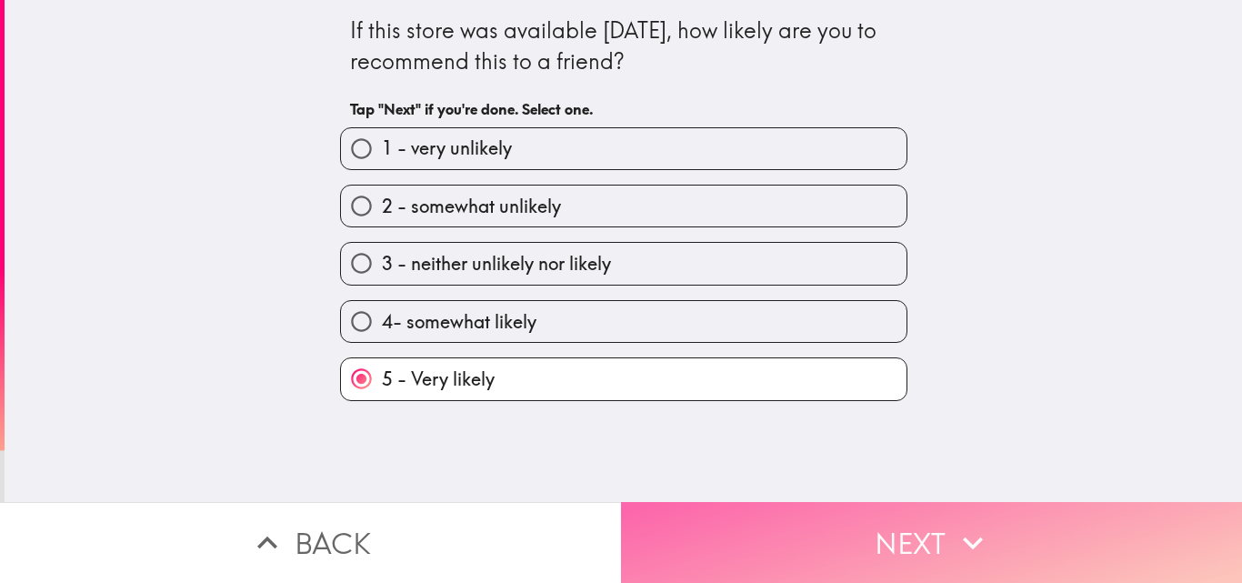
click at [804, 536] on button "Next" at bounding box center [931, 542] width 621 height 81
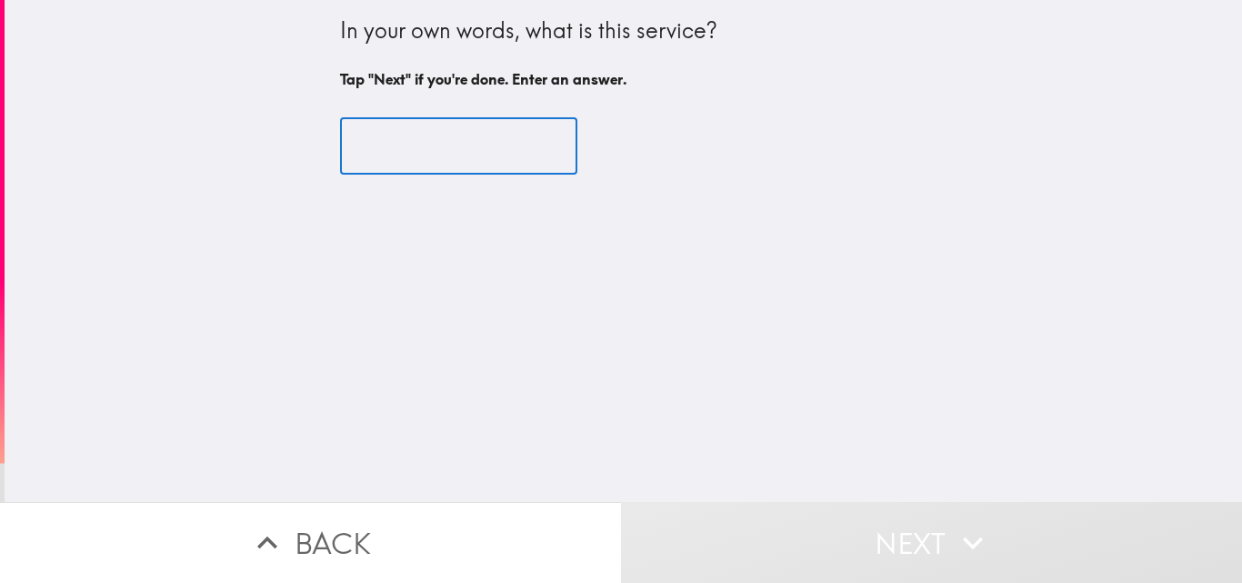
click at [396, 157] on input "text" at bounding box center [458, 146] width 237 height 56
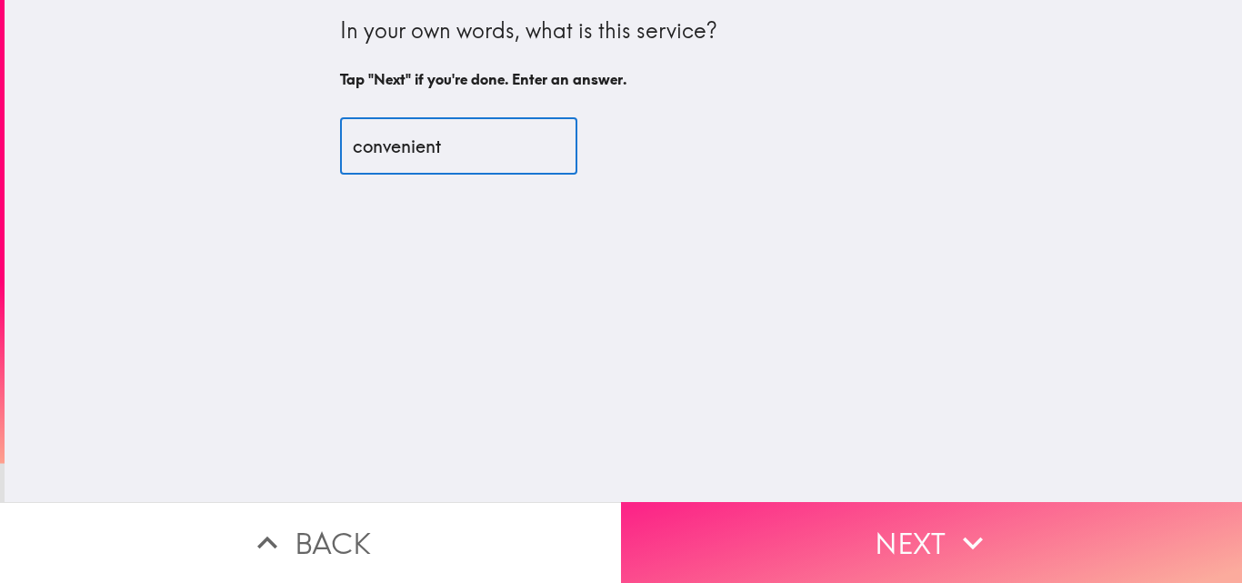
type input "convenient"
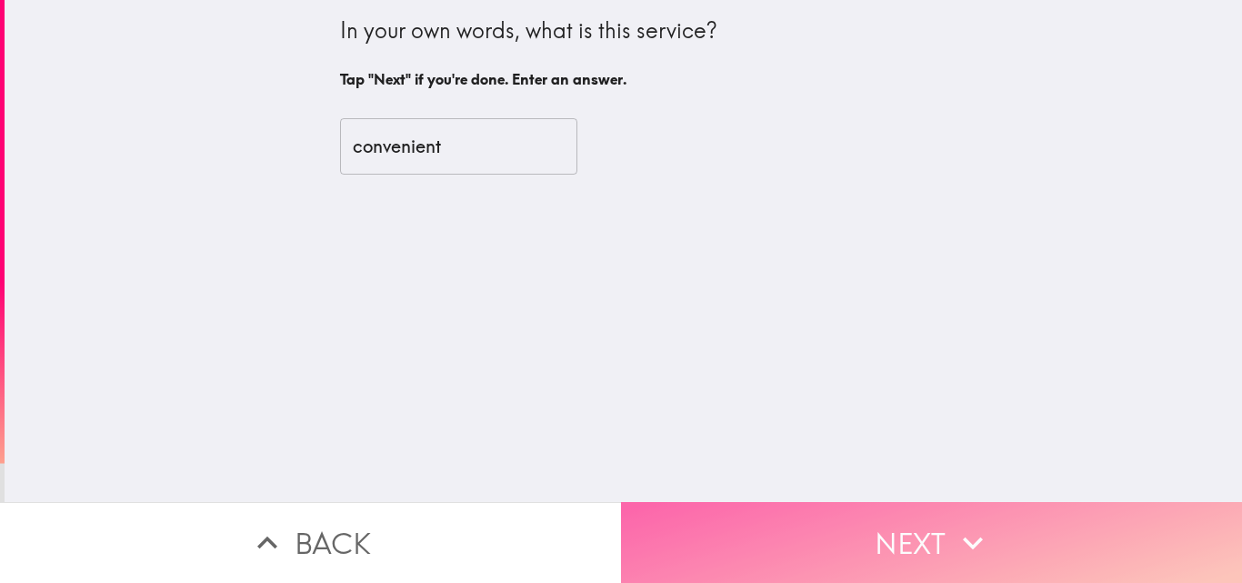
click at [739, 541] on button "Next" at bounding box center [931, 542] width 621 height 81
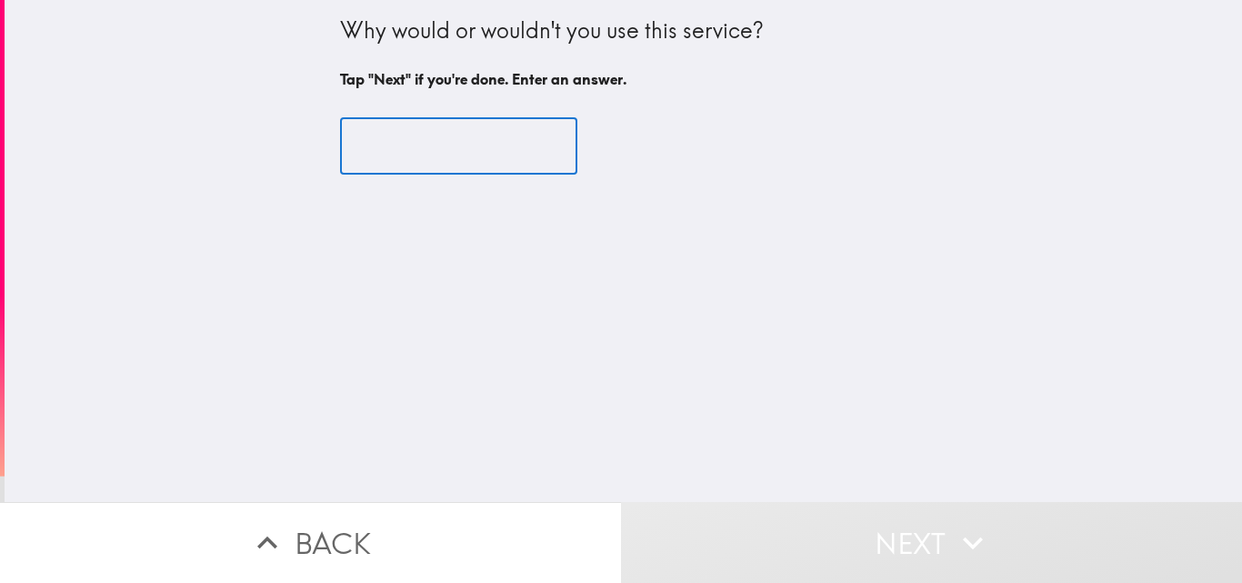
click at [486, 149] on input "text" at bounding box center [458, 146] width 237 height 56
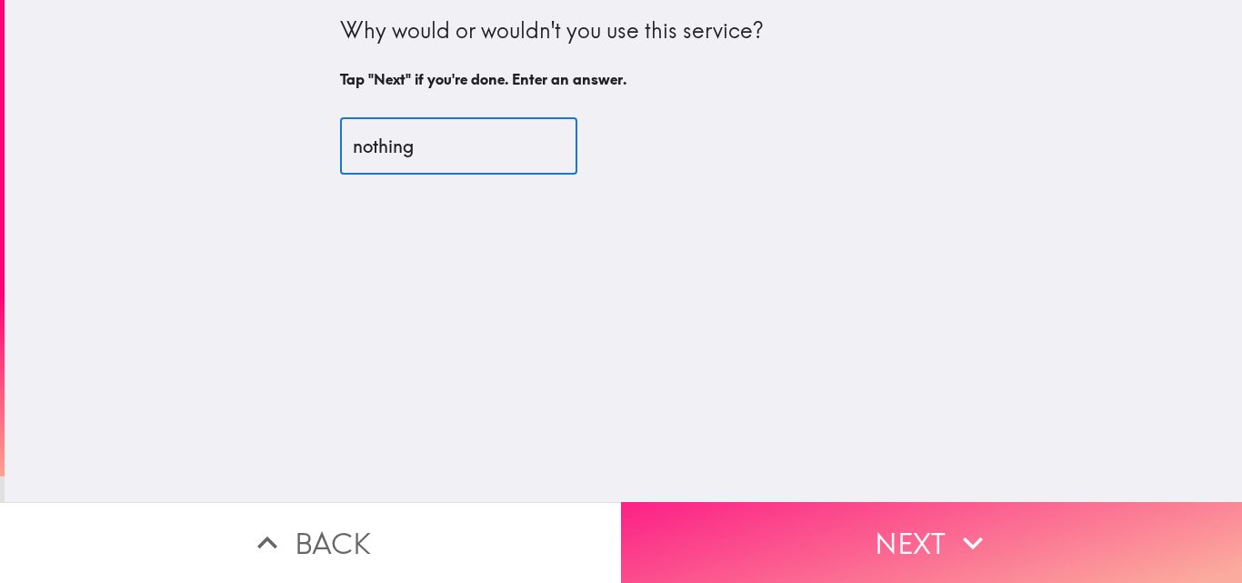
type input "nothing"
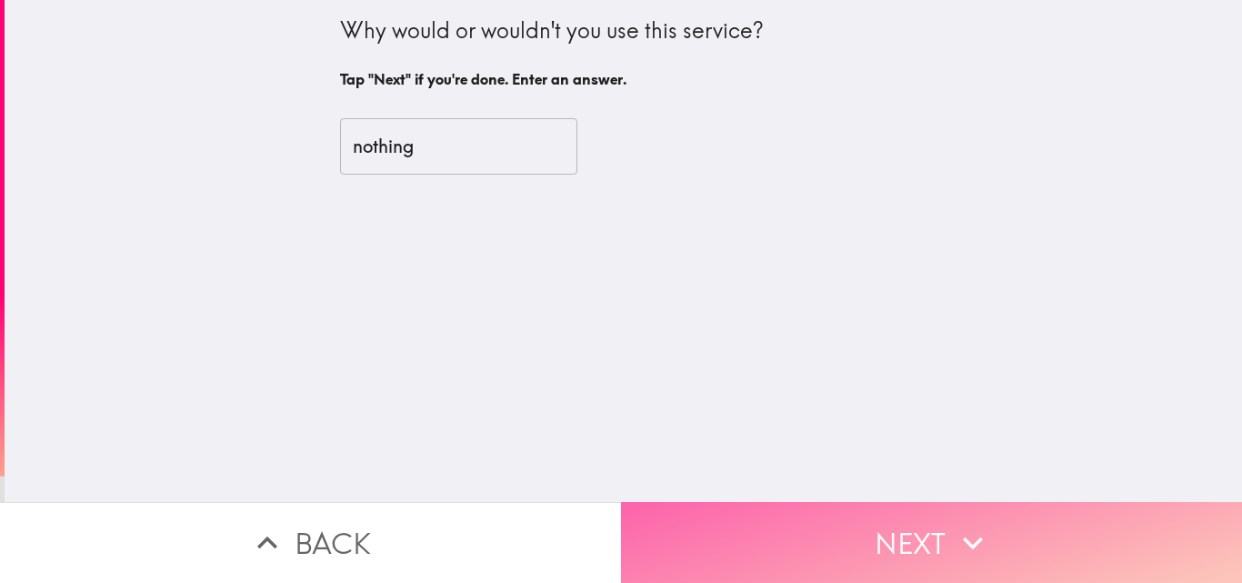
click at [763, 544] on button "Next" at bounding box center [931, 542] width 621 height 81
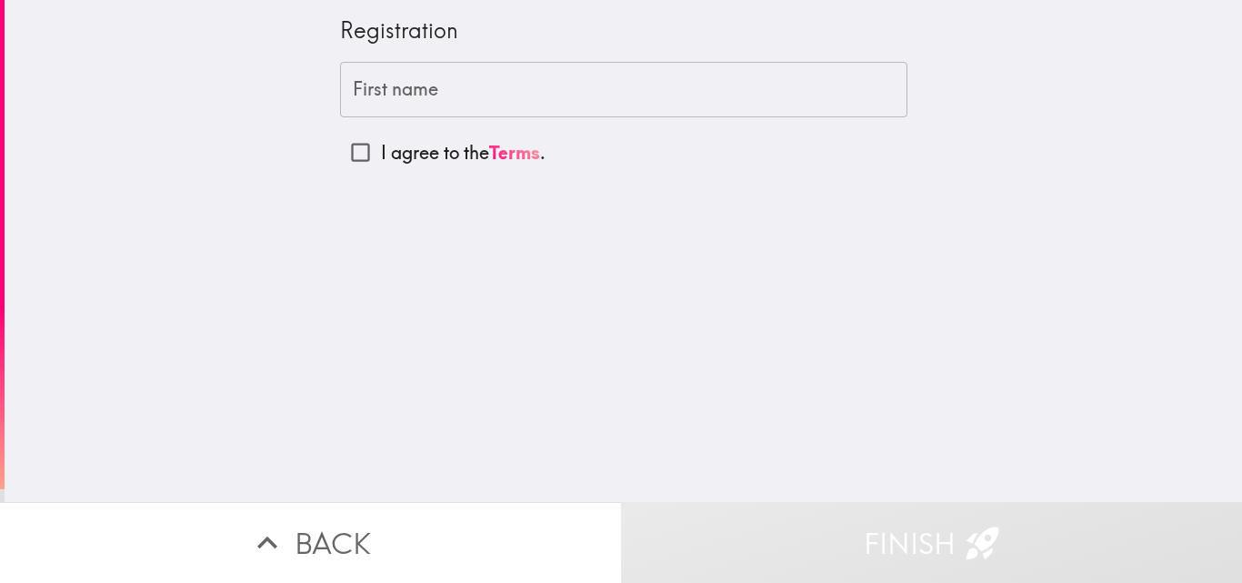
click at [408, 84] on input "First name" at bounding box center [623, 90] width 567 height 56
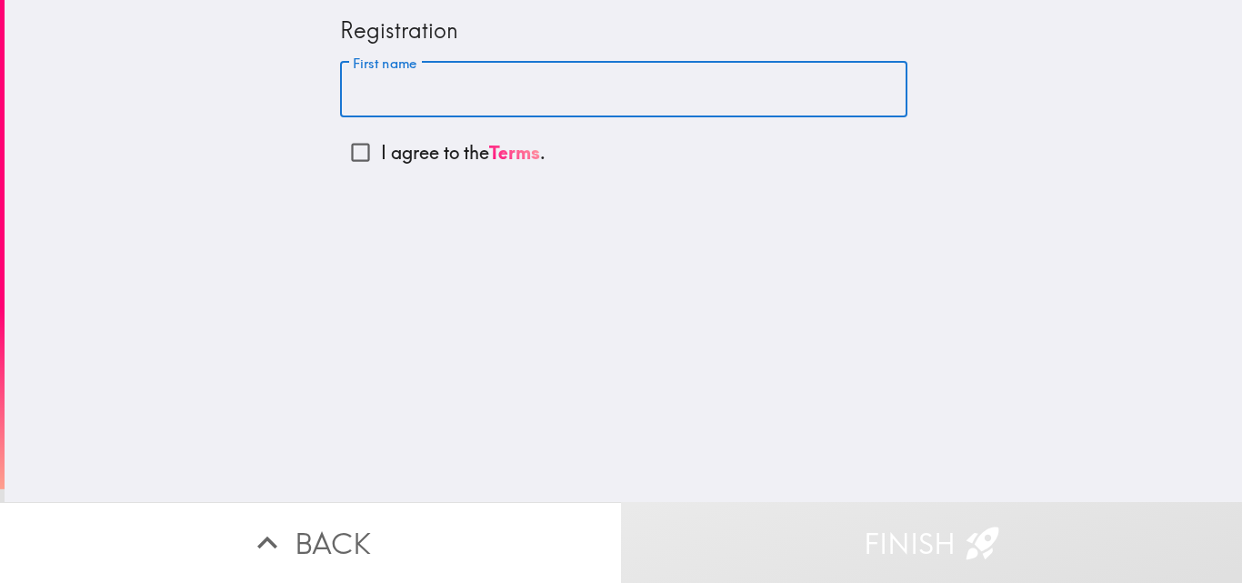
click at [359, 151] on input "I agree to the Terms ." at bounding box center [360, 152] width 41 height 41
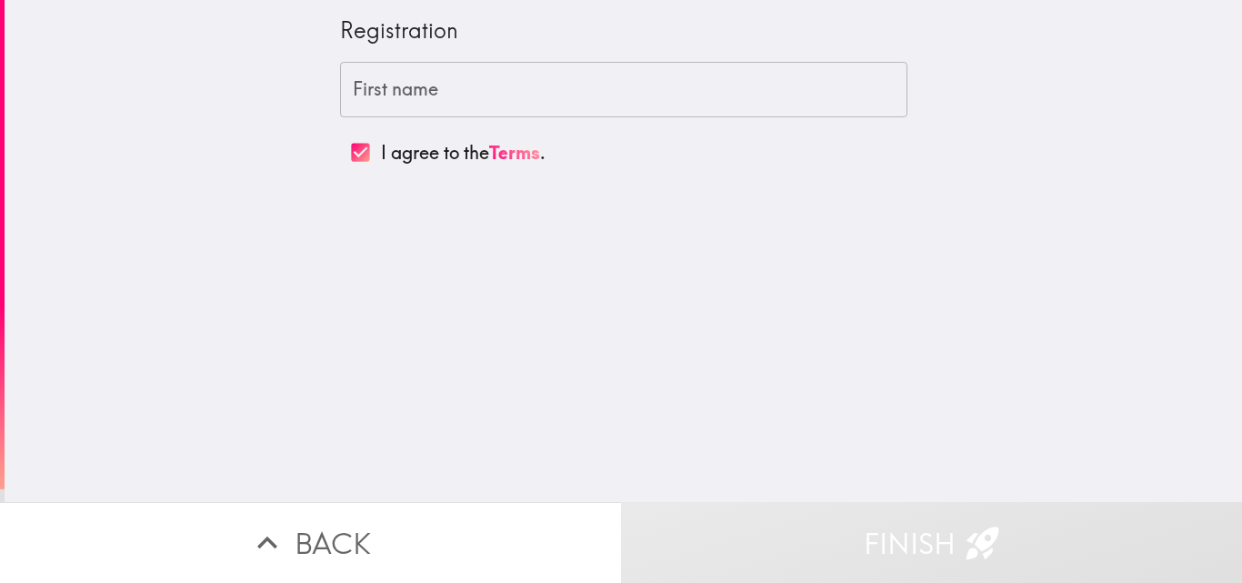
click at [349, 145] on input "I agree to the Terms ." at bounding box center [360, 152] width 41 height 41
checkbox input "false"
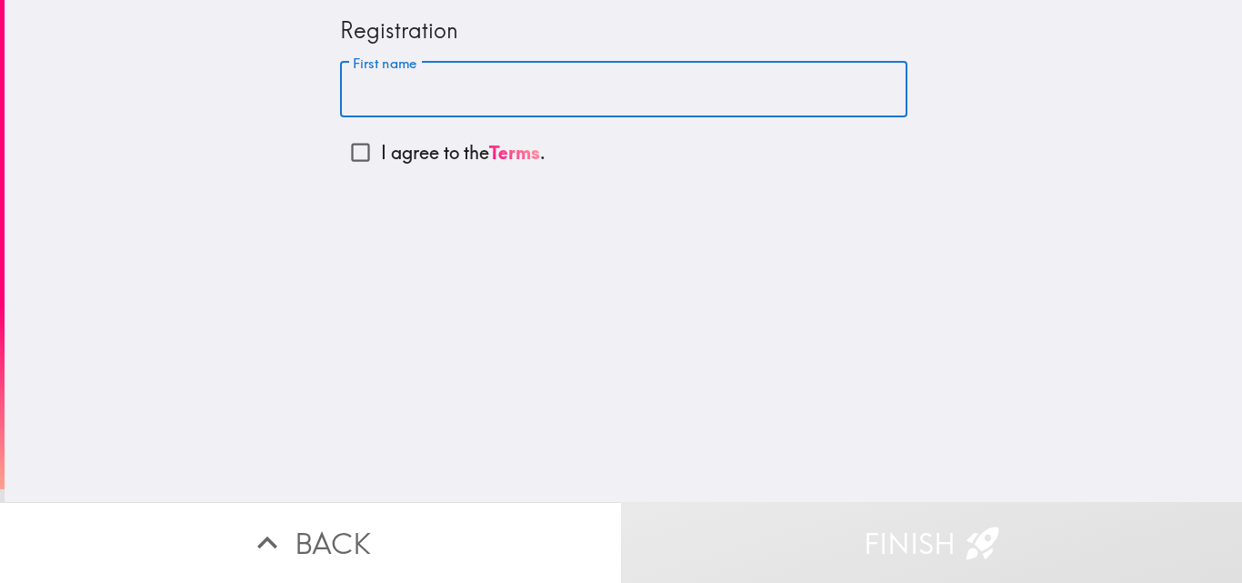
click at [357, 89] on input "First name" at bounding box center [623, 90] width 567 height 56
click at [485, 78] on input "First name" at bounding box center [623, 90] width 567 height 56
type input "[PERSON_NAME]"
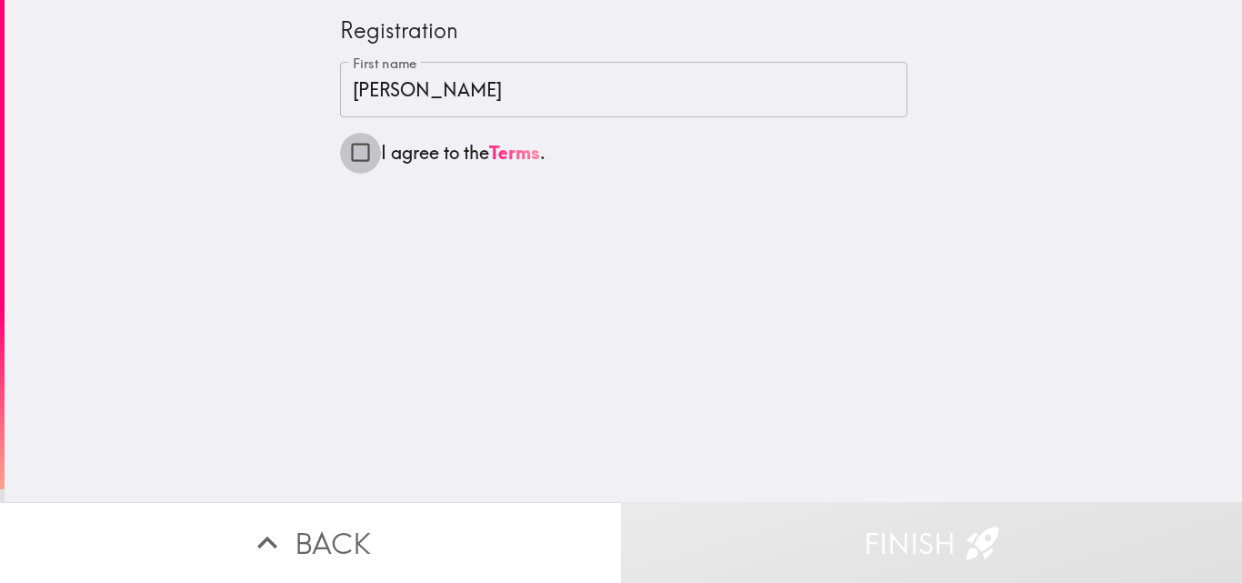
click at [356, 147] on input "I agree to the Terms ." at bounding box center [360, 152] width 41 height 41
checkbox input "true"
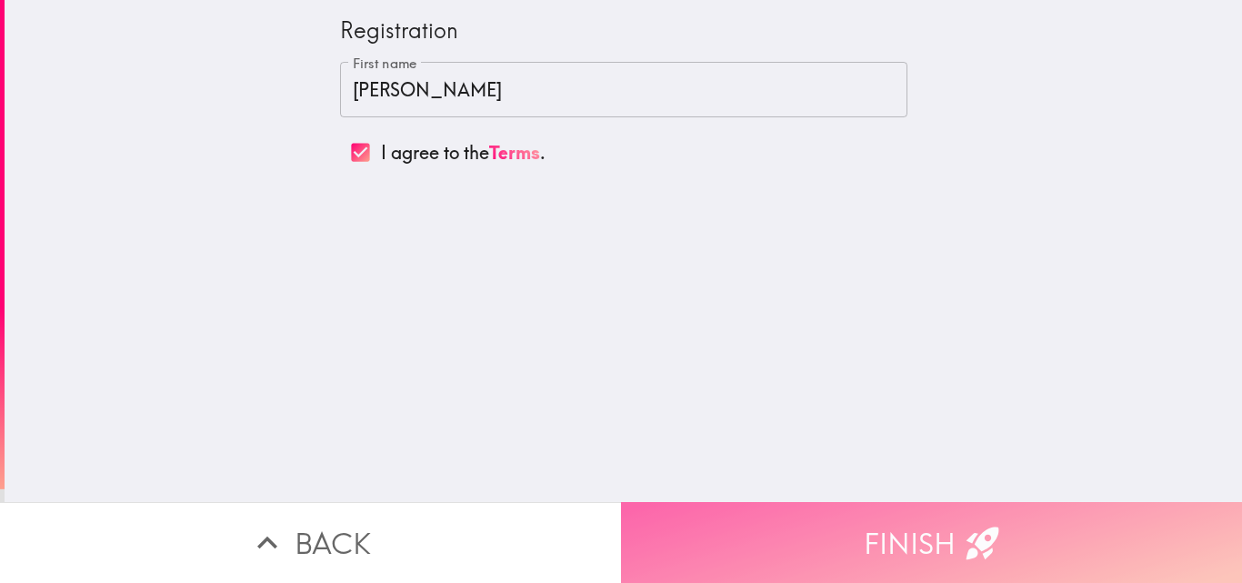
click at [860, 545] on button "Finish" at bounding box center [931, 542] width 621 height 81
